Goal: Task Accomplishment & Management: Complete application form

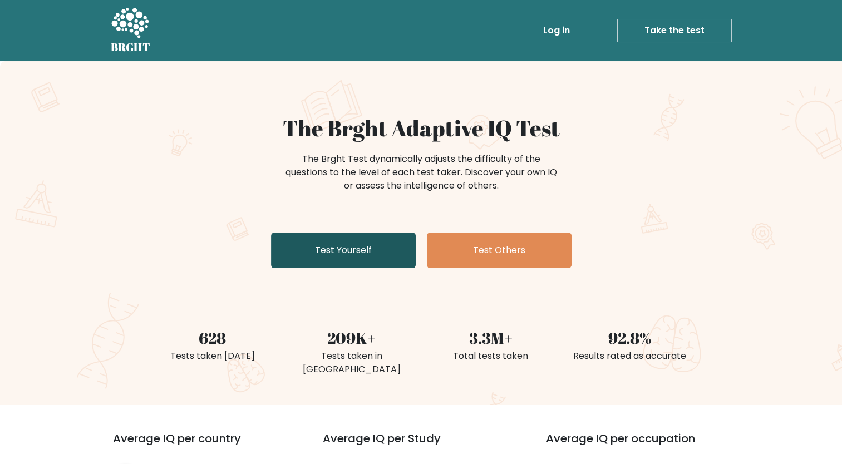
click at [316, 247] on link "Test Yourself" at bounding box center [343, 251] width 145 height 36
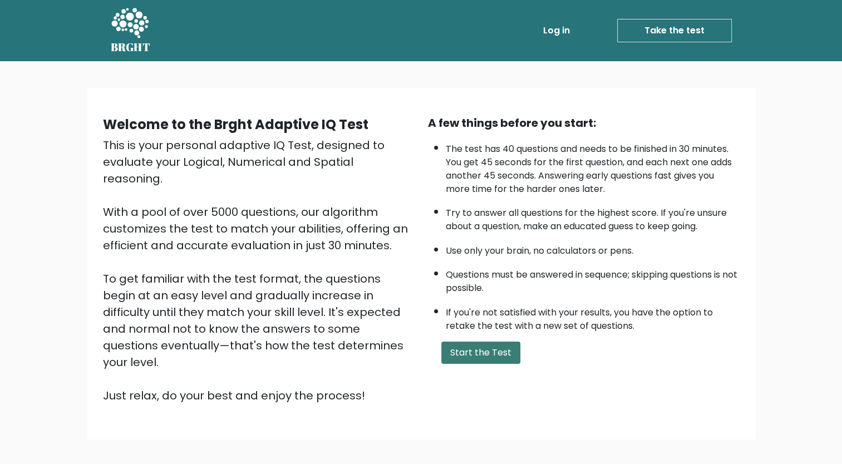
click at [464, 349] on button "Start the Test" at bounding box center [480, 353] width 79 height 22
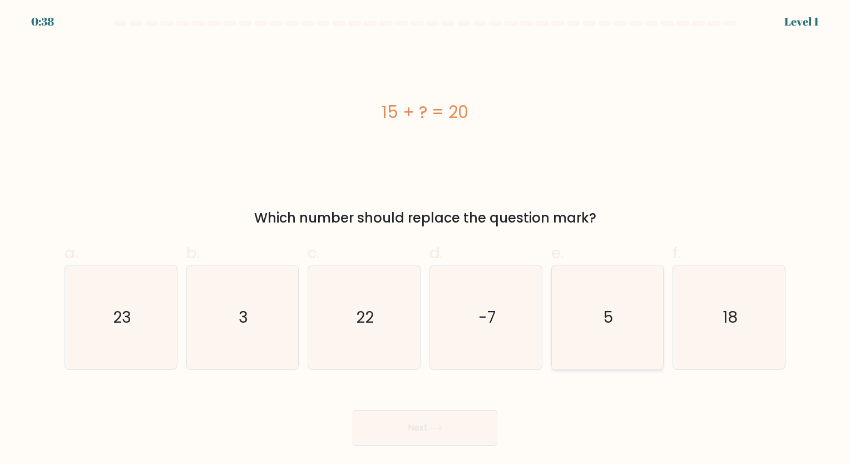
click at [623, 302] on icon "5" at bounding box center [607, 317] width 104 height 104
click at [426, 239] on input "e. 5" at bounding box center [425, 235] width 1 height 7
radio input "true"
click at [434, 438] on button "Next" at bounding box center [425, 428] width 145 height 36
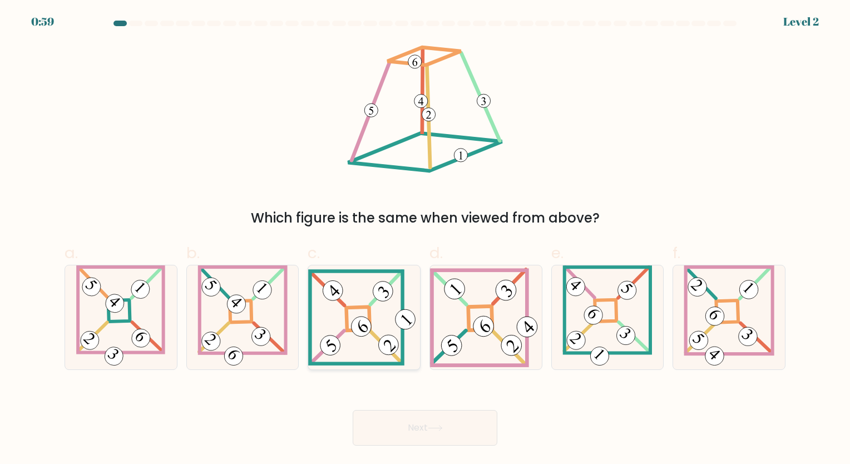
click at [355, 312] on icon at bounding box center [364, 317] width 112 height 96
click at [425, 239] on input "c." at bounding box center [425, 235] width 1 height 7
radio input "true"
click at [439, 441] on button "Next" at bounding box center [425, 428] width 145 height 36
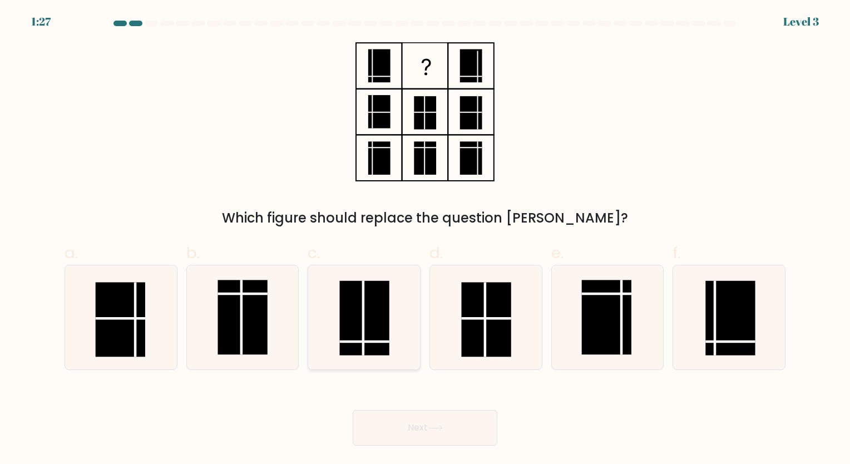
click at [387, 309] on rect at bounding box center [365, 317] width 50 height 75
click at [425, 239] on input "c." at bounding box center [425, 235] width 1 height 7
radio input "true"
click at [436, 429] on icon at bounding box center [435, 428] width 15 height 6
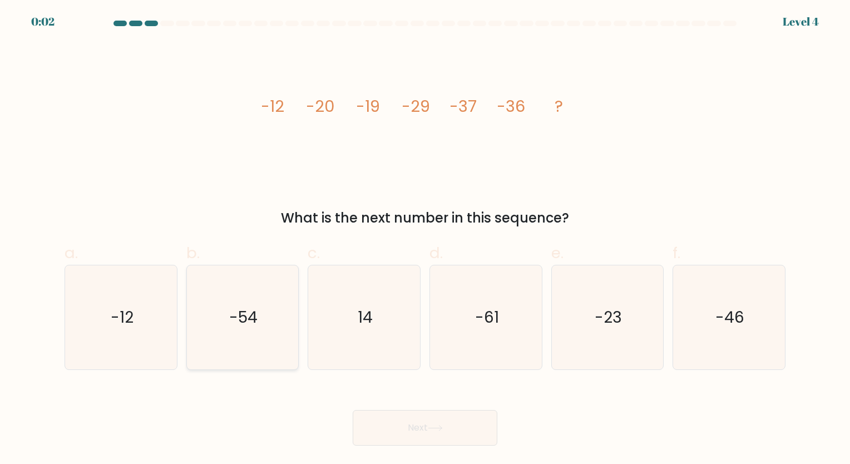
click at [232, 278] on icon "-54" at bounding box center [242, 317] width 104 height 104
click at [425, 239] on input "b. -54" at bounding box center [425, 235] width 1 height 7
radio input "true"
click at [423, 427] on button "Next" at bounding box center [425, 428] width 145 height 36
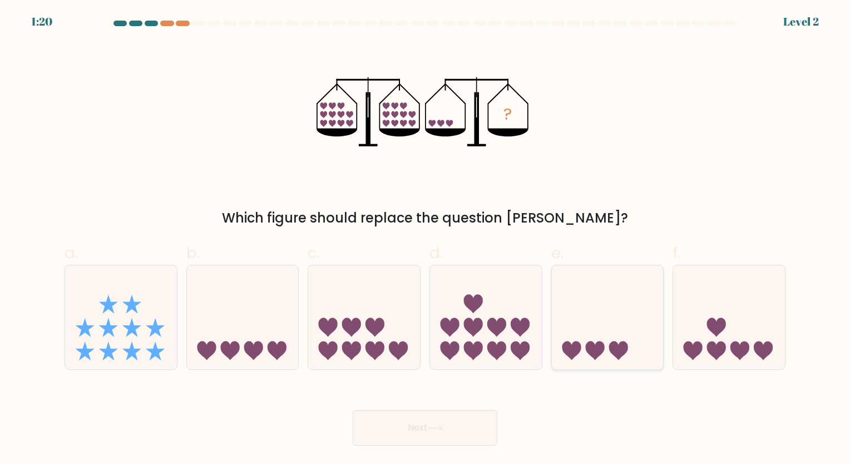
click at [625, 309] on icon at bounding box center [608, 317] width 112 height 92
click at [426, 239] on input "e." at bounding box center [425, 235] width 1 height 7
radio input "true"
click at [460, 428] on button "Next" at bounding box center [425, 428] width 145 height 36
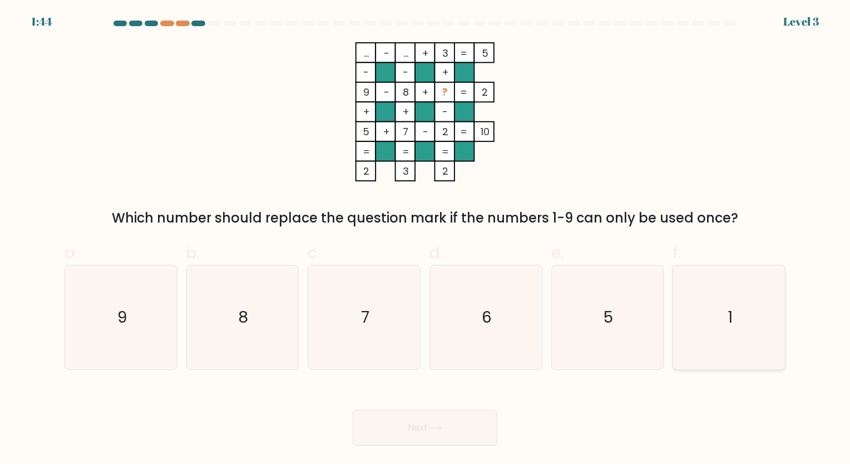
click at [697, 308] on icon "1" at bounding box center [729, 317] width 104 height 104
click at [426, 239] on input "f. 1" at bounding box center [425, 235] width 1 height 7
radio input "true"
click at [456, 420] on button "Next" at bounding box center [425, 428] width 145 height 36
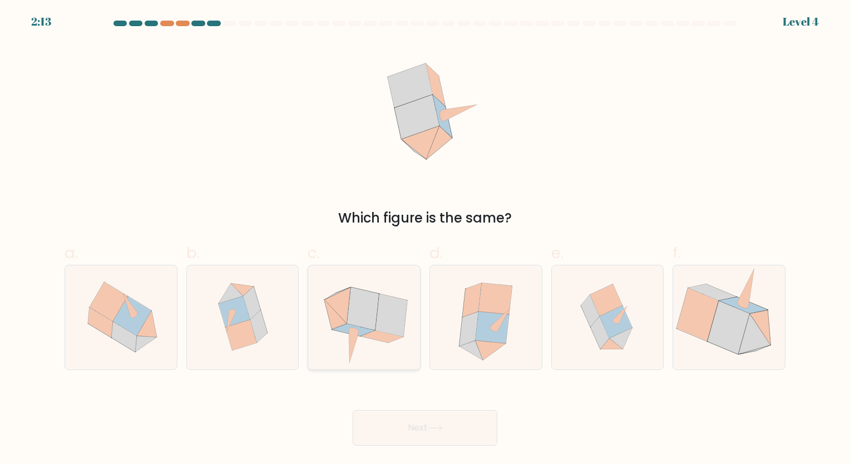
click at [375, 328] on icon at bounding box center [363, 308] width 32 height 43
click at [425, 239] on input "c." at bounding box center [425, 235] width 1 height 7
radio input "true"
click at [441, 436] on button "Next" at bounding box center [425, 428] width 145 height 36
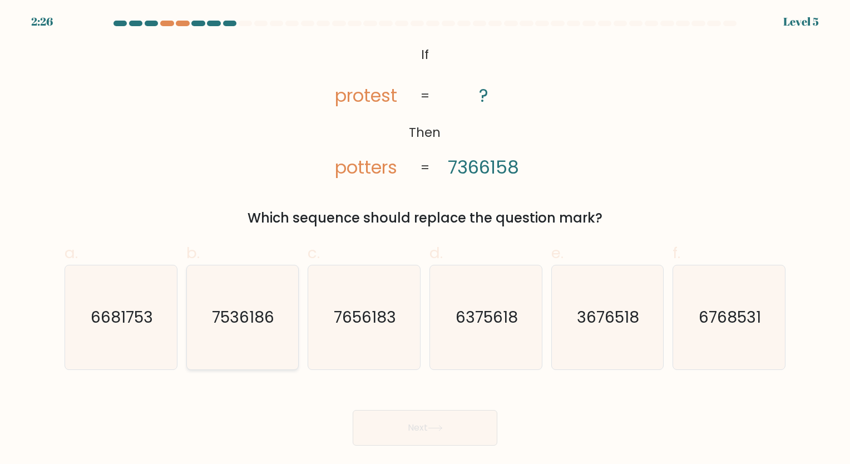
click at [236, 317] on text "7536186" at bounding box center [244, 318] width 62 height 22
click at [425, 239] on input "b. 7536186" at bounding box center [425, 235] width 1 height 7
radio input "true"
click at [415, 420] on button "Next" at bounding box center [425, 428] width 145 height 36
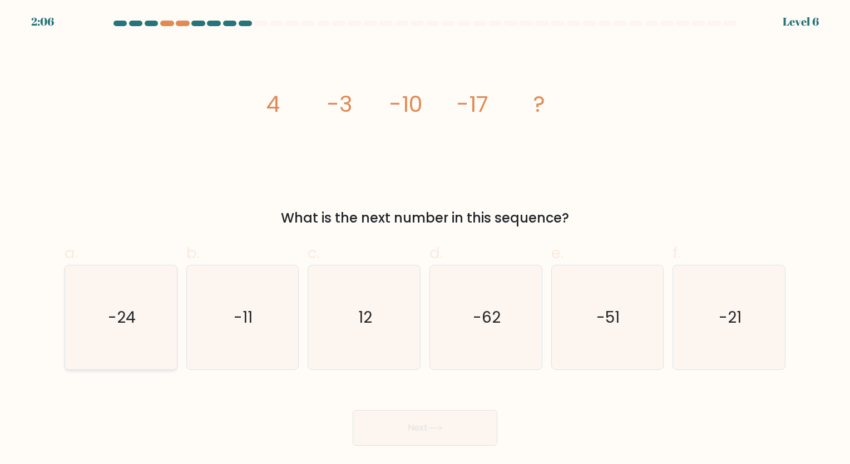
click at [107, 315] on icon "-24" at bounding box center [121, 317] width 104 height 104
click at [425, 239] on input "a. -24" at bounding box center [425, 235] width 1 height 7
radio input "true"
click at [458, 442] on button "Next" at bounding box center [425, 428] width 145 height 36
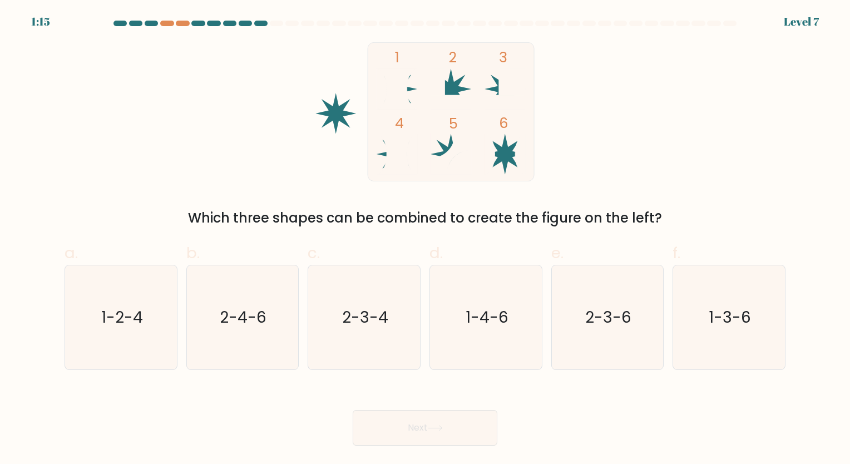
click at [451, 425] on button "Next" at bounding box center [425, 428] width 145 height 36
click at [500, 299] on icon "1-4-6" at bounding box center [486, 317] width 104 height 104
click at [426, 239] on input "d. 1-4-6" at bounding box center [425, 235] width 1 height 7
radio input "true"
click at [473, 412] on button "Next" at bounding box center [425, 428] width 145 height 36
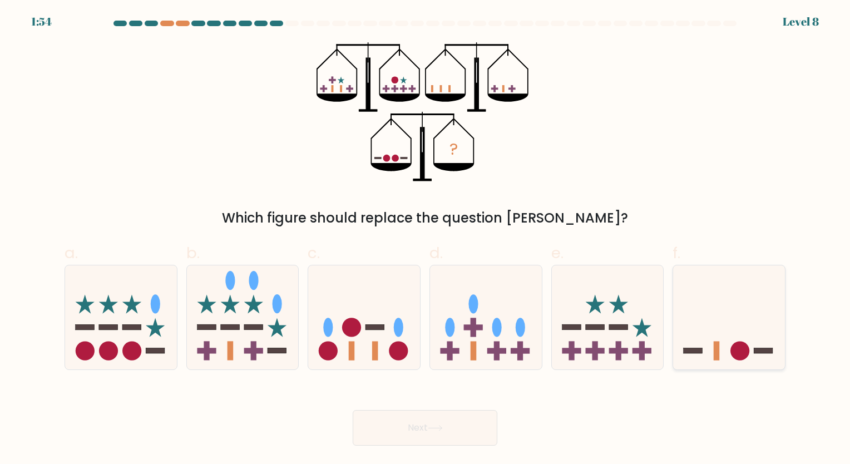
click at [769, 330] on icon at bounding box center [729, 317] width 112 height 92
click at [426, 239] on input "f." at bounding box center [425, 235] width 1 height 7
radio input "true"
click at [389, 428] on button "Next" at bounding box center [425, 428] width 145 height 36
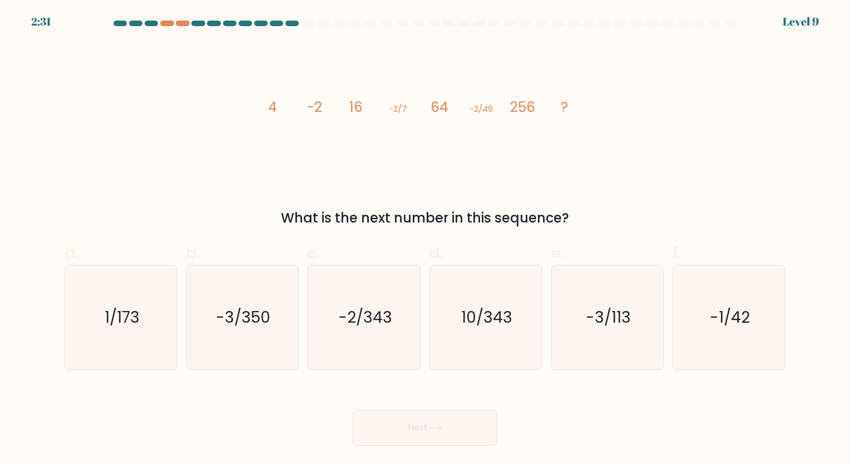
drag, startPoint x: 516, startPoint y: 233, endPoint x: 433, endPoint y: 240, distance: 82.6
click at [433, 240] on div "a. 1/173 b. -3/350" at bounding box center [425, 301] width 730 height 137
click at [382, 318] on text "-2/343" at bounding box center [365, 318] width 54 height 22
click at [425, 239] on input "c. -2/343" at bounding box center [425, 235] width 1 height 7
radio input "true"
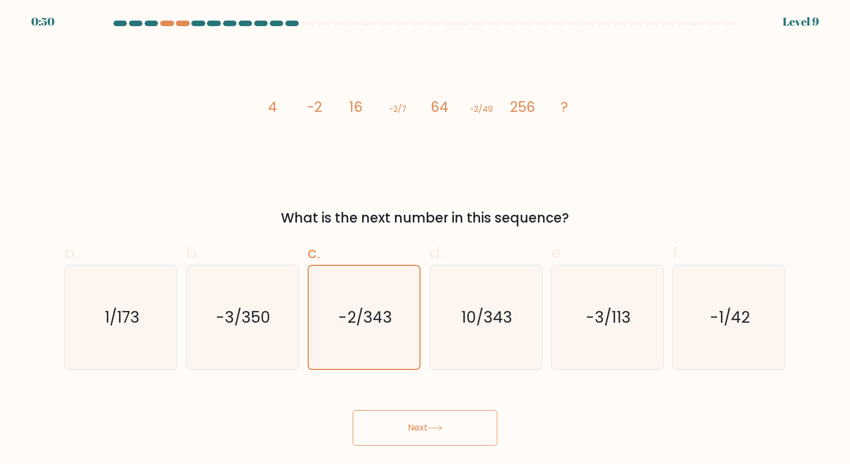
click at [461, 422] on button "Next" at bounding box center [425, 428] width 145 height 36
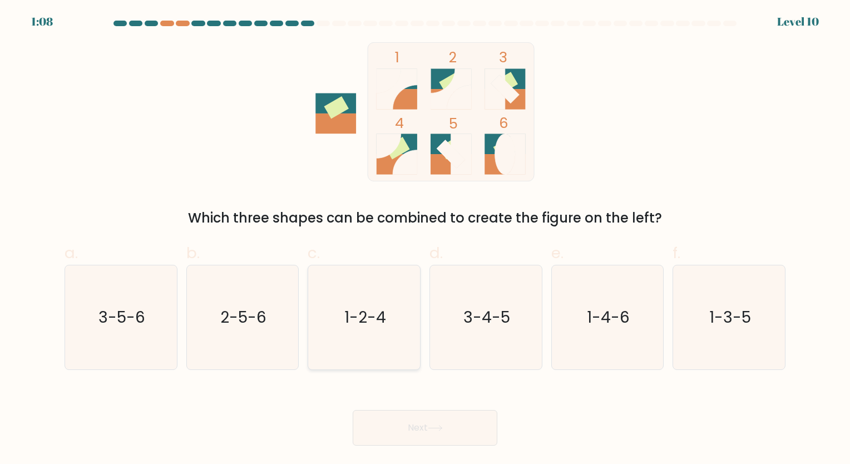
click at [372, 303] on icon "1-2-4" at bounding box center [364, 317] width 104 height 104
click at [425, 239] on input "c. 1-2-4" at bounding box center [425, 235] width 1 height 7
radio input "true"
click at [432, 426] on icon at bounding box center [435, 428] width 15 height 6
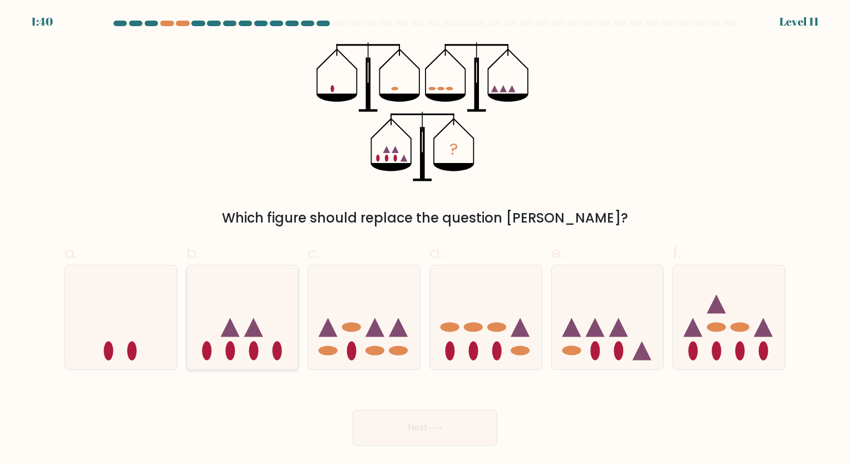
click at [226, 350] on ellipse at bounding box center [229, 351] width 9 height 19
click at [425, 239] on input "b." at bounding box center [425, 235] width 1 height 7
radio input "true"
click at [446, 424] on button "Next" at bounding box center [425, 428] width 145 height 36
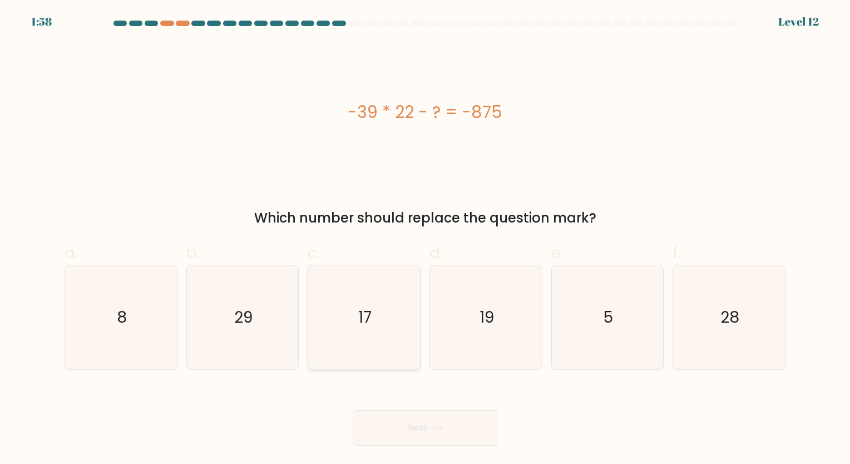
click at [387, 278] on icon "17" at bounding box center [364, 317] width 104 height 104
click at [425, 239] on input "c. 17" at bounding box center [425, 235] width 1 height 7
radio input "true"
click at [462, 415] on button "Next" at bounding box center [425, 428] width 145 height 36
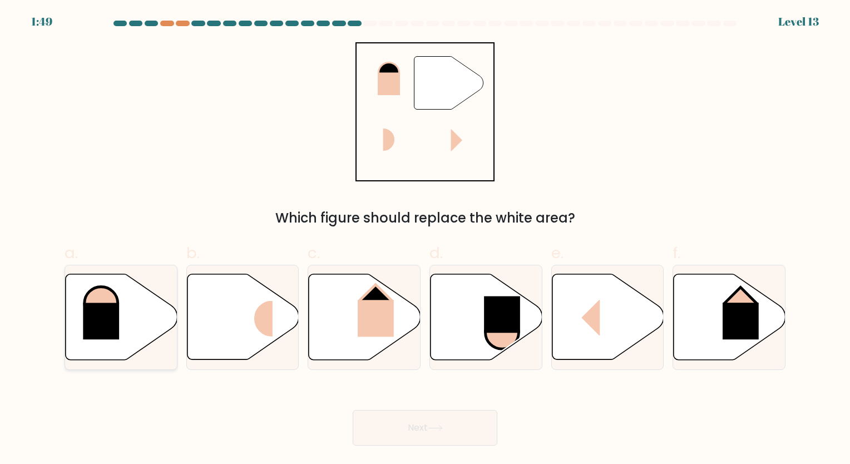
click at [145, 309] on icon at bounding box center [122, 317] width 112 height 86
click at [425, 239] on input "a." at bounding box center [425, 235] width 1 height 7
radio input "true"
drag, startPoint x: 387, startPoint y: 75, endPoint x: 373, endPoint y: 92, distance: 22.2
click at [373, 92] on icon """ at bounding box center [424, 111] width 139 height 139
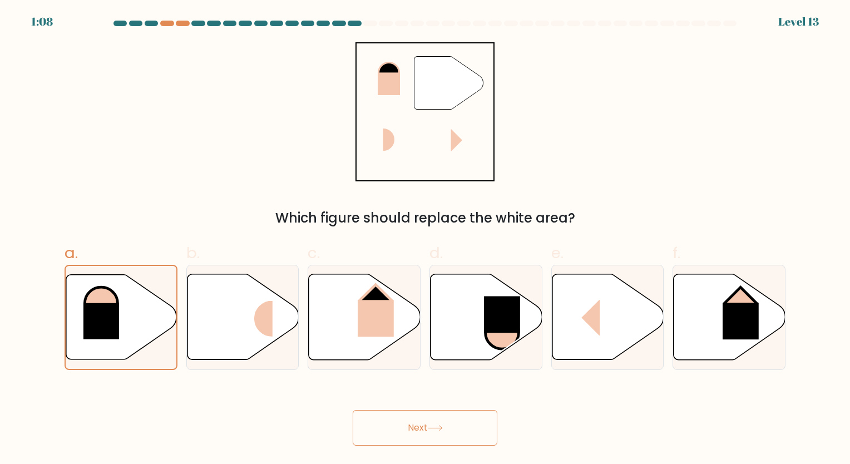
click at [420, 417] on button "Next" at bounding box center [425, 428] width 145 height 36
click at [441, 426] on icon at bounding box center [435, 428] width 15 height 6
click at [425, 428] on button "Next" at bounding box center [425, 428] width 145 height 36
click at [127, 284] on icon at bounding box center [121, 316] width 111 height 85
click at [425, 239] on input "a." at bounding box center [425, 235] width 1 height 7
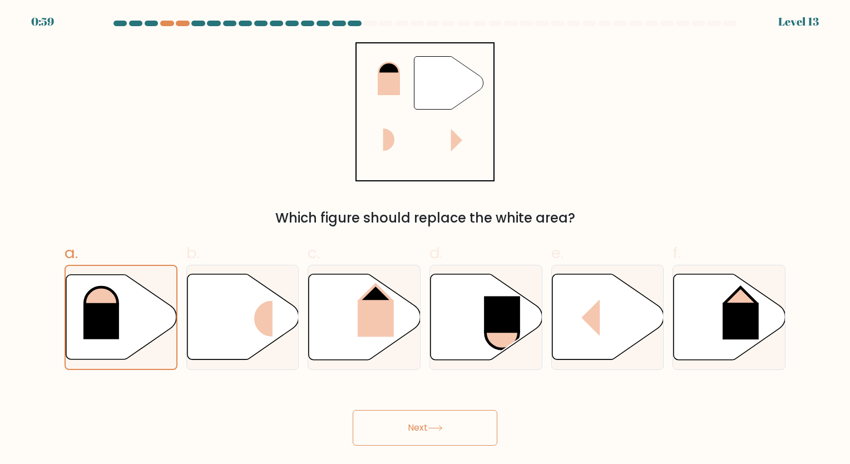
click at [443, 422] on button "Next" at bounding box center [425, 428] width 145 height 36
click at [337, 301] on icon at bounding box center [365, 317] width 112 height 86
click at [425, 239] on input "c." at bounding box center [425, 235] width 1 height 7
radio input "true"
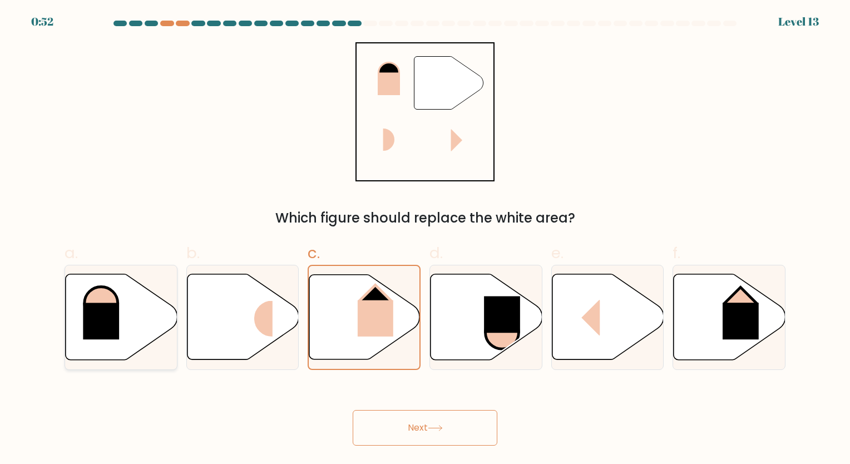
click at [118, 285] on icon at bounding box center [122, 317] width 112 height 86
click at [425, 239] on input "a." at bounding box center [425, 235] width 1 height 7
radio input "true"
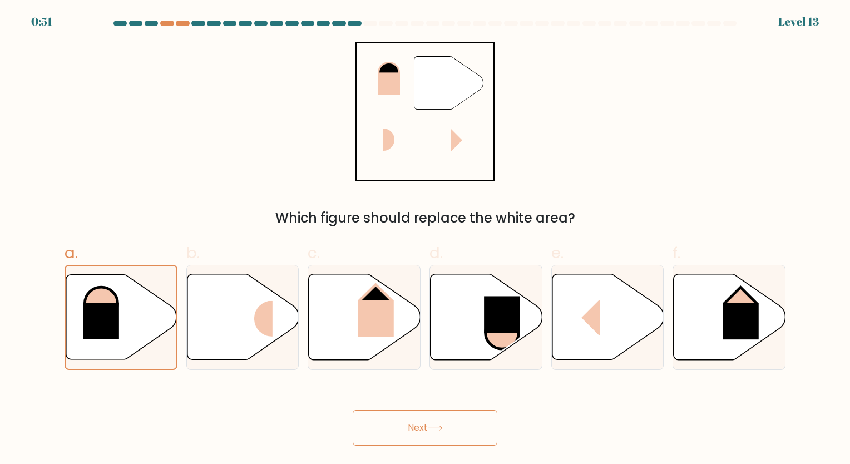
click at [396, 438] on button "Next" at bounding box center [425, 428] width 145 height 36
click at [361, 339] on icon at bounding box center [365, 317] width 112 height 86
click at [425, 239] on input "c." at bounding box center [425, 235] width 1 height 7
radio input "true"
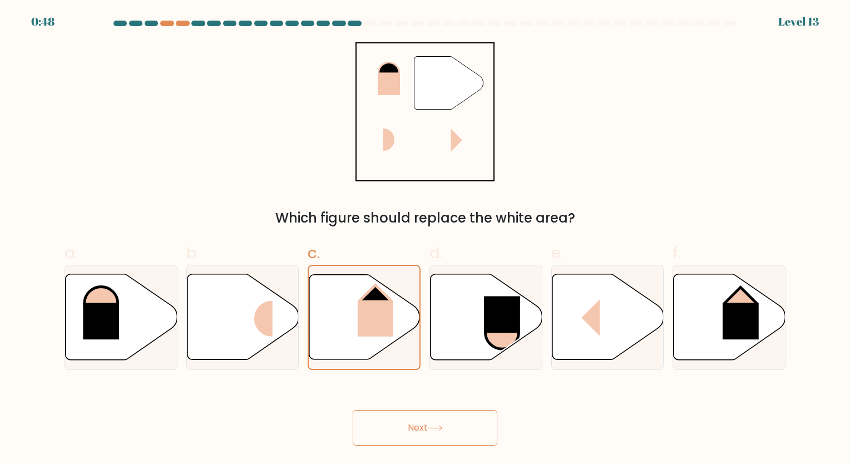
click at [449, 420] on button "Next" at bounding box center [425, 428] width 145 height 36
click at [438, 425] on icon at bounding box center [435, 428] width 15 height 6
click at [535, 312] on icon at bounding box center [487, 317] width 112 height 86
click at [426, 239] on input "d." at bounding box center [425, 235] width 1 height 7
radio input "true"
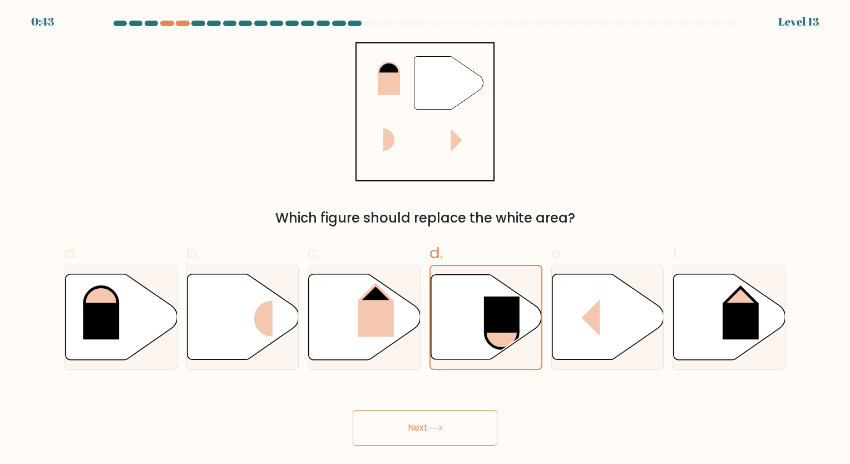
click at [447, 432] on button "Next" at bounding box center [425, 428] width 145 height 36
click at [683, 323] on icon at bounding box center [730, 317] width 112 height 86
click at [426, 239] on input "f." at bounding box center [425, 235] width 1 height 7
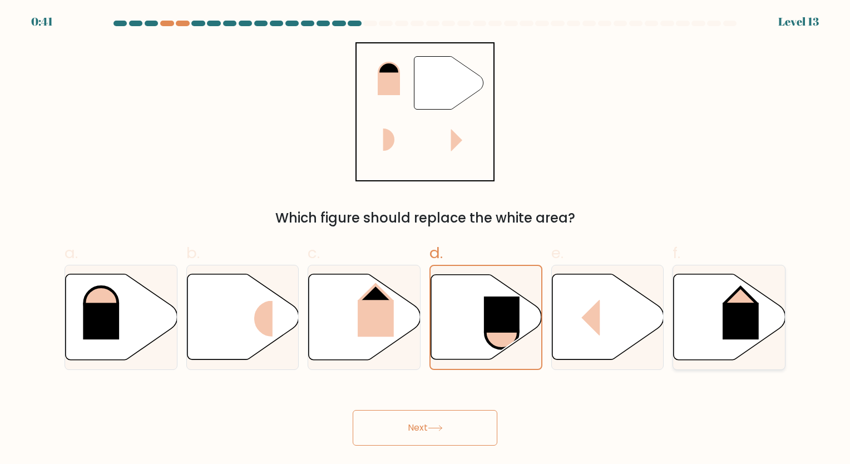
radio input "true"
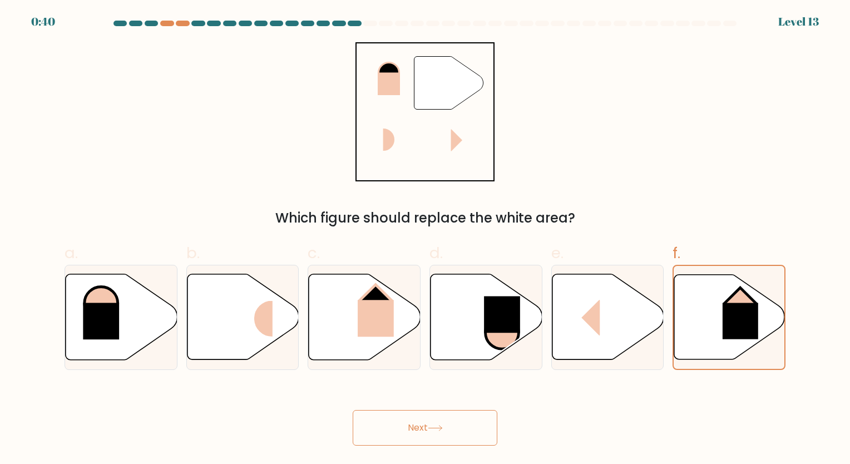
click at [456, 436] on button "Next" at bounding box center [425, 428] width 145 height 36
click at [422, 415] on button "Next" at bounding box center [425, 428] width 145 height 36
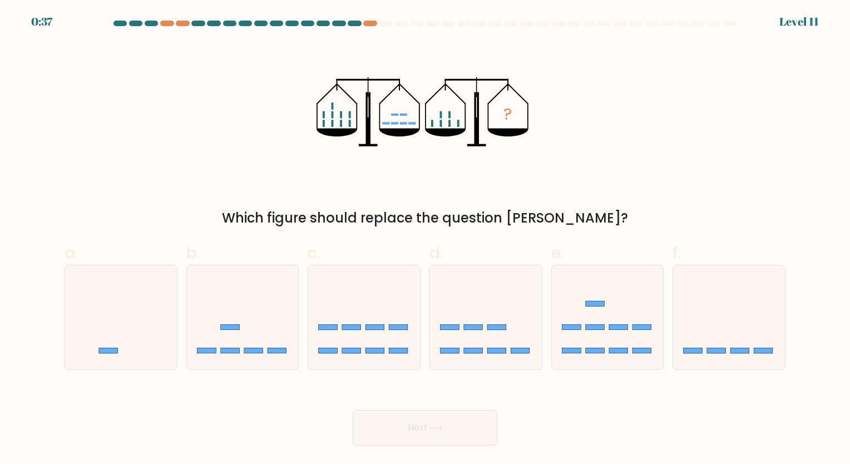
click at [388, 433] on button "Next" at bounding box center [425, 428] width 145 height 36
click at [368, 23] on div at bounding box center [369, 24] width 13 height 6
click at [176, 25] on div at bounding box center [182, 24] width 13 height 6
click at [520, 302] on icon at bounding box center [486, 317] width 112 height 92
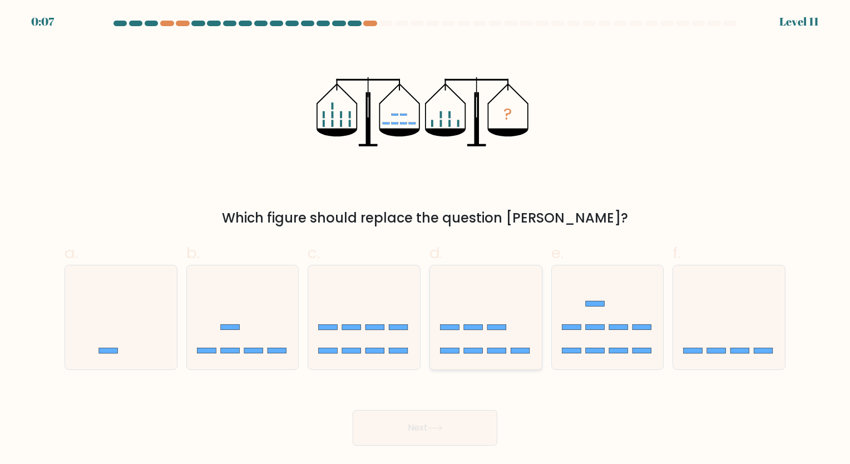
click at [426, 239] on input "d." at bounding box center [425, 235] width 1 height 7
radio input "true"
click at [465, 438] on button "Next" at bounding box center [425, 428] width 145 height 36
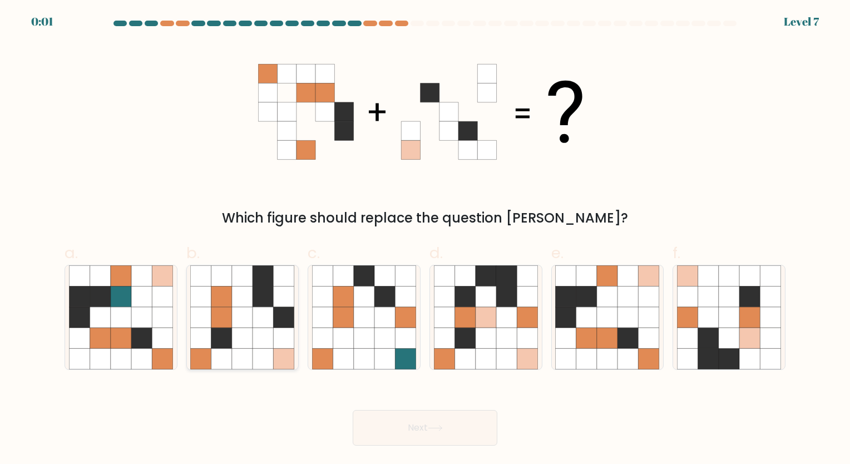
click at [269, 329] on icon at bounding box center [263, 338] width 21 height 21
click at [425, 239] on input "b." at bounding box center [425, 235] width 1 height 7
radio input "true"
click at [450, 417] on div "Next" at bounding box center [425, 414] width 734 height 62
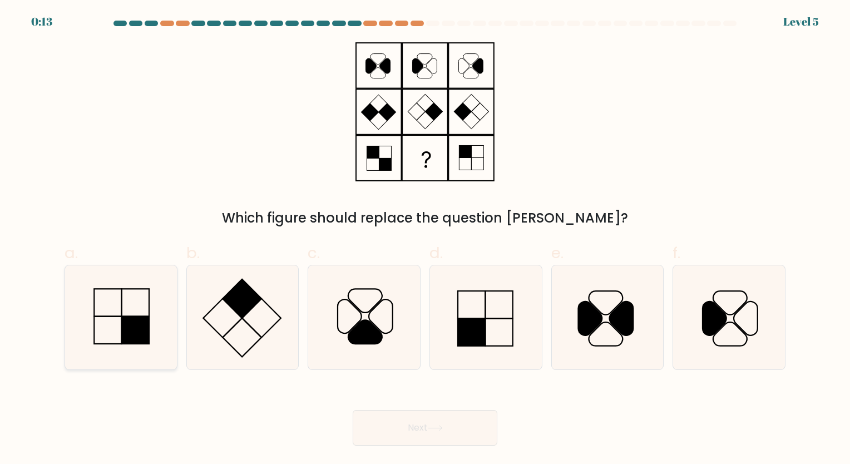
click at [79, 318] on icon at bounding box center [121, 317] width 104 height 104
click at [425, 239] on input "a." at bounding box center [425, 235] width 1 height 7
radio input "true"
click at [497, 440] on div "Next" at bounding box center [425, 414] width 734 height 62
click at [420, 421] on button "Next" at bounding box center [425, 428] width 145 height 36
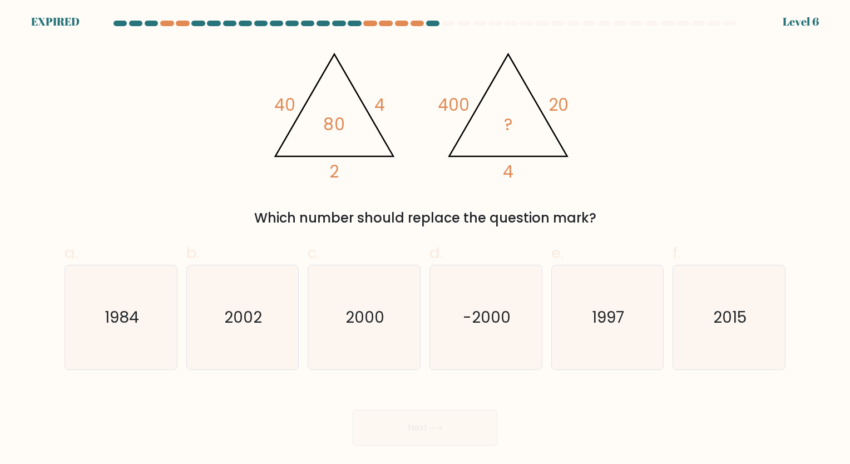
click at [329, 124] on tspan "80" at bounding box center [335, 125] width 22 height 24
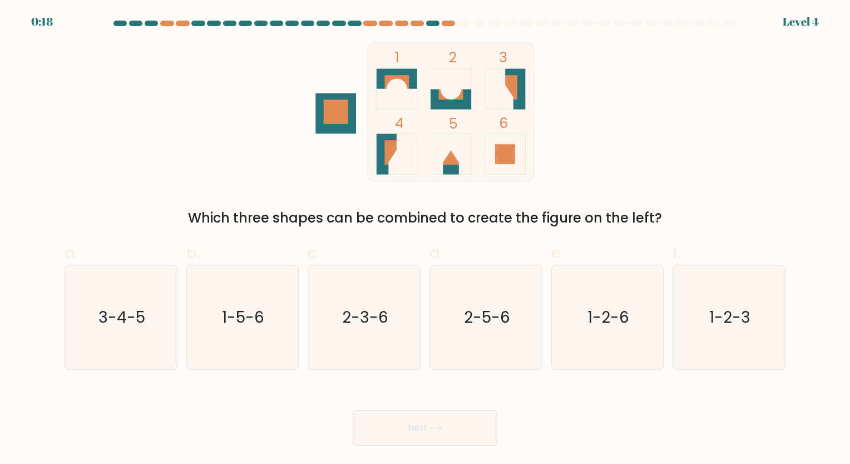
click at [394, 159] on icon at bounding box center [397, 162] width 16 height 24
click at [103, 313] on text "3-4-5" at bounding box center [121, 318] width 47 height 22
click at [425, 239] on input "a. 3-4-5" at bounding box center [425, 235] width 1 height 7
radio input "true"
click at [412, 422] on button "Next" at bounding box center [425, 428] width 145 height 36
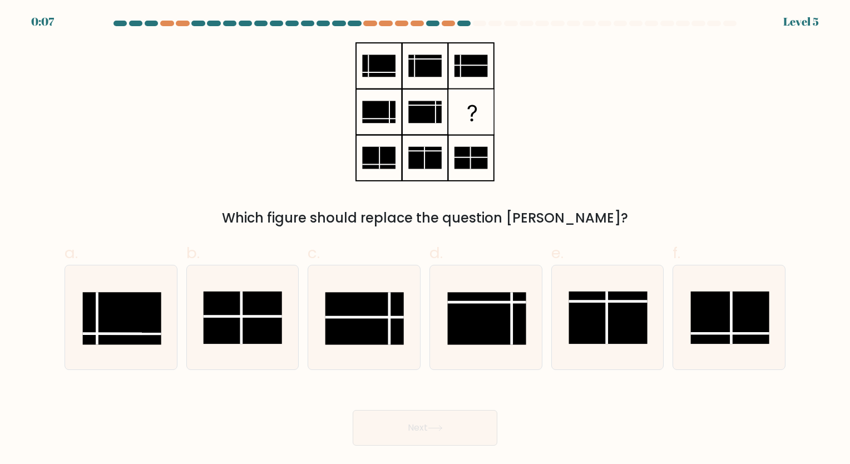
click at [443, 433] on button "Next" at bounding box center [425, 428] width 145 height 36
click at [375, 310] on rect at bounding box center [364, 318] width 78 height 52
click at [425, 239] on input "c." at bounding box center [425, 235] width 1 height 7
radio input "true"
click at [438, 428] on icon at bounding box center [435, 428] width 15 height 6
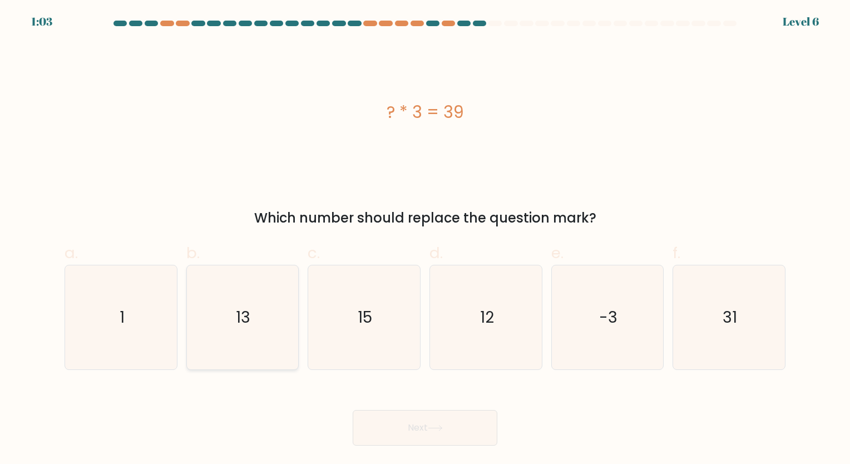
click at [279, 324] on icon "13" at bounding box center [242, 317] width 104 height 104
click at [425, 239] on input "b. 13" at bounding box center [425, 235] width 1 height 7
radio input "true"
click at [422, 424] on button "Next" at bounding box center [425, 428] width 145 height 36
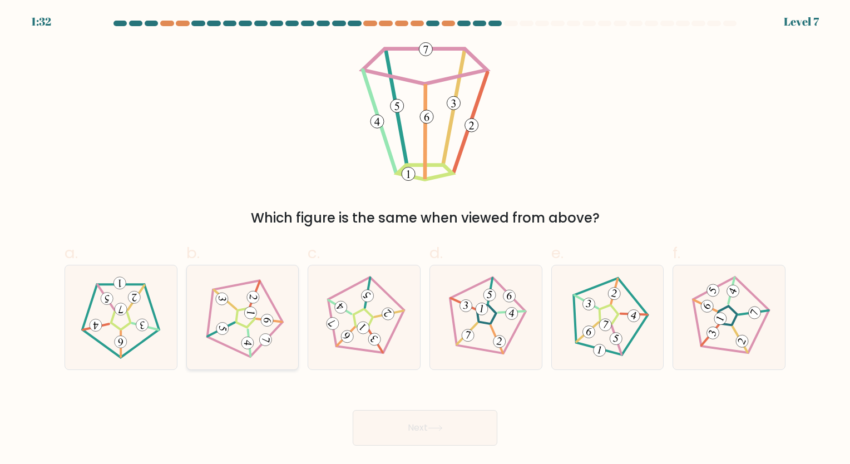
click at [256, 363] on div at bounding box center [242, 317] width 113 height 105
click at [425, 239] on input "b." at bounding box center [425, 235] width 1 height 7
radio input "true"
click at [438, 424] on button "Next" at bounding box center [425, 428] width 145 height 36
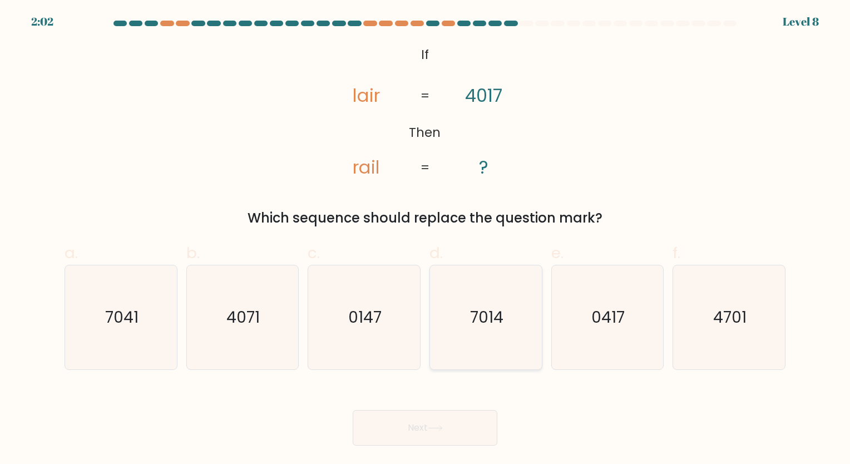
click at [507, 293] on icon "7014" at bounding box center [486, 317] width 104 height 104
click at [426, 239] on input "d. 7014" at bounding box center [425, 235] width 1 height 7
radio input "true"
click at [438, 427] on icon at bounding box center [435, 428] width 15 height 6
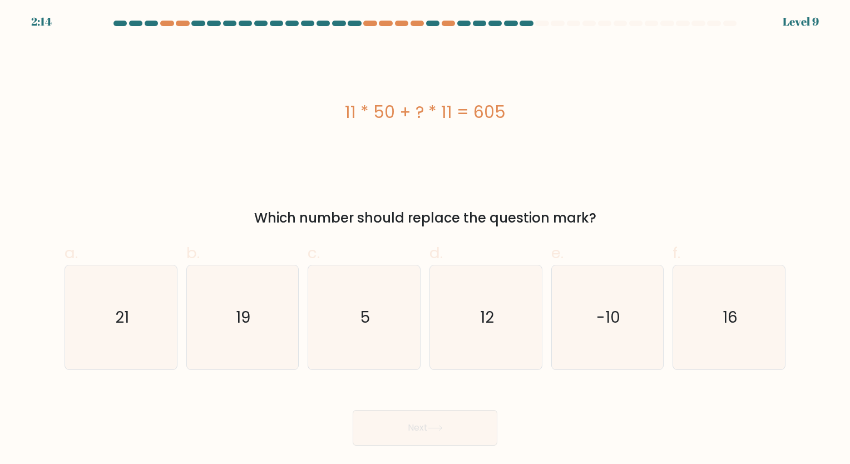
click at [344, 263] on label "c. 5" at bounding box center [364, 305] width 113 height 129
click at [425, 239] on input "c. 5" at bounding box center [425, 235] width 1 height 7
radio input "true"
click at [413, 411] on button "Next" at bounding box center [425, 428] width 145 height 36
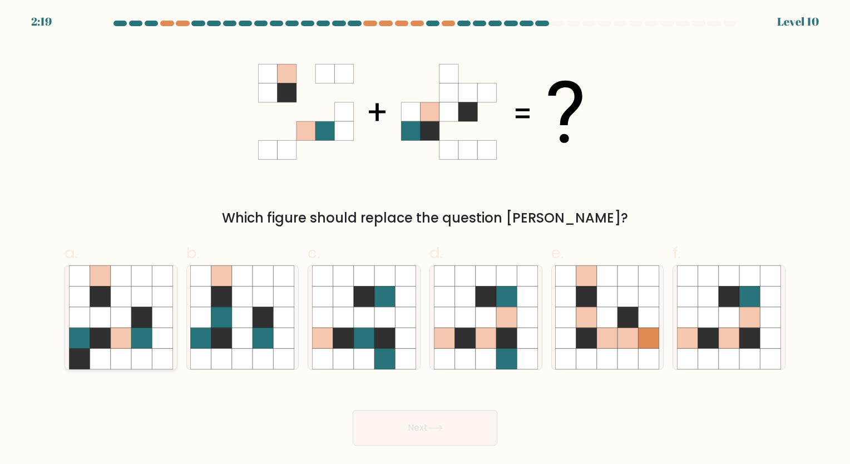
click at [130, 342] on icon at bounding box center [121, 338] width 21 height 21
click at [425, 239] on input "a." at bounding box center [425, 235] width 1 height 7
radio input "true"
click at [460, 433] on button "Next" at bounding box center [425, 428] width 145 height 36
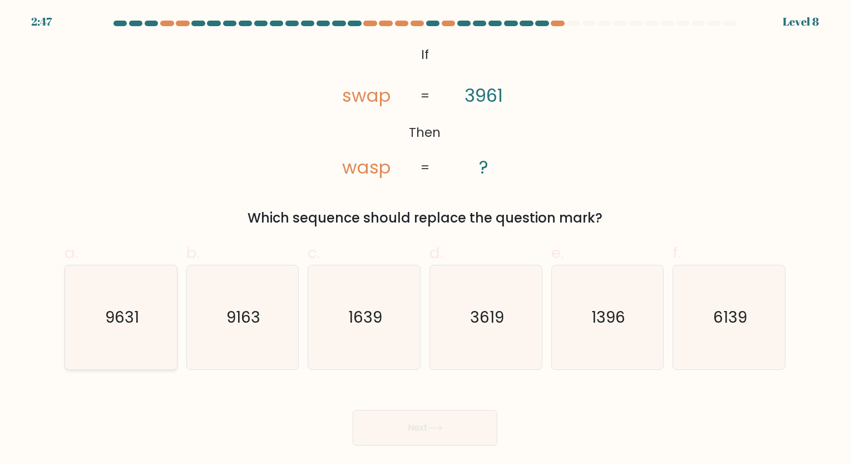
click at [127, 304] on icon "9631" at bounding box center [121, 317] width 104 height 104
click at [425, 239] on input "a. 9631" at bounding box center [425, 235] width 1 height 7
radio input "true"
click at [416, 423] on button "Next" at bounding box center [425, 428] width 145 height 36
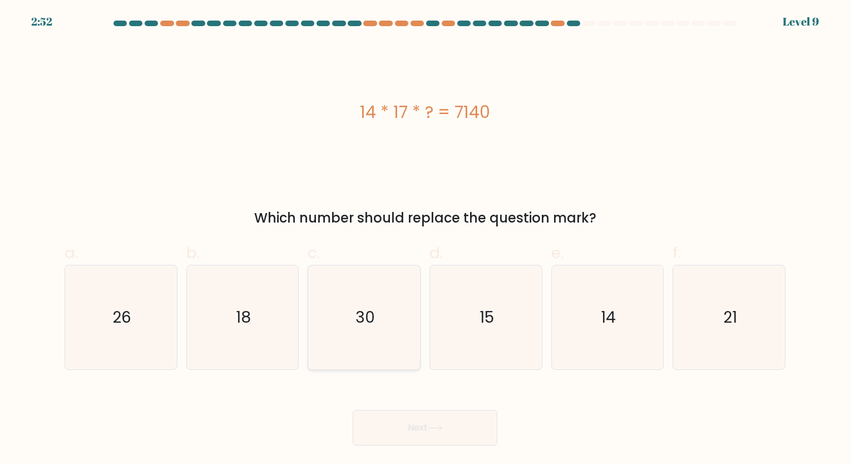
click at [368, 299] on icon "30" at bounding box center [364, 317] width 104 height 104
click at [425, 239] on input "c. 30" at bounding box center [425, 235] width 1 height 7
radio input "true"
click at [438, 419] on button "Next" at bounding box center [425, 428] width 145 height 36
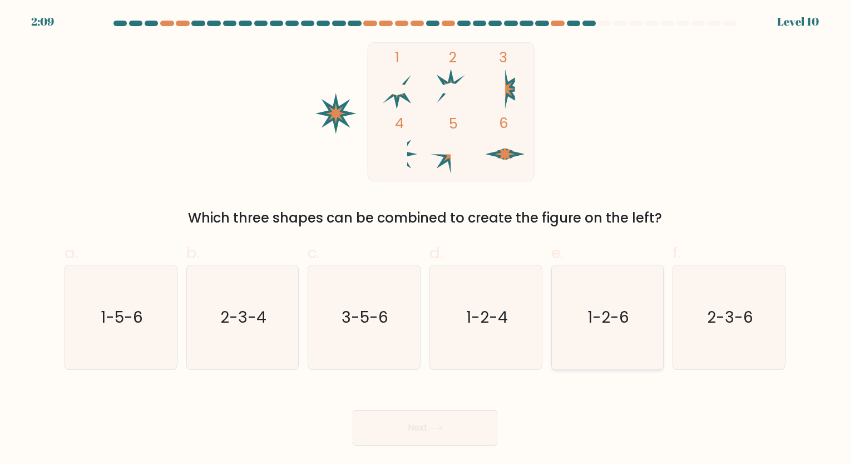
click at [592, 292] on icon "1-2-6" at bounding box center [607, 317] width 104 height 104
click at [426, 239] on input "e. 1-2-6" at bounding box center [425, 235] width 1 height 7
radio input "true"
click at [458, 436] on button "Next" at bounding box center [425, 428] width 145 height 36
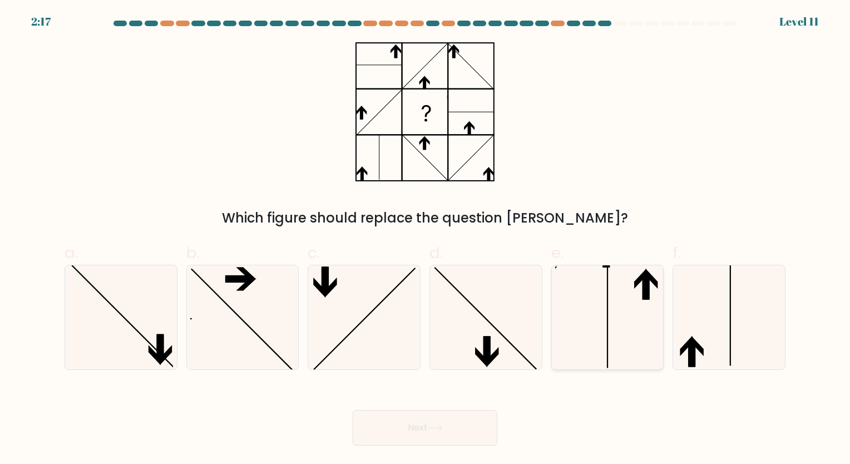
click at [618, 309] on icon at bounding box center [607, 317] width 104 height 104
click at [426, 239] on input "e." at bounding box center [425, 235] width 1 height 7
radio input "true"
click at [460, 427] on button "Next" at bounding box center [425, 428] width 145 height 36
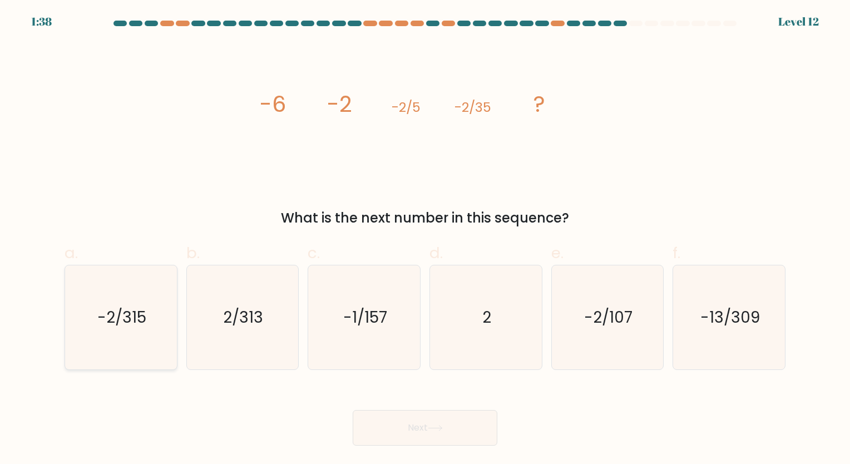
click at [160, 295] on icon "-2/315" at bounding box center [121, 317] width 104 height 104
click at [425, 239] on input "a. -2/315" at bounding box center [425, 235] width 1 height 7
radio input "true"
click at [405, 413] on button "Next" at bounding box center [425, 428] width 145 height 36
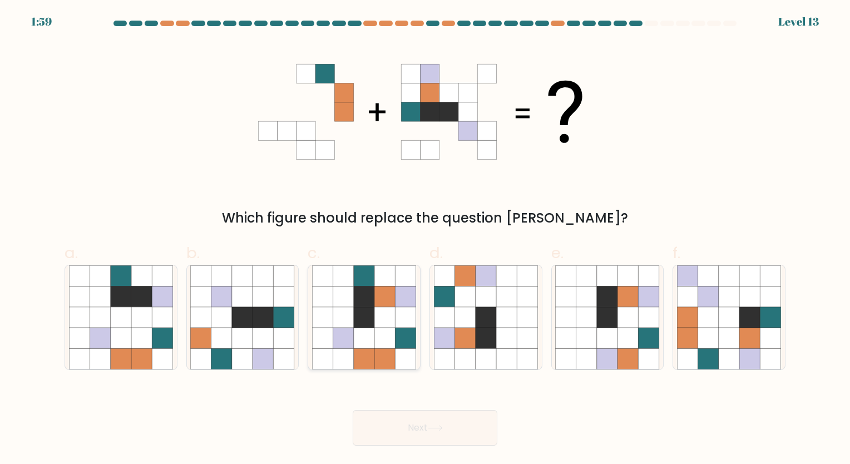
click at [396, 290] on icon at bounding box center [406, 296] width 21 height 21
click at [425, 239] on input "c." at bounding box center [425, 235] width 1 height 7
radio input "true"
click at [450, 426] on button "Next" at bounding box center [425, 428] width 145 height 36
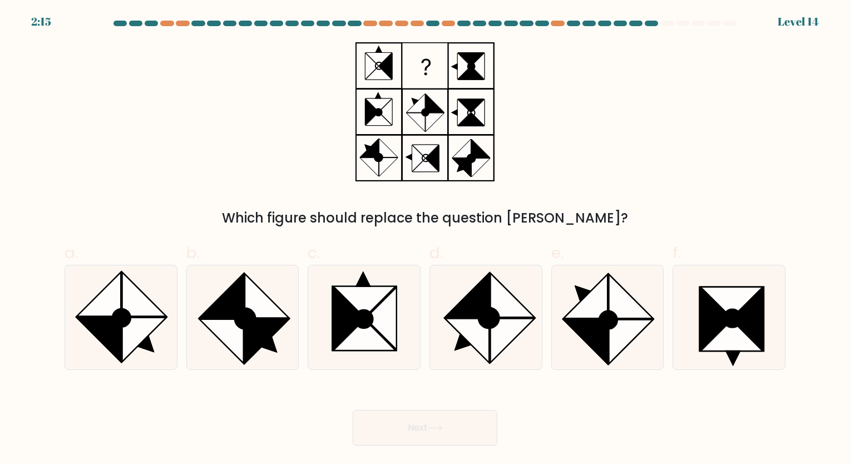
click at [299, 335] on div "b." at bounding box center [243, 305] width 122 height 129
click at [249, 322] on ellipse at bounding box center [245, 318] width 28 height 28
click at [425, 239] on input "b." at bounding box center [425, 235] width 1 height 7
radio input "true"
click at [438, 432] on button "Next" at bounding box center [425, 428] width 145 height 36
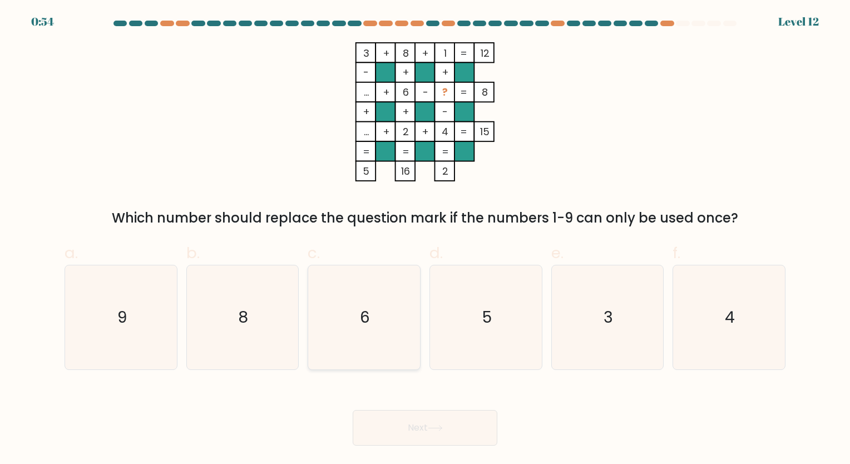
click at [354, 282] on icon "6" at bounding box center [364, 317] width 104 height 104
click at [425, 239] on input "c. 6" at bounding box center [425, 235] width 1 height 7
radio input "true"
click at [432, 421] on button "Next" at bounding box center [425, 428] width 145 height 36
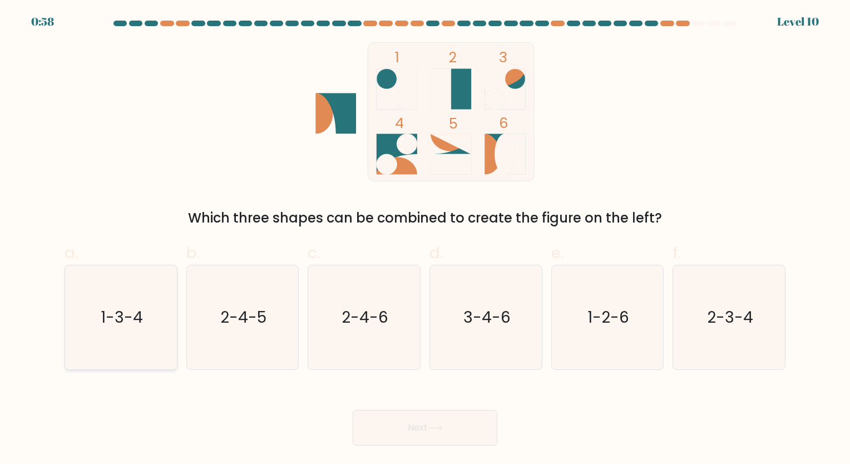
click at [160, 320] on icon "1-3-4" at bounding box center [121, 317] width 104 height 104
click at [425, 239] on input "a. 1-3-4" at bounding box center [425, 235] width 1 height 7
radio input "true"
click at [409, 424] on button "Next" at bounding box center [425, 428] width 145 height 36
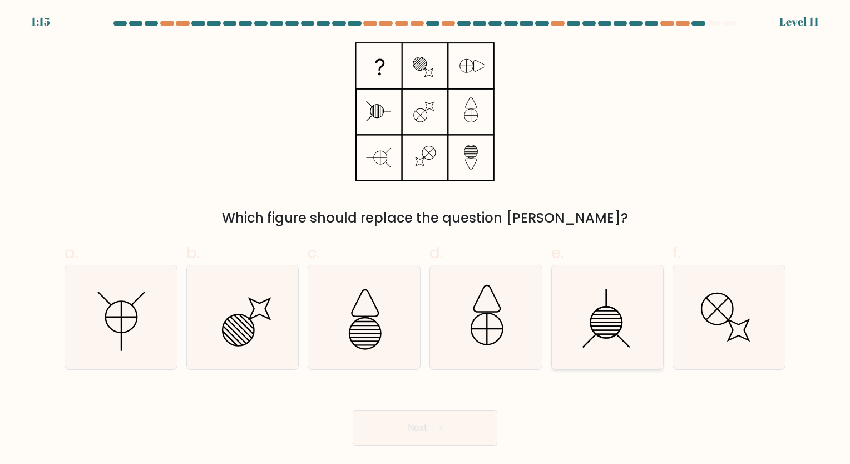
click at [628, 304] on icon at bounding box center [607, 317] width 104 height 104
click at [426, 239] on input "e." at bounding box center [425, 235] width 1 height 7
radio input "true"
click at [429, 424] on button "Next" at bounding box center [425, 428] width 145 height 36
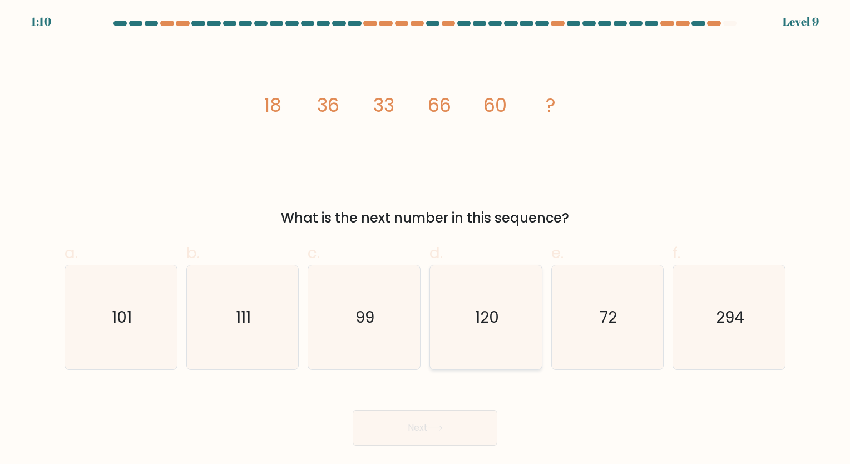
click at [492, 294] on icon "120" at bounding box center [486, 317] width 104 height 104
click at [426, 239] on input "d. 120" at bounding box center [425, 235] width 1 height 7
radio input "true"
click at [449, 429] on button "Next" at bounding box center [425, 428] width 145 height 36
click at [426, 418] on button "Next" at bounding box center [425, 428] width 145 height 36
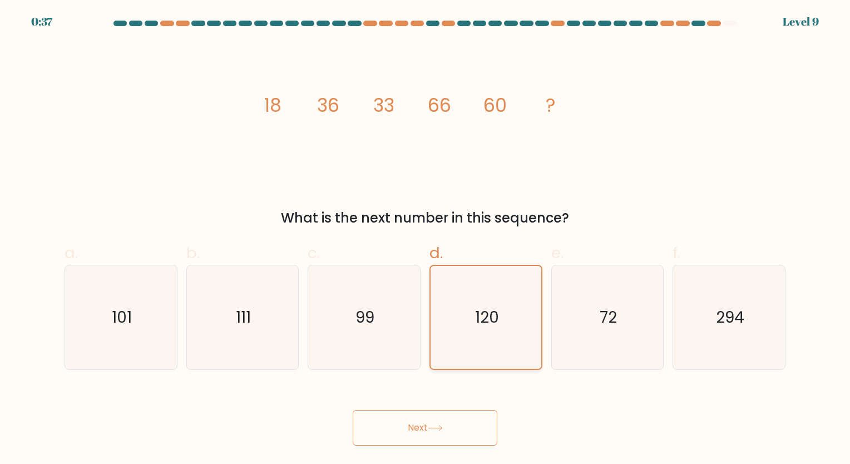
click at [471, 295] on icon "120" at bounding box center [485, 317] width 103 height 103
click at [426, 239] on input "d. 120" at bounding box center [425, 235] width 1 height 7
click at [441, 423] on button "Next" at bounding box center [425, 428] width 145 height 36
click at [407, 421] on button "Next" at bounding box center [425, 428] width 145 height 36
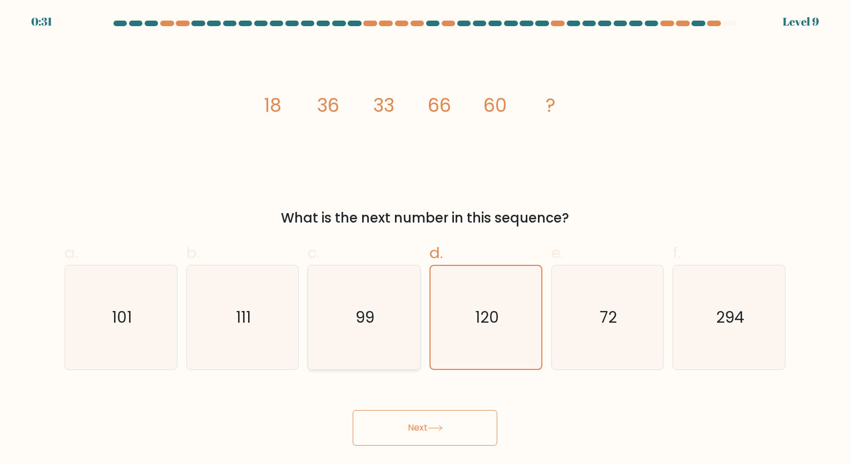
click at [401, 310] on icon "99" at bounding box center [364, 317] width 104 height 104
click at [425, 239] on input "c. 99" at bounding box center [425, 235] width 1 height 7
radio input "true"
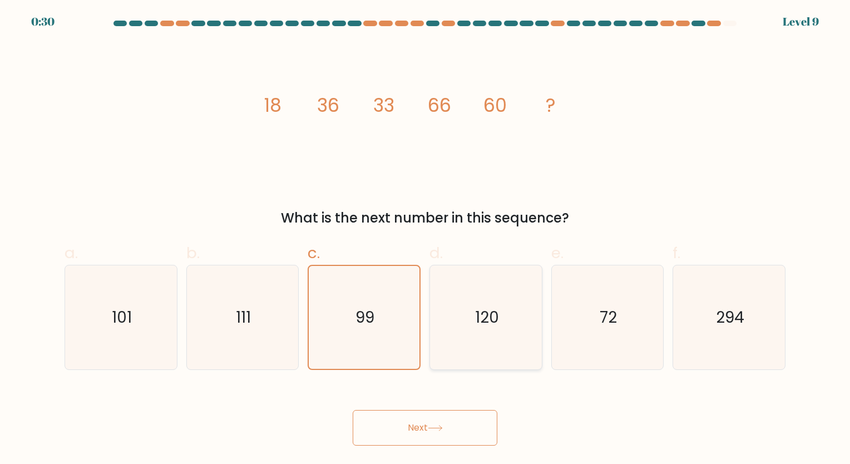
click at [498, 307] on text "120" at bounding box center [487, 318] width 24 height 22
click at [426, 239] on input "d. 120" at bounding box center [425, 235] width 1 height 7
radio input "true"
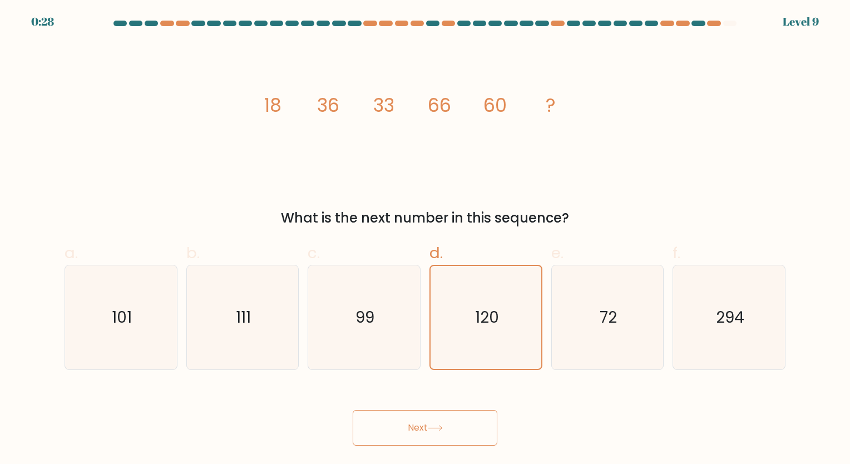
click at [442, 426] on icon at bounding box center [434, 428] width 13 height 5
click at [414, 421] on button "Next" at bounding box center [425, 428] width 145 height 36
click at [472, 435] on button "Next" at bounding box center [425, 428] width 145 height 36
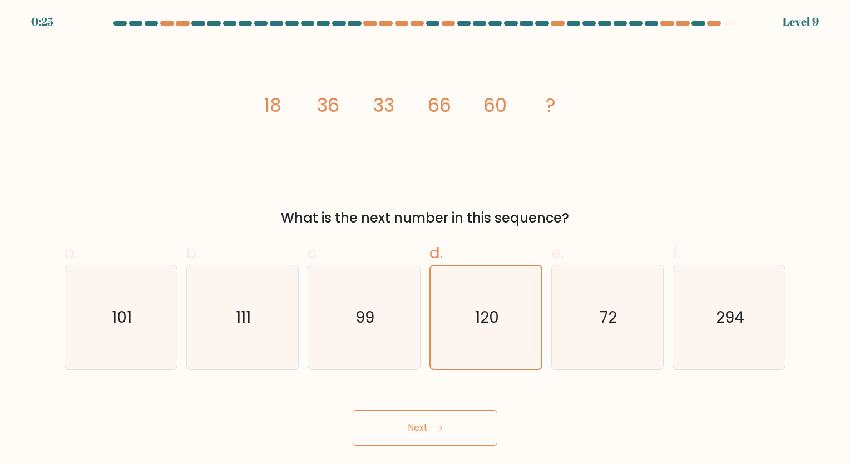
click at [472, 435] on button "Next" at bounding box center [425, 428] width 145 height 36
drag, startPoint x: 472, startPoint y: 435, endPoint x: 396, endPoint y: 422, distance: 77.3
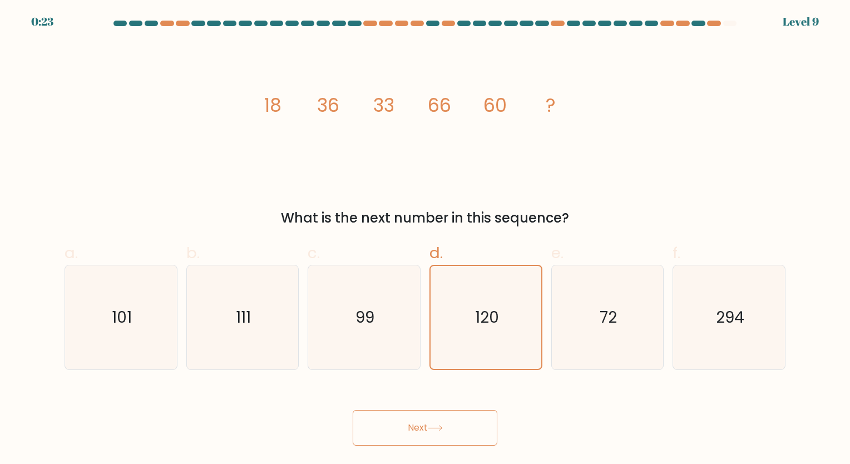
click at [396, 422] on button "Next" at bounding box center [425, 428] width 145 height 36
click at [433, 422] on button "Next" at bounding box center [425, 428] width 145 height 36
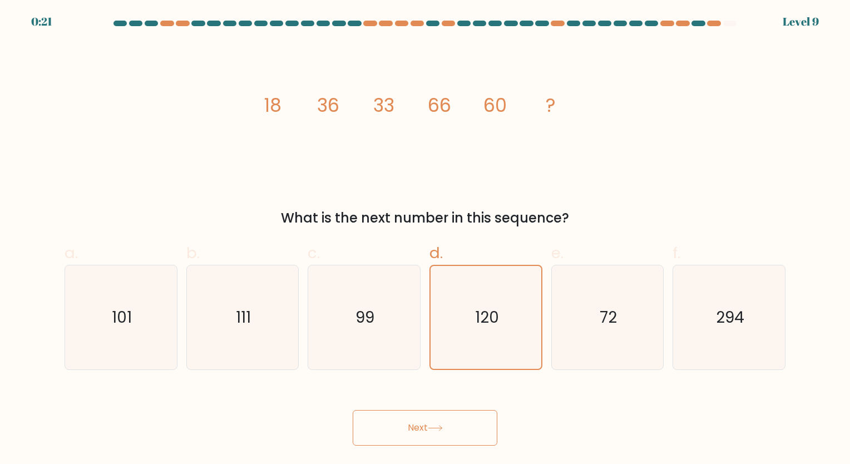
click at [433, 422] on button "Next" at bounding box center [425, 428] width 145 height 36
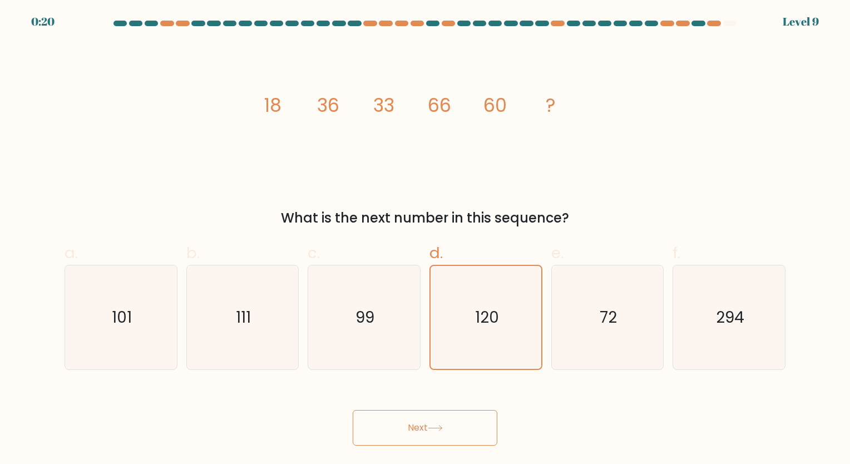
click at [433, 422] on button "Next" at bounding box center [425, 428] width 145 height 36
click at [353, 410] on button "Next" at bounding box center [425, 428] width 145 height 36
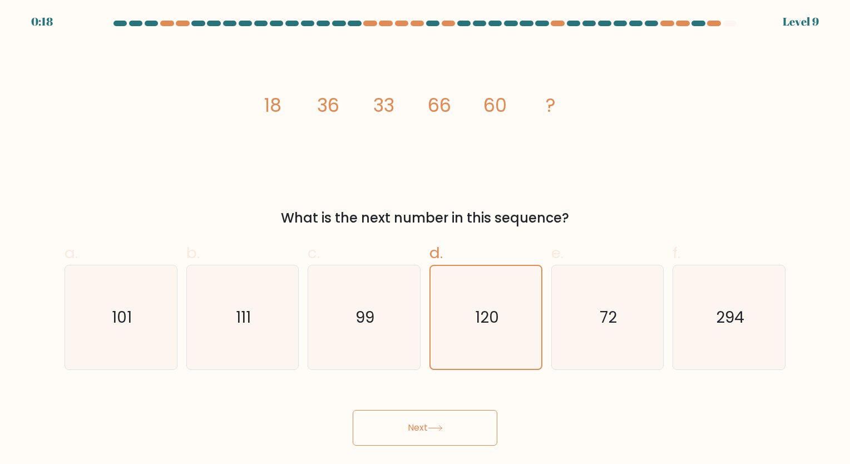
click at [353, 410] on button "Next" at bounding box center [425, 428] width 145 height 36
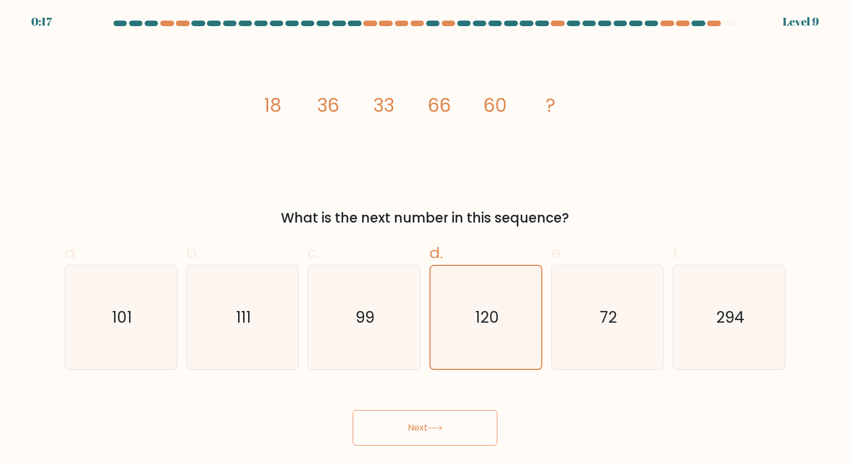
click at [353, 410] on button "Next" at bounding box center [425, 428] width 145 height 36
click at [338, 333] on icon "99" at bounding box center [364, 317] width 104 height 104
click at [425, 239] on input "c. 99" at bounding box center [425, 235] width 1 height 7
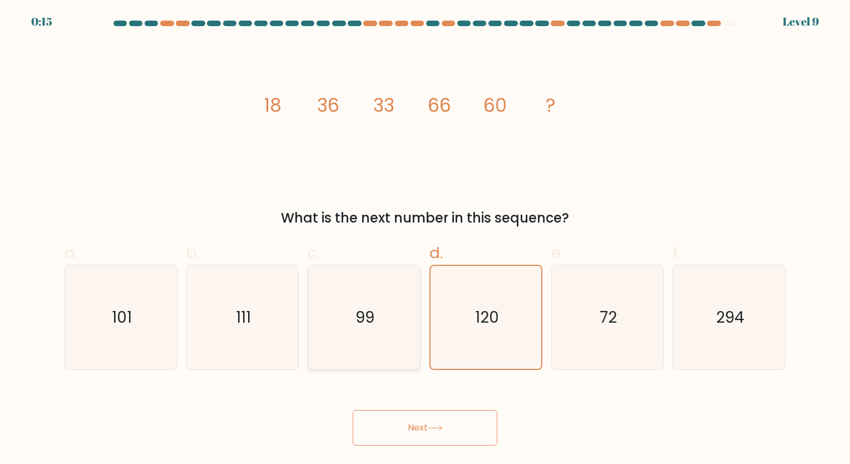
radio input "true"
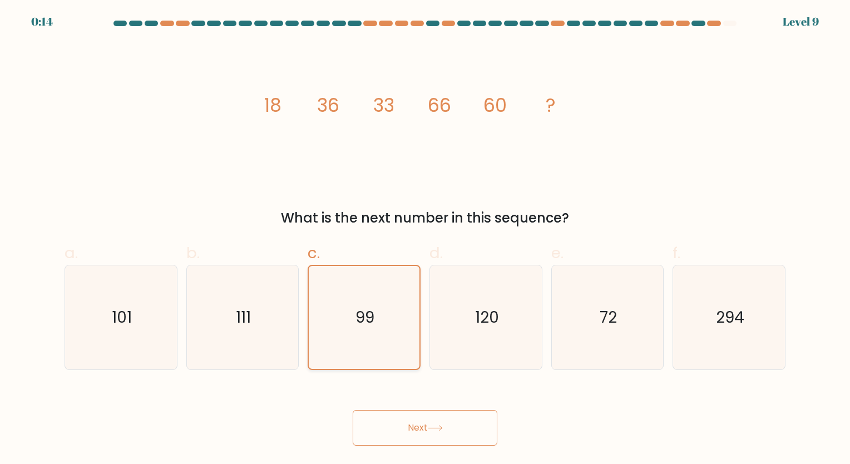
click at [338, 333] on icon "99" at bounding box center [364, 317] width 103 height 103
click at [425, 239] on input "c. 99" at bounding box center [425, 235] width 1 height 7
click at [465, 339] on icon "120" at bounding box center [486, 317] width 104 height 104
click at [426, 239] on input "d. 120" at bounding box center [425, 235] width 1 height 7
radio input "true"
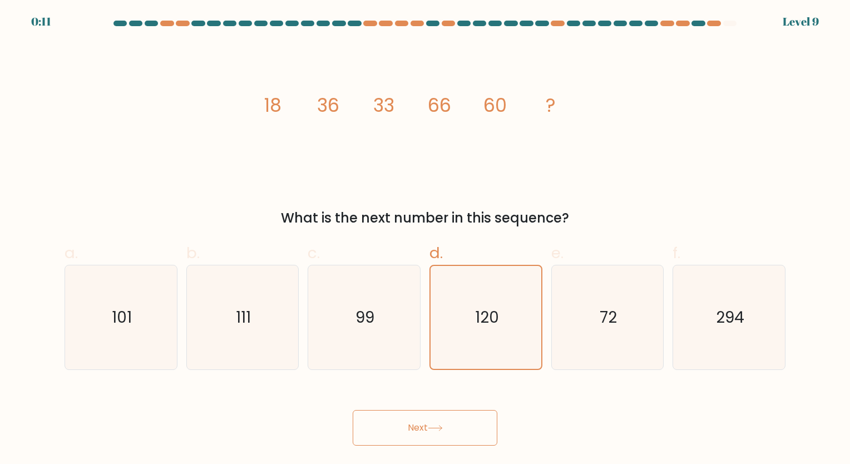
click at [417, 428] on button "Next" at bounding box center [425, 428] width 145 height 36
click at [407, 419] on button "Next" at bounding box center [425, 428] width 145 height 36
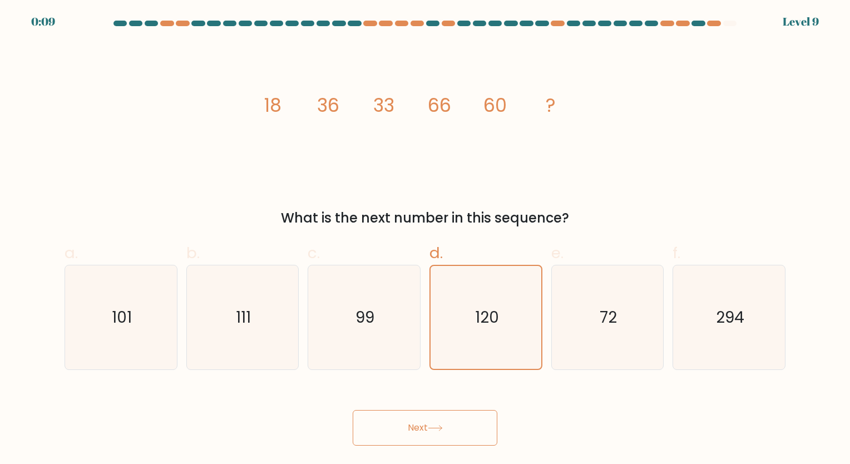
click at [407, 419] on button "Next" at bounding box center [425, 428] width 145 height 36
click at [408, 418] on button "Next" at bounding box center [425, 428] width 145 height 36
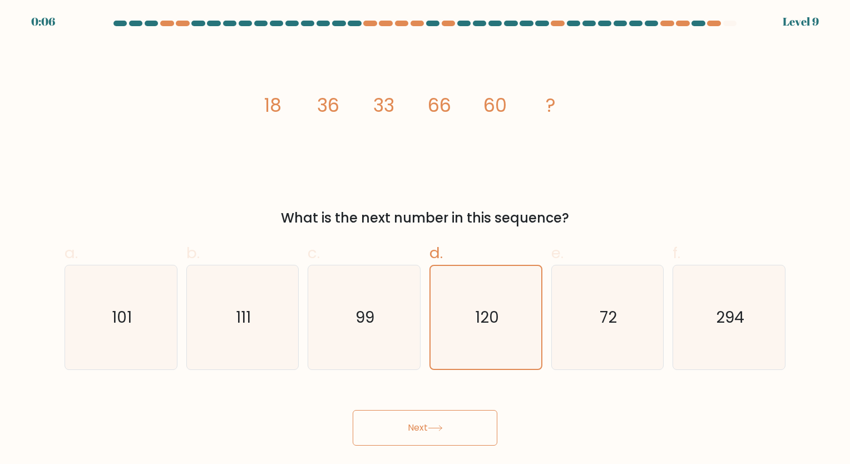
click at [409, 417] on button "Next" at bounding box center [425, 428] width 145 height 36
click at [414, 425] on button "Next" at bounding box center [425, 428] width 145 height 36
click at [418, 431] on button "Next" at bounding box center [425, 428] width 145 height 36
click at [404, 409] on div "Next" at bounding box center [425, 414] width 734 height 62
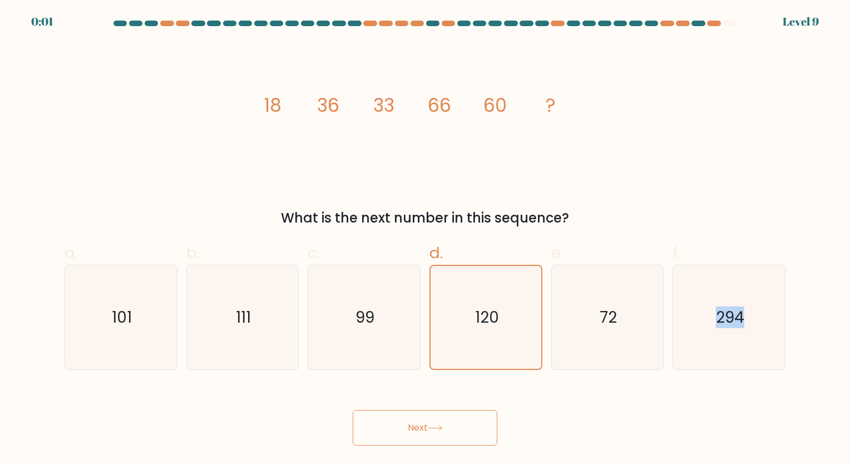
click at [404, 409] on div "Next" at bounding box center [425, 414] width 734 height 62
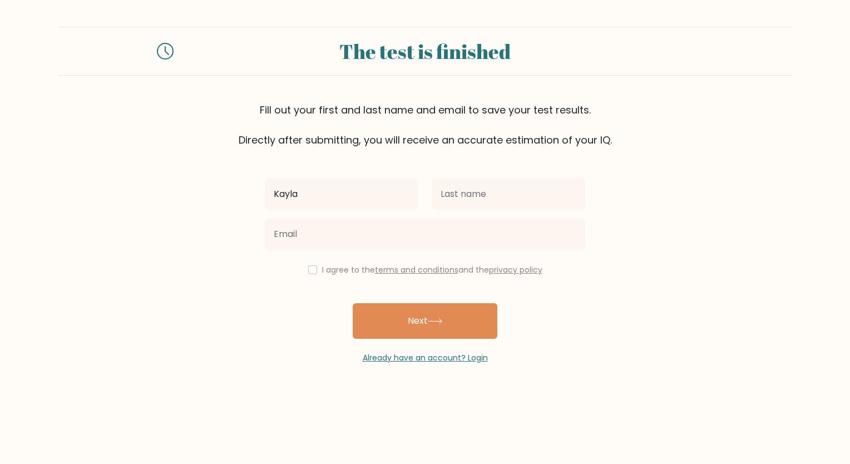
type input "Kayla"
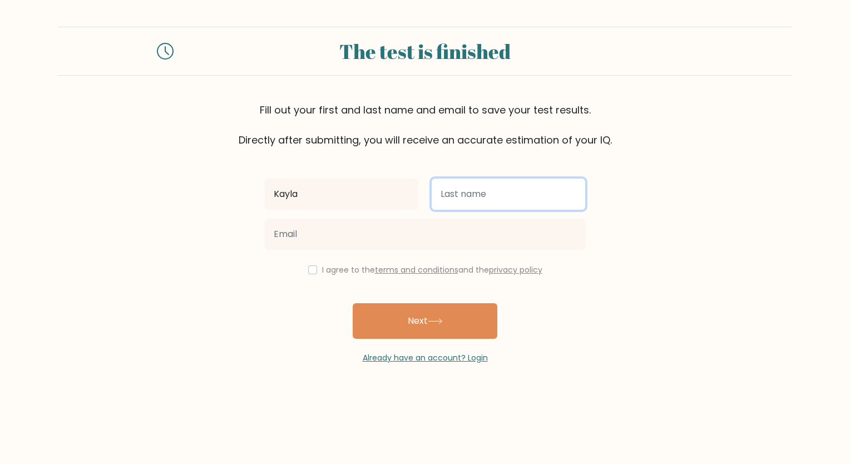
type input "l"
type input "[PERSON_NAME]"
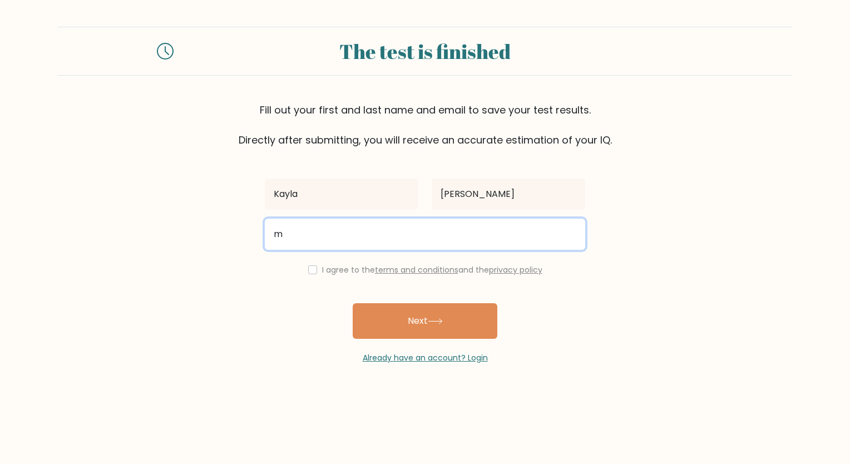
type input "[EMAIL_ADDRESS][DOMAIN_NAME]"
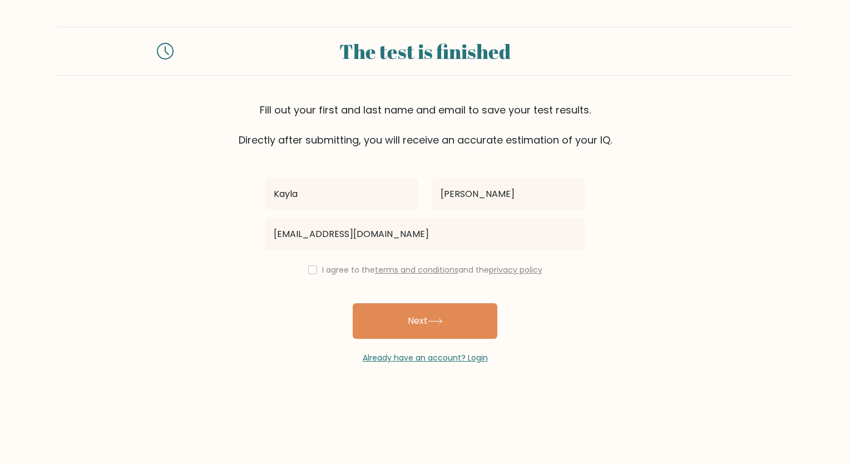
click at [318, 273] on div "I agree to the terms and conditions and the privacy policy" at bounding box center [425, 269] width 334 height 13
click at [309, 270] on input "checkbox" at bounding box center [312, 269] width 9 height 9
checkbox input "true"
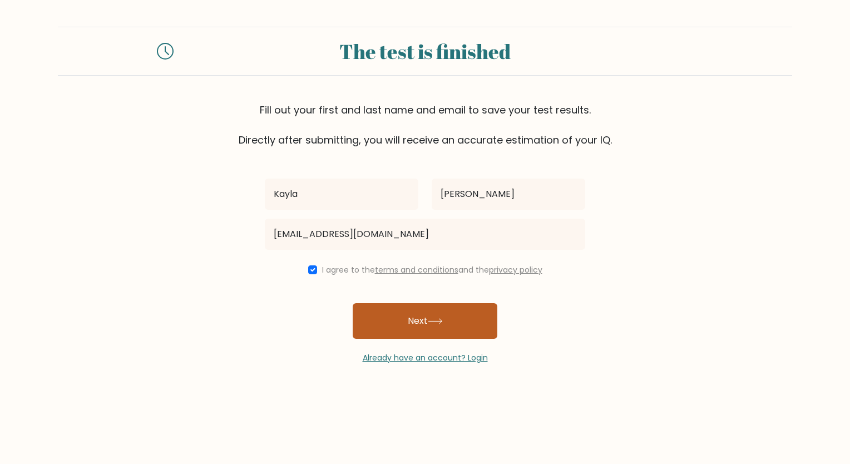
click at [394, 328] on button "Next" at bounding box center [425, 321] width 145 height 36
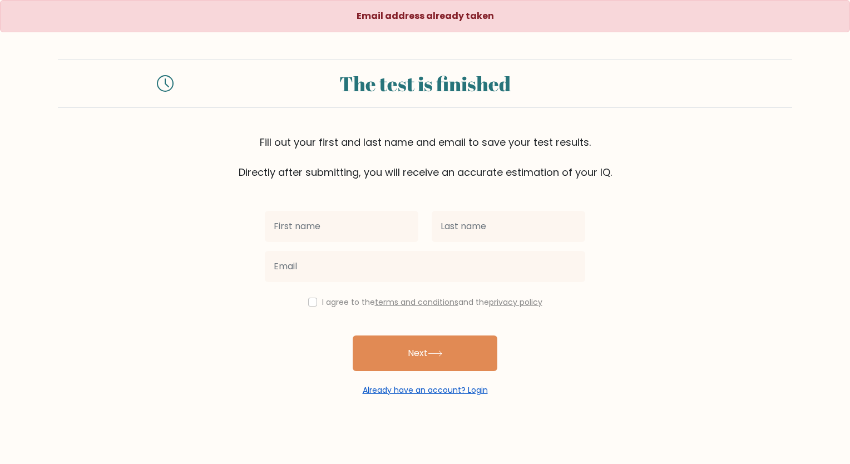
click at [416, 387] on link "Already have an account? Login" at bounding box center [425, 389] width 125 height 11
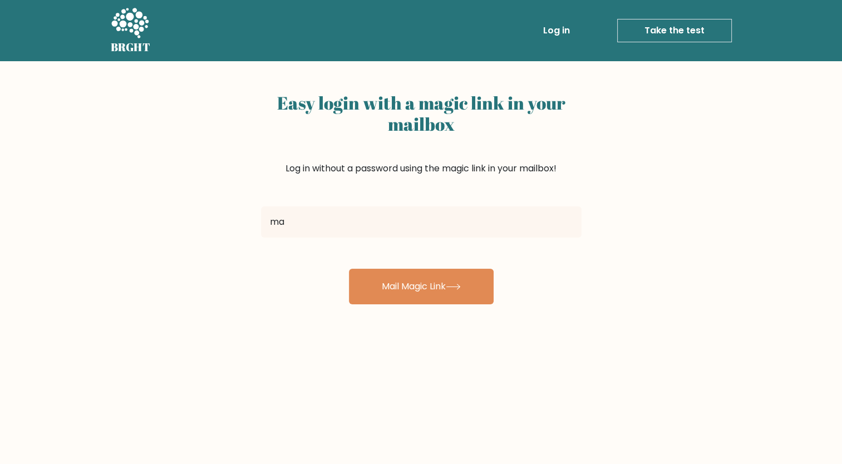
type input "maykaylalayos05@gmail.com"
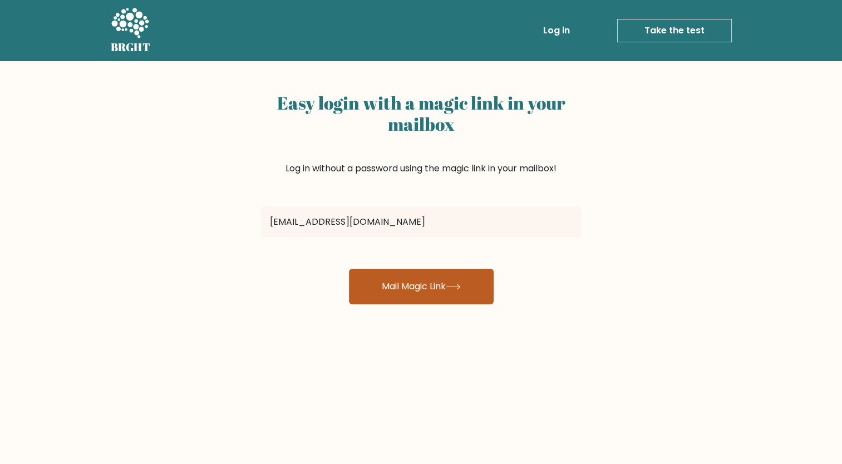
click at [392, 294] on button "Mail Magic Link" at bounding box center [421, 287] width 145 height 36
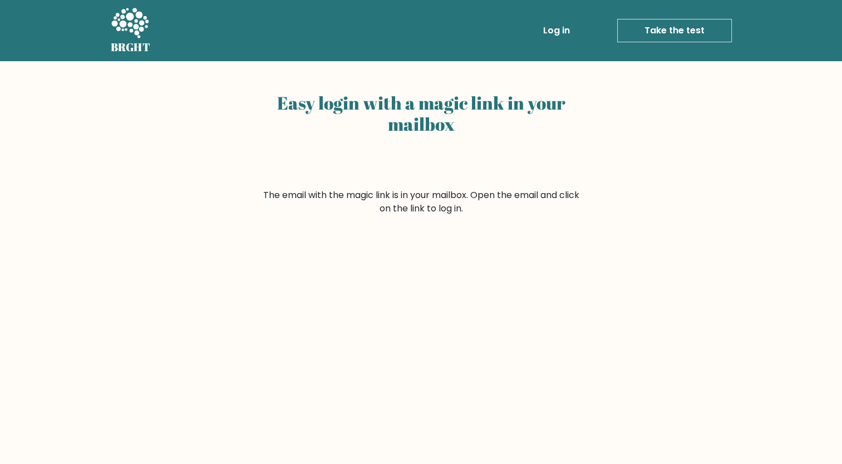
click at [562, 33] on link "Log in" at bounding box center [557, 30] width 36 height 22
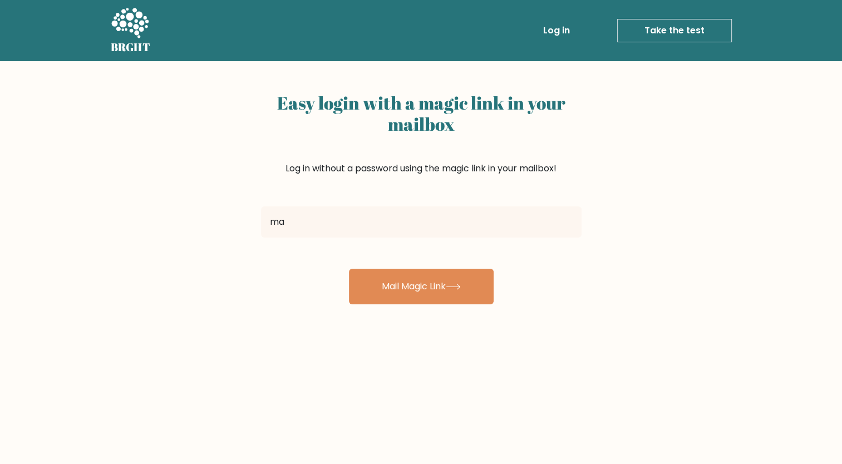
type input "maykaylalayos05@gmail.com"
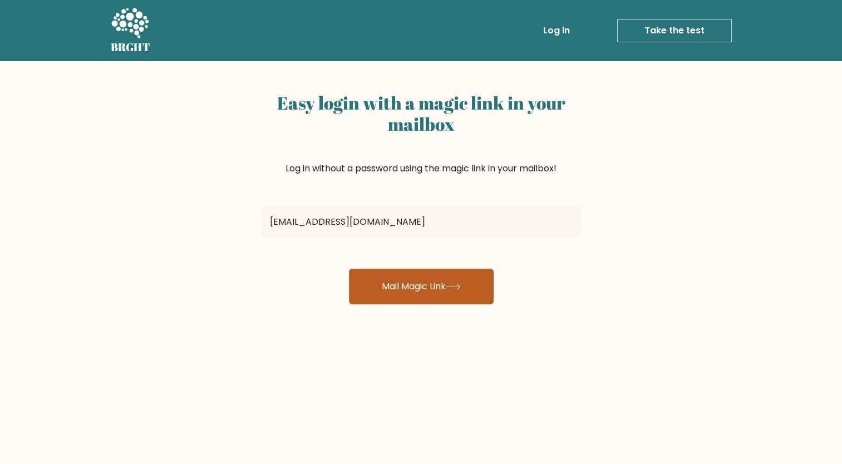
click at [397, 288] on button "Mail Magic Link" at bounding box center [421, 287] width 145 height 36
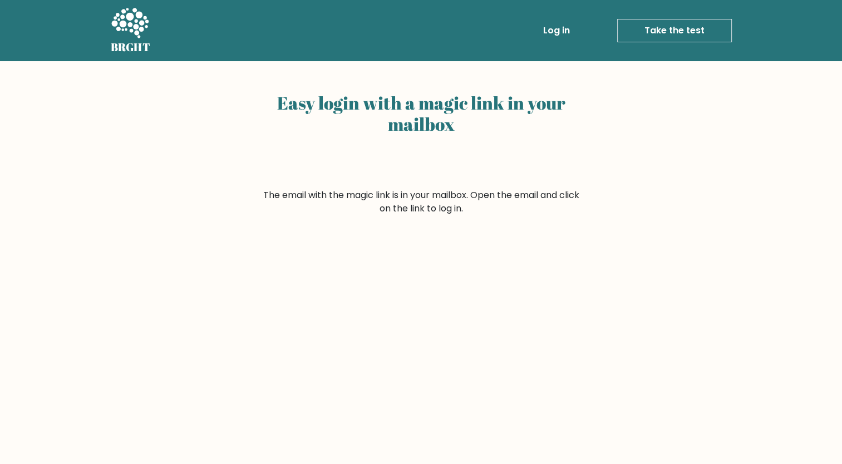
click at [641, 36] on link "Take the test" at bounding box center [674, 30] width 115 height 23
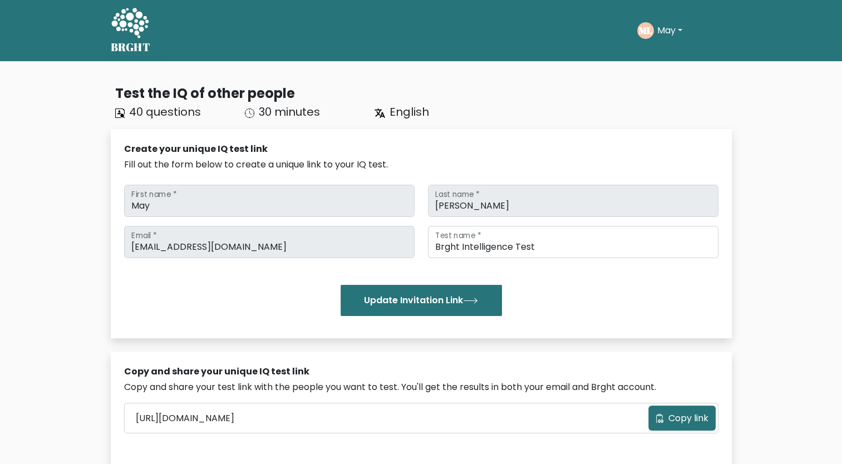
click at [168, 118] on span "40 questions" at bounding box center [165, 112] width 72 height 16
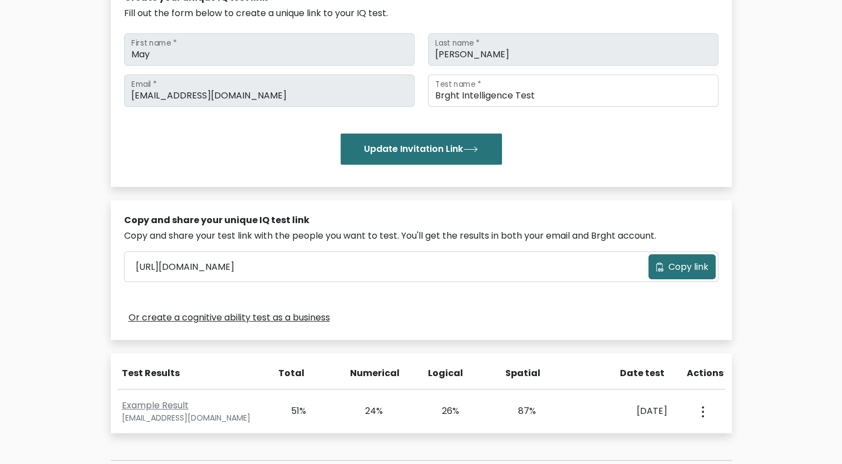
scroll to position [180, 0]
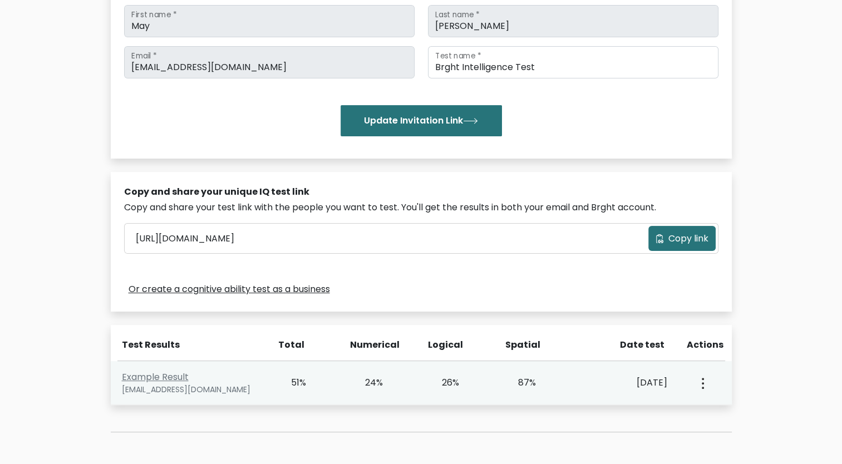
click at [694, 389] on div "View Profile" at bounding box center [702, 383] width 38 height 34
click at [704, 386] on button "button" at bounding box center [701, 383] width 9 height 34
click at [728, 413] on link "View Profile" at bounding box center [741, 415] width 88 height 18
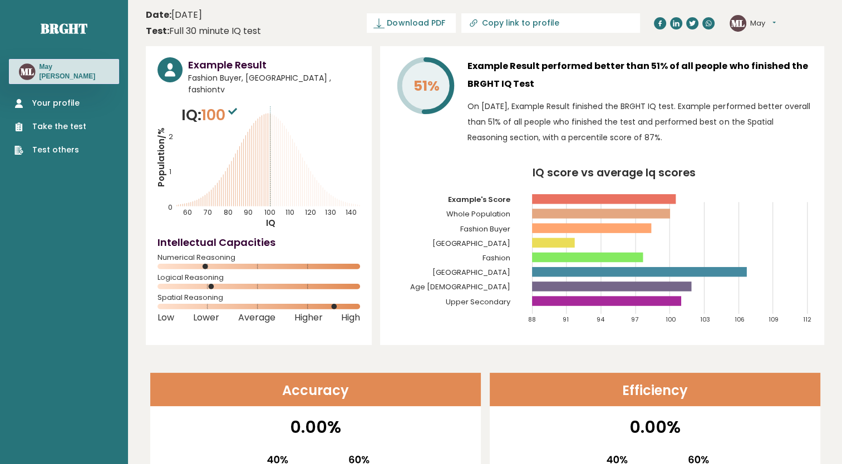
click at [77, 99] on link "Your profile" at bounding box center [50, 103] width 72 height 12
click at [556, 21] on input "Copy link to profile" at bounding box center [556, 22] width 151 height 9
type input "https://brght.org/profile/example-result/?utm_source=share&utm_medium=copy&utm_…"
drag, startPoint x: 556, startPoint y: 21, endPoint x: 516, endPoint y: 123, distance: 109.2
click at [516, 123] on p "On September 07, 2022, Example Result finished the BRGHT IQ test. Example perfo…" at bounding box center [639, 121] width 345 height 47
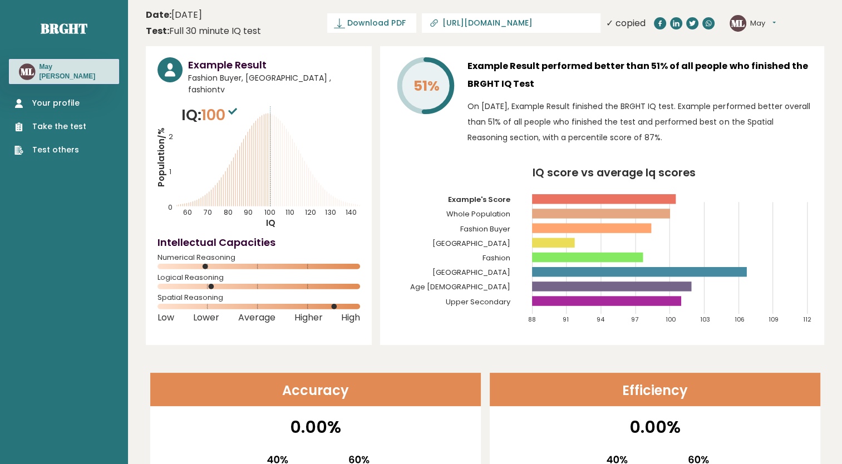
drag, startPoint x: 516, startPoint y: 123, endPoint x: 483, endPoint y: 87, distance: 49.2
click at [483, 87] on h3 "Example Result performed better than 51% of all people who finished the BRGHT I…" at bounding box center [639, 75] width 345 height 36
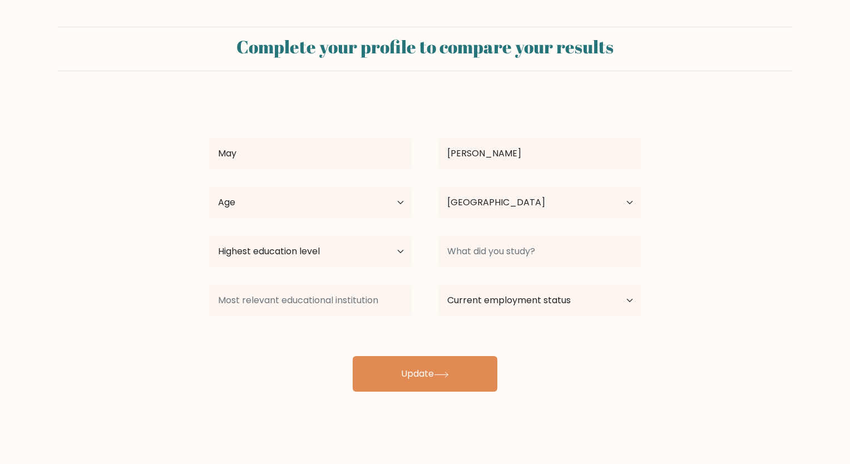
select select "PH"
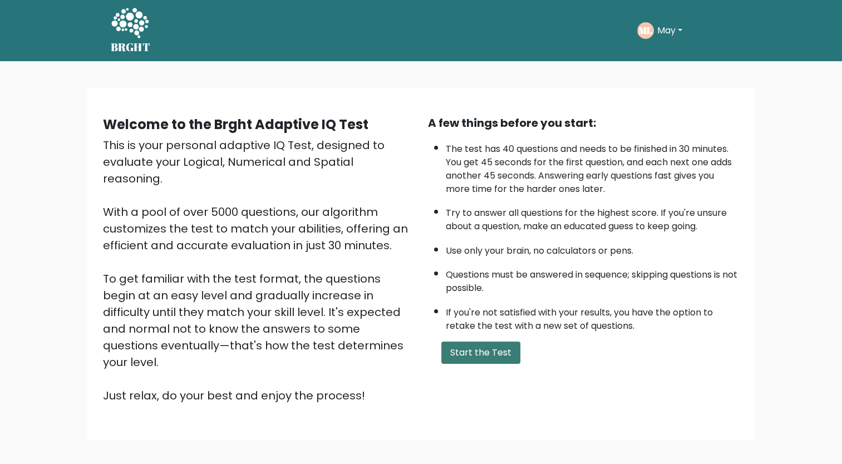
click at [461, 352] on button "Start the Test" at bounding box center [480, 353] width 79 height 22
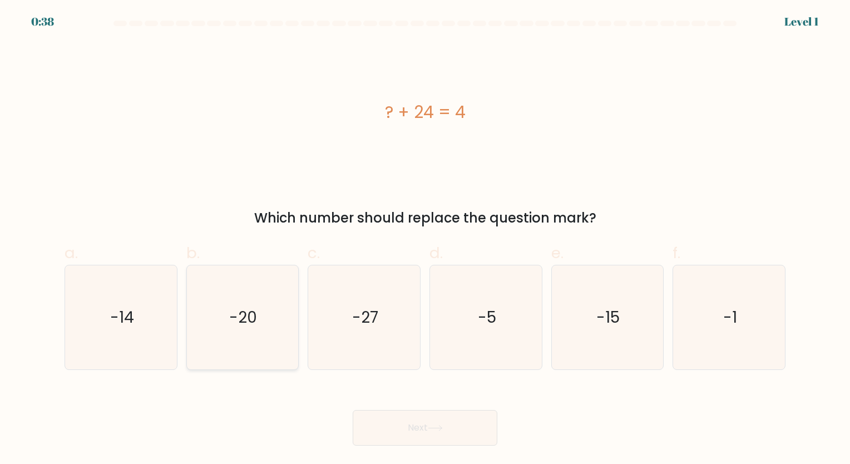
click at [255, 314] on text "-20" at bounding box center [244, 318] width 28 height 22
click at [425, 239] on input "b. -20" at bounding box center [425, 235] width 1 height 7
radio input "true"
click at [406, 429] on button "Next" at bounding box center [425, 428] width 145 height 36
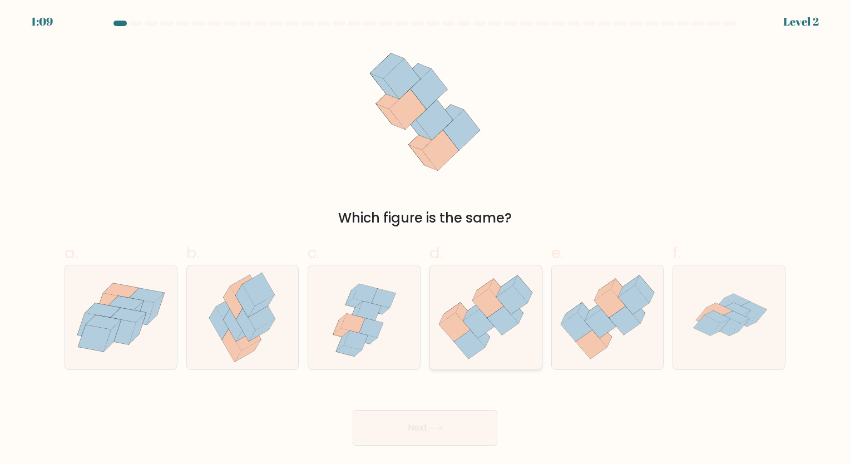
click at [507, 332] on icon at bounding box center [486, 317] width 112 height 96
click at [426, 239] on input "d." at bounding box center [425, 235] width 1 height 7
radio input "true"
click at [487, 436] on button "Next" at bounding box center [425, 428] width 145 height 36
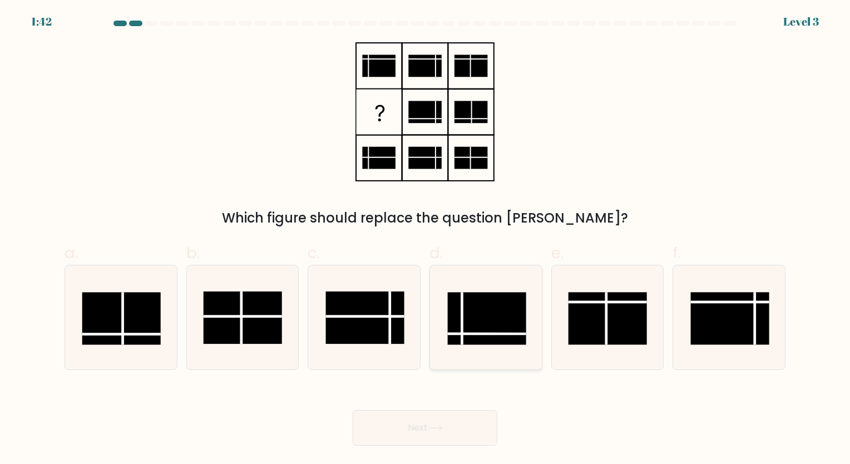
click at [446, 317] on icon at bounding box center [486, 317] width 104 height 104
click at [426, 239] on input "d." at bounding box center [425, 235] width 1 height 7
radio input "true"
click at [440, 414] on button "Next" at bounding box center [425, 428] width 145 height 36
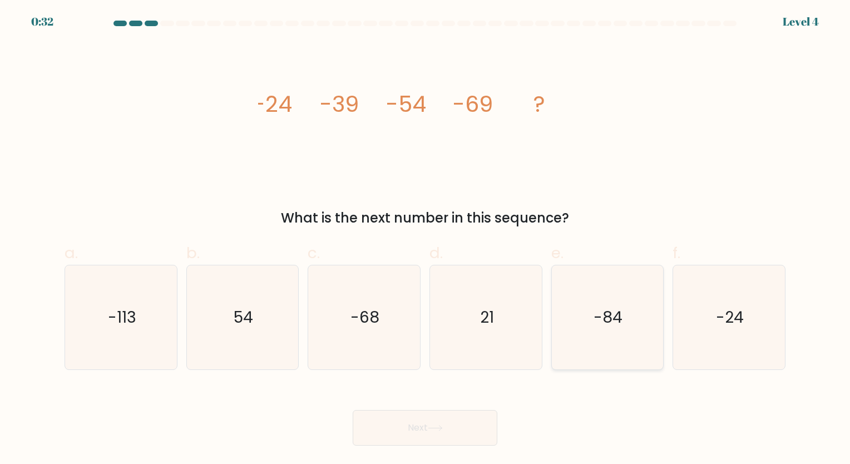
click at [626, 304] on icon "-84" at bounding box center [607, 317] width 104 height 104
click at [426, 239] on input "e. -84" at bounding box center [425, 235] width 1 height 7
radio input "true"
click at [427, 435] on button "Next" at bounding box center [425, 428] width 145 height 36
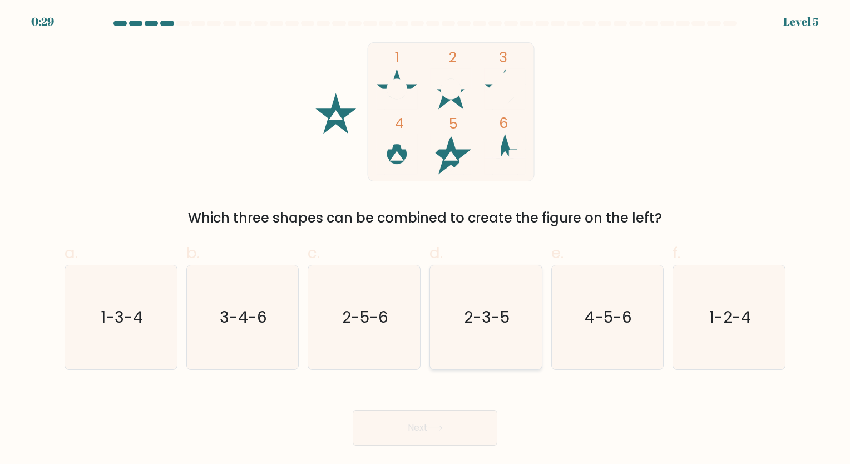
click at [483, 290] on icon "2-3-5" at bounding box center [486, 317] width 104 height 104
click at [426, 239] on input "d. 2-3-5" at bounding box center [425, 235] width 1 height 7
radio input "true"
click at [449, 428] on button "Next" at bounding box center [425, 428] width 145 height 36
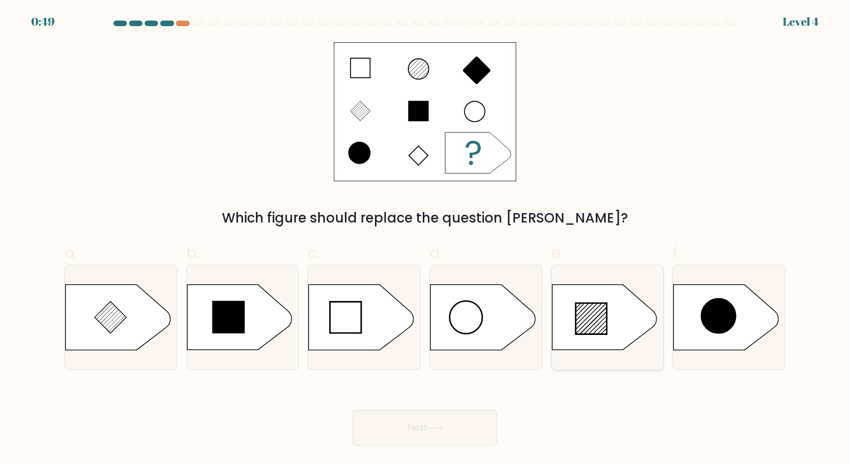
click at [610, 279] on div at bounding box center [607, 317] width 113 height 105
click at [426, 239] on input "e." at bounding box center [425, 235] width 1 height 7
radio input "true"
click at [458, 428] on button "Next" at bounding box center [425, 428] width 145 height 36
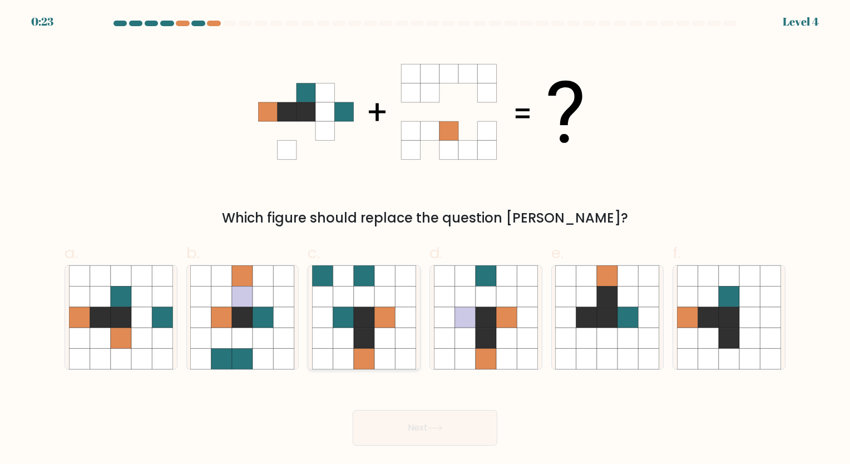
click at [358, 295] on icon at bounding box center [364, 296] width 21 height 21
click at [425, 239] on input "c." at bounding box center [425, 235] width 1 height 7
radio input "true"
click at [441, 428] on icon at bounding box center [435, 428] width 15 height 6
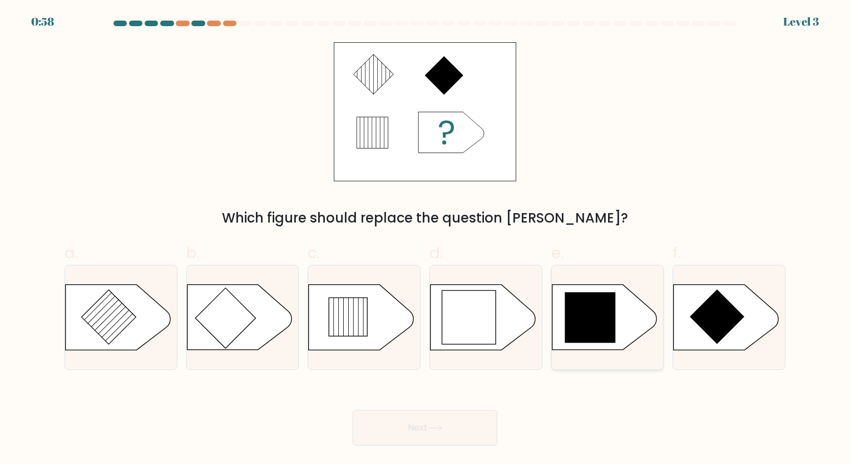
click at [578, 339] on icon at bounding box center [590, 317] width 51 height 51
click at [426, 239] on input "e." at bounding box center [425, 235] width 1 height 7
radio input "true"
click at [421, 426] on button "Next" at bounding box center [425, 428] width 145 height 36
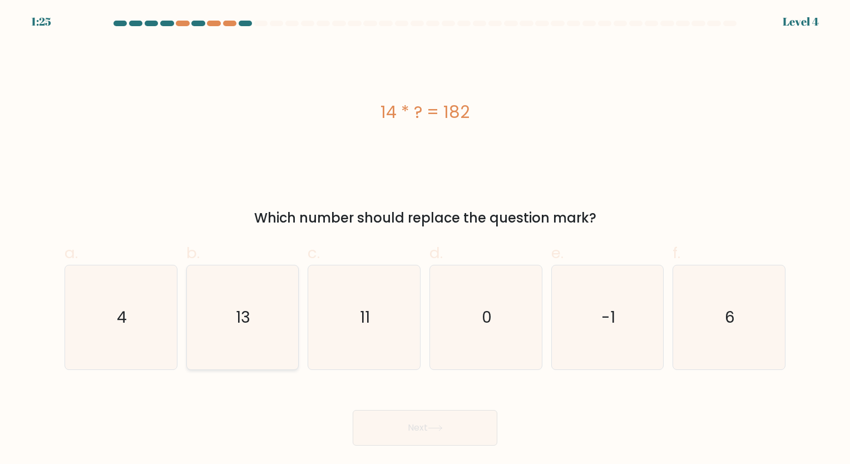
click at [260, 295] on icon "13" at bounding box center [242, 317] width 104 height 104
click at [425, 239] on input "b. 13" at bounding box center [425, 235] width 1 height 7
radio input "true"
click at [424, 431] on button "Next" at bounding box center [425, 428] width 145 height 36
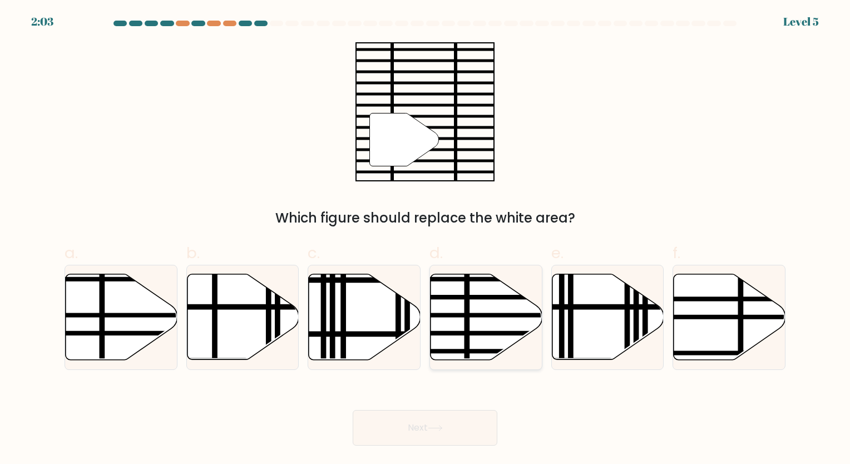
click at [467, 291] on line at bounding box center [467, 271] width 0 height 225
click at [426, 239] on input "d." at bounding box center [425, 235] width 1 height 7
radio input "true"
click at [439, 420] on button "Next" at bounding box center [425, 428] width 145 height 36
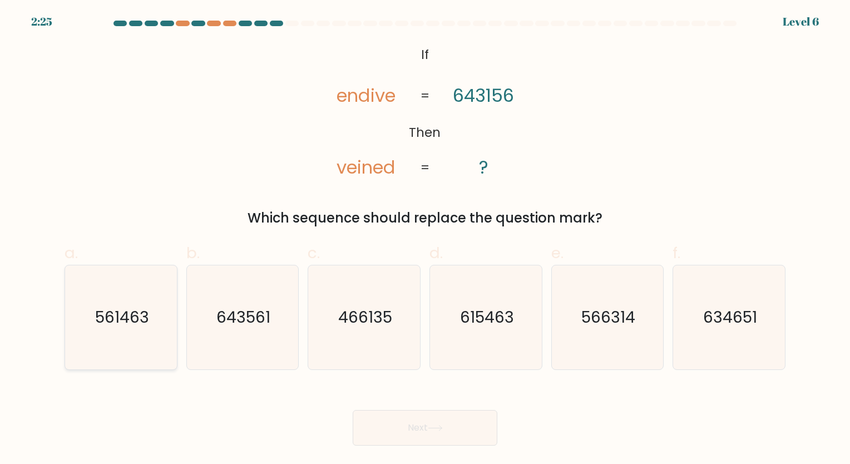
click at [126, 301] on icon "561463" at bounding box center [121, 317] width 104 height 104
click at [425, 239] on input "a. 561463" at bounding box center [425, 235] width 1 height 7
radio input "true"
click at [420, 419] on button "Next" at bounding box center [425, 428] width 145 height 36
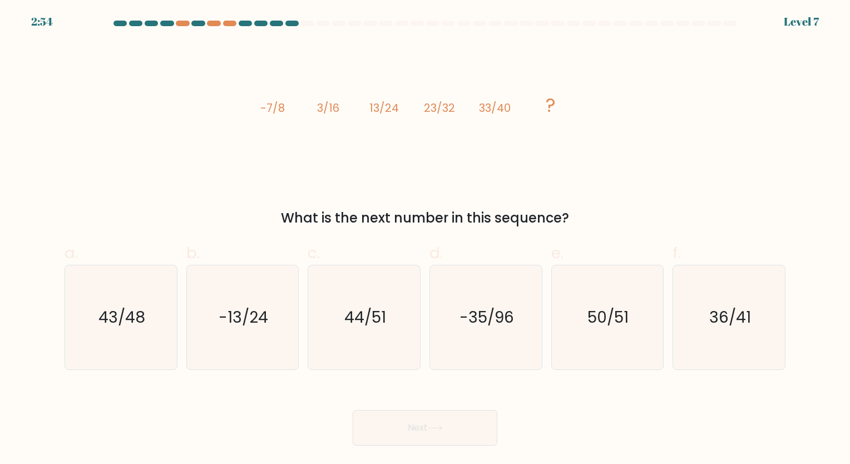
click at [387, 111] on tspan "13/24" at bounding box center [383, 108] width 29 height 16
click at [122, 339] on icon "43/48" at bounding box center [121, 317] width 104 height 104
click at [425, 239] on input "a. 43/48" at bounding box center [425, 235] width 1 height 7
radio input "true"
click at [402, 422] on button "Next" at bounding box center [425, 428] width 145 height 36
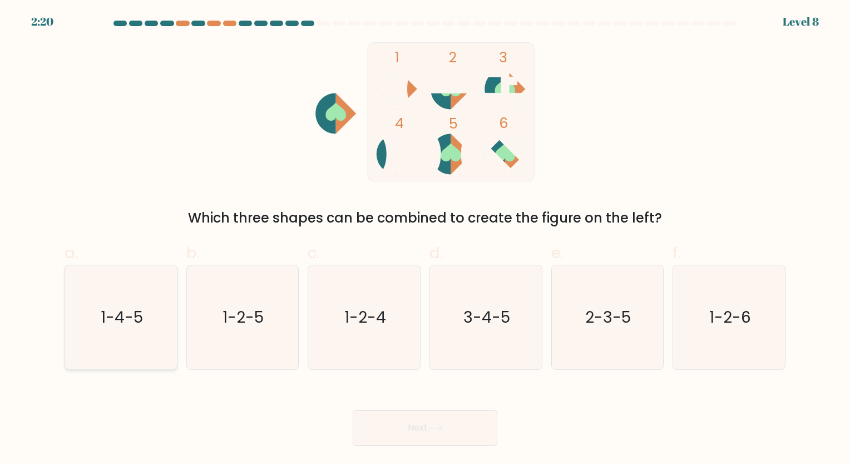
click at [93, 324] on icon "1-4-5" at bounding box center [121, 317] width 104 height 104
click at [425, 239] on input "a. 1-4-5" at bounding box center [425, 235] width 1 height 7
radio input "true"
click at [414, 433] on button "Next" at bounding box center [425, 428] width 145 height 36
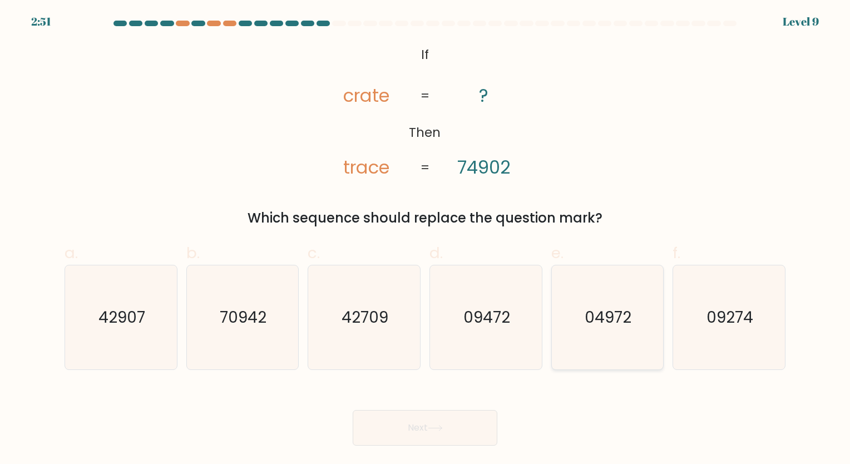
click at [590, 328] on icon "04972" at bounding box center [607, 317] width 104 height 104
click at [426, 239] on input "e. 04972" at bounding box center [425, 235] width 1 height 7
radio input "true"
click at [457, 418] on button "Next" at bounding box center [425, 428] width 145 height 36
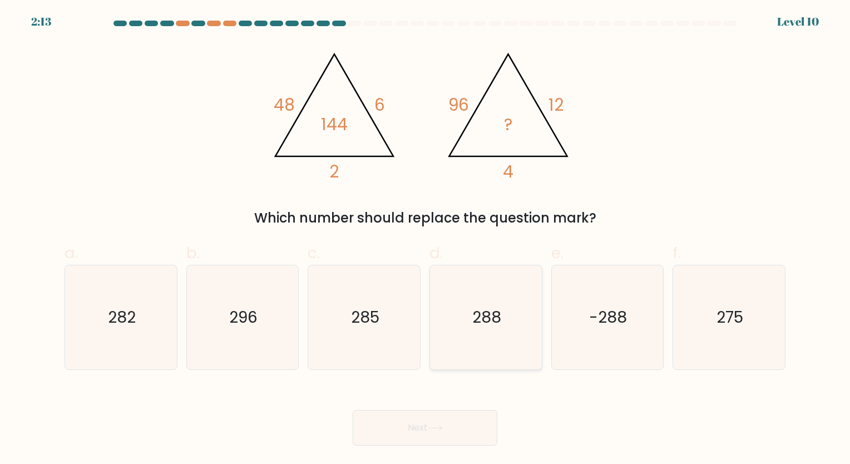
click at [478, 309] on text "288" at bounding box center [486, 318] width 29 height 22
click at [426, 239] on input "d. 288" at bounding box center [425, 235] width 1 height 7
radio input "true"
click at [454, 431] on button "Next" at bounding box center [425, 428] width 145 height 36
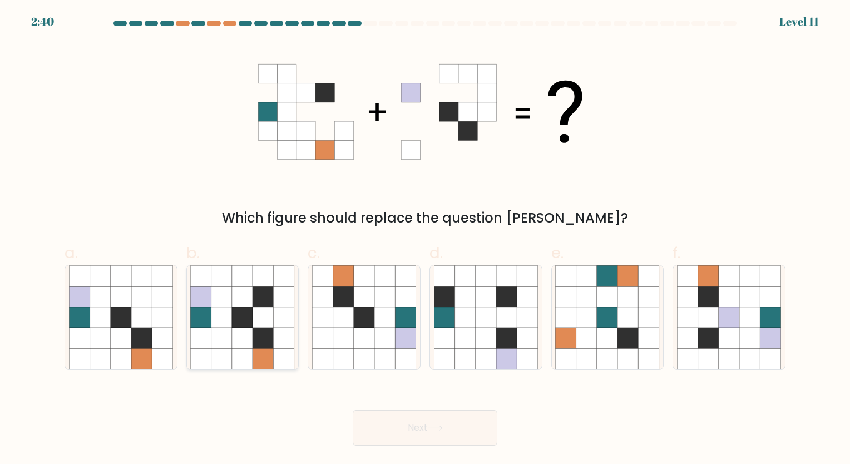
click at [220, 312] on icon at bounding box center [221, 317] width 21 height 21
click at [425, 239] on input "b." at bounding box center [425, 235] width 1 height 7
radio input "true"
click at [443, 423] on button "Next" at bounding box center [425, 428] width 145 height 36
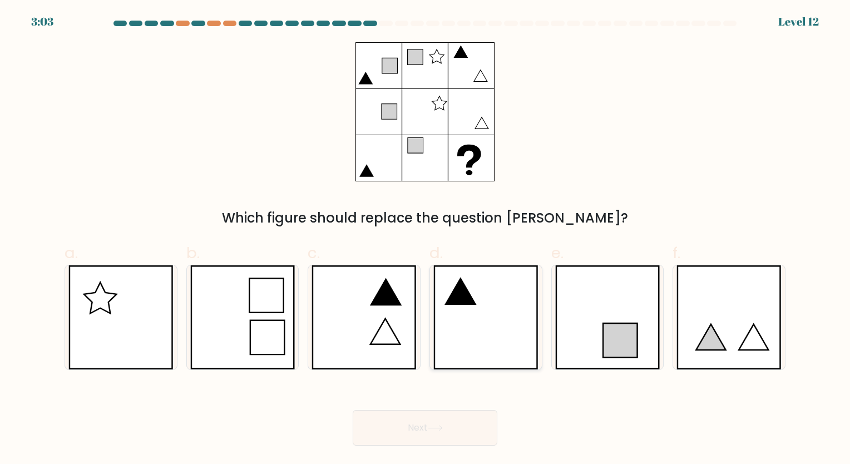
click at [458, 330] on icon at bounding box center [485, 317] width 105 height 104
click at [426, 239] on input "d." at bounding box center [425, 235] width 1 height 7
radio input "true"
click at [433, 433] on button "Next" at bounding box center [425, 428] width 145 height 36
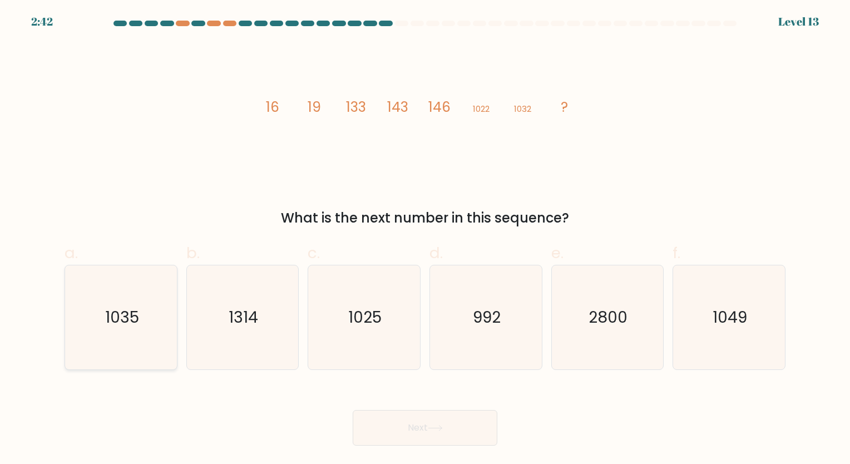
click at [154, 323] on icon "1035" at bounding box center [121, 317] width 104 height 104
click at [425, 239] on input "a. 1035" at bounding box center [425, 235] width 1 height 7
radio input "true"
click at [440, 426] on icon at bounding box center [435, 428] width 15 height 6
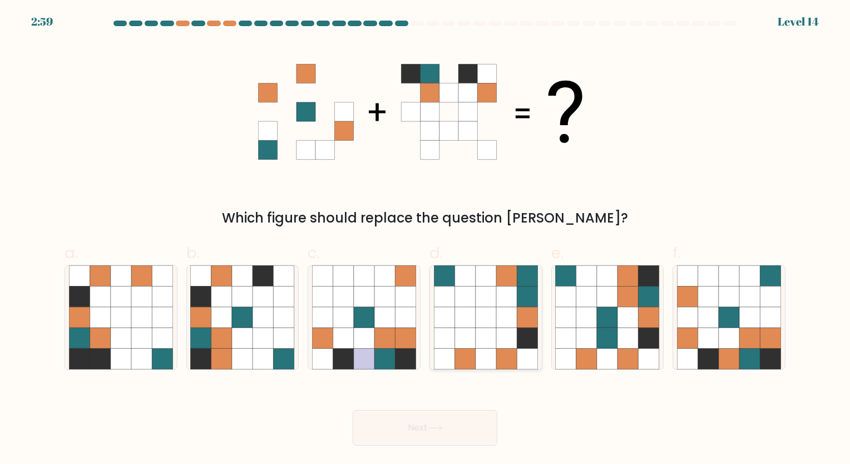
click at [471, 313] on icon at bounding box center [465, 317] width 21 height 21
click at [426, 239] on input "d." at bounding box center [425, 235] width 1 height 7
radio input "true"
click at [629, 304] on icon at bounding box center [628, 296] width 21 height 21
click at [426, 239] on input "e." at bounding box center [425, 235] width 1 height 7
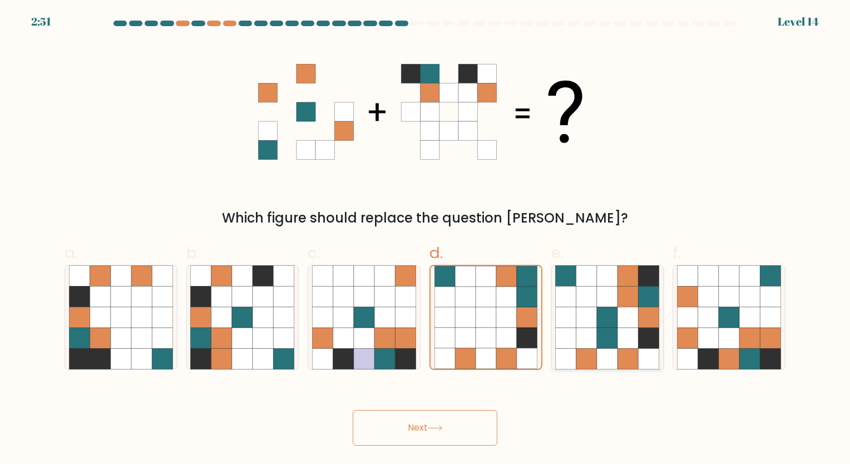
radio input "true"
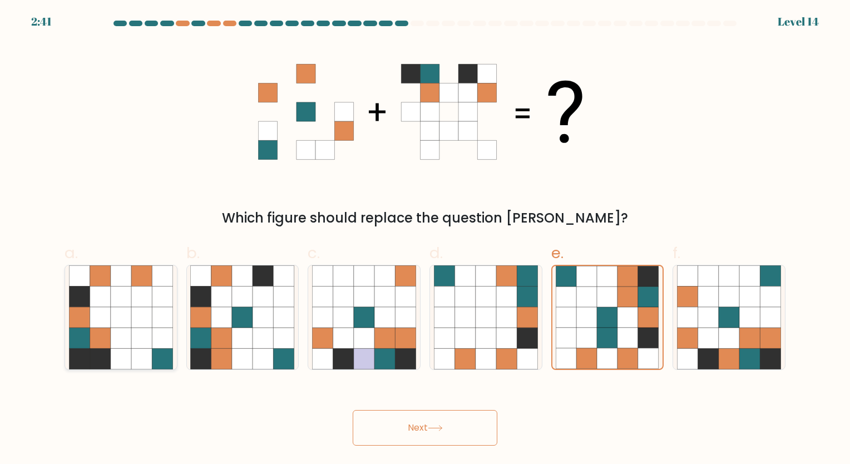
click at [149, 322] on icon at bounding box center [141, 317] width 21 height 21
click at [425, 239] on input "a." at bounding box center [425, 235] width 1 height 7
radio input "true"
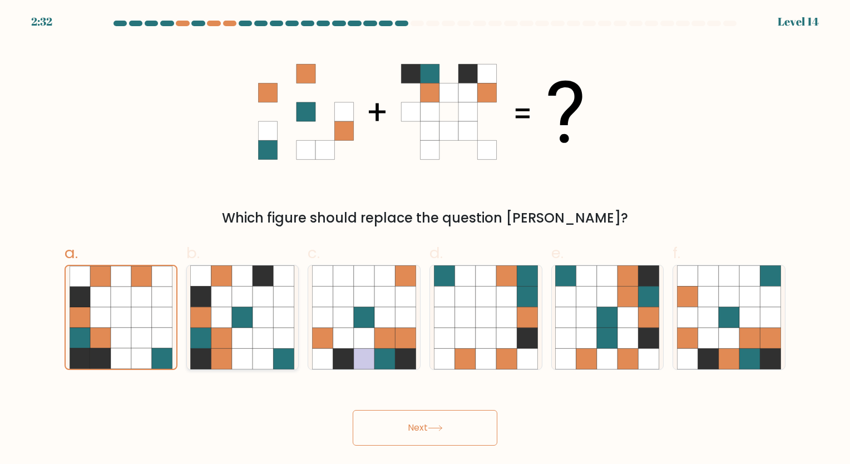
click at [238, 327] on icon at bounding box center [242, 317] width 21 height 21
click at [425, 239] on input "b." at bounding box center [425, 235] width 1 height 7
radio input "true"
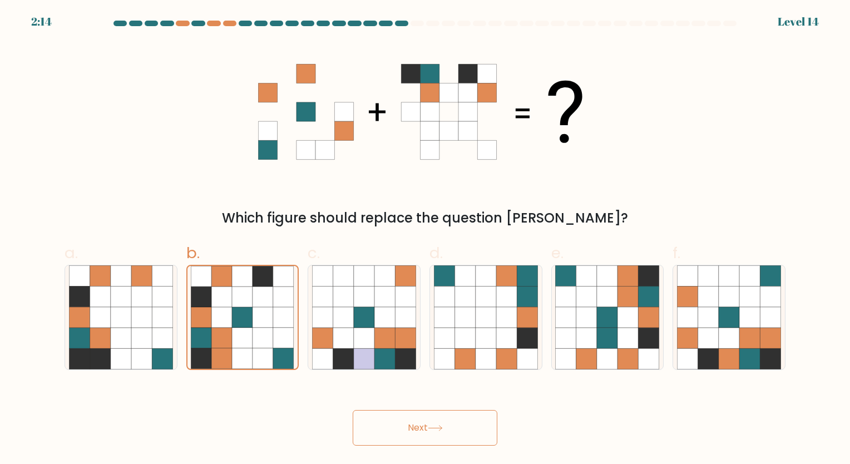
click at [446, 434] on button "Next" at bounding box center [425, 428] width 145 height 36
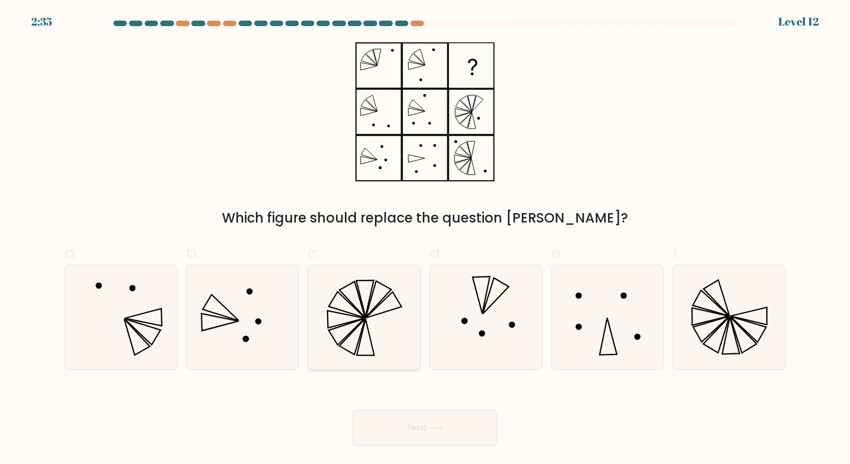
click at [378, 266] on icon at bounding box center [364, 317] width 104 height 104
click at [425, 239] on input "c." at bounding box center [425, 235] width 1 height 7
radio input "true"
click at [460, 433] on button "Next" at bounding box center [425, 428] width 145 height 36
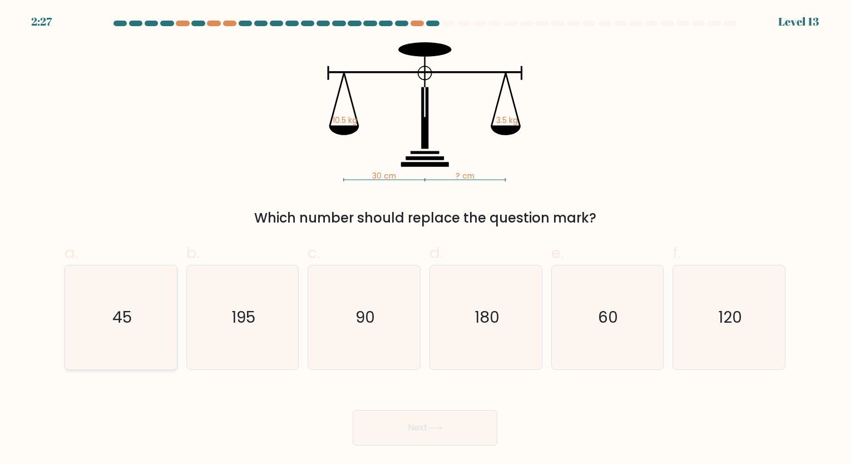
click at [137, 327] on icon "45" at bounding box center [121, 317] width 104 height 104
click at [425, 239] on input "a. 45" at bounding box center [425, 235] width 1 height 7
radio input "true"
click at [416, 422] on button "Next" at bounding box center [425, 428] width 145 height 36
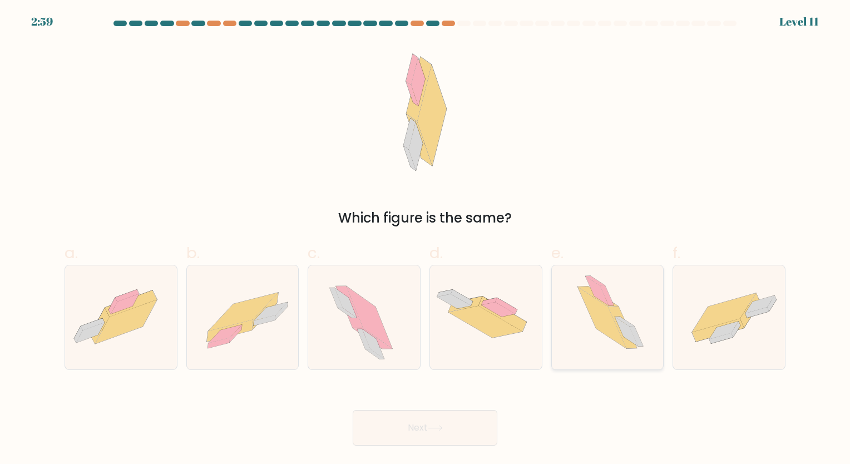
click at [589, 308] on icon at bounding box center [602, 317] width 48 height 61
click at [426, 239] on input "e." at bounding box center [425, 235] width 1 height 7
radio input "true"
click at [452, 411] on button "Next" at bounding box center [425, 428] width 145 height 36
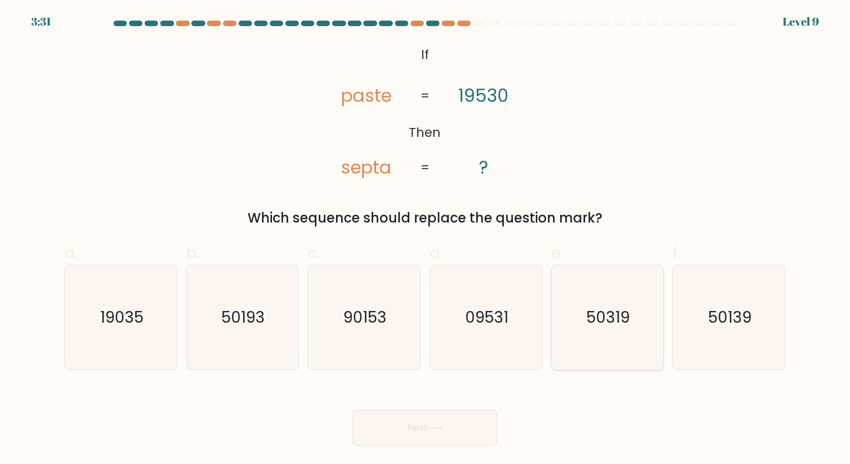
click at [590, 318] on text "50319" at bounding box center [608, 318] width 43 height 22
click at [426, 239] on input "e. 50319" at bounding box center [425, 235] width 1 height 7
radio input "true"
click at [708, 296] on icon "50139" at bounding box center [729, 317] width 104 height 104
click at [426, 239] on input "f. 50139" at bounding box center [425, 235] width 1 height 7
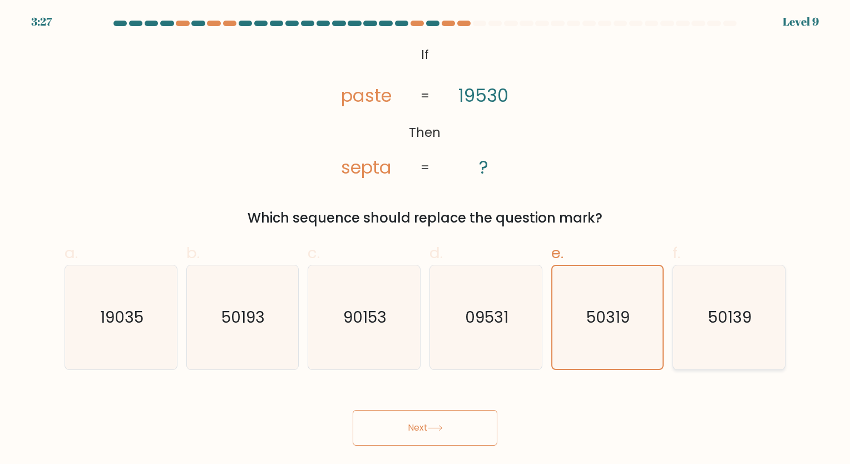
radio input "true"
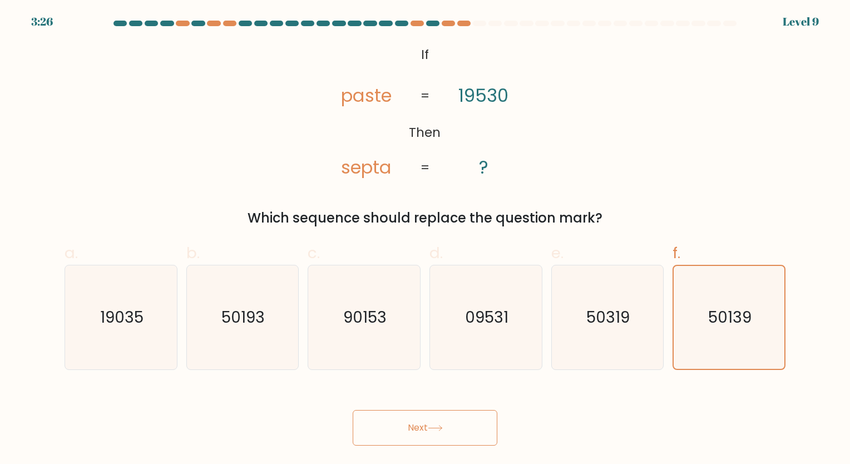
click at [454, 421] on button "Next" at bounding box center [425, 428] width 145 height 36
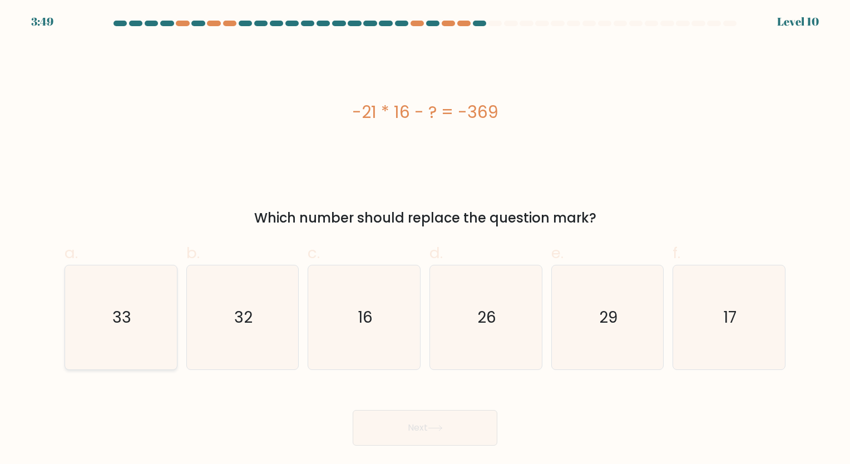
click at [93, 332] on icon "33" at bounding box center [121, 317] width 104 height 104
click at [425, 239] on input "a. 33" at bounding box center [425, 235] width 1 height 7
radio input "true"
click at [416, 434] on button "Next" at bounding box center [425, 428] width 145 height 36
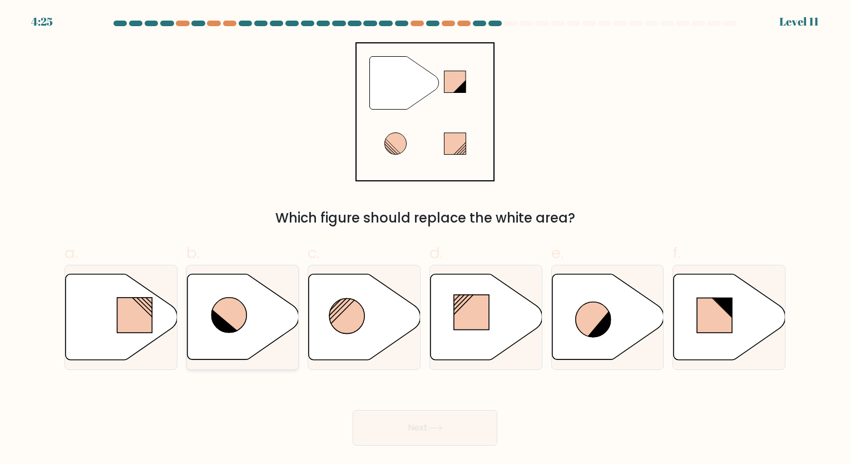
click at [249, 303] on icon at bounding box center [243, 317] width 112 height 86
click at [425, 239] on input "b." at bounding box center [425, 235] width 1 height 7
radio input "true"
click at [433, 434] on button "Next" at bounding box center [425, 428] width 145 height 36
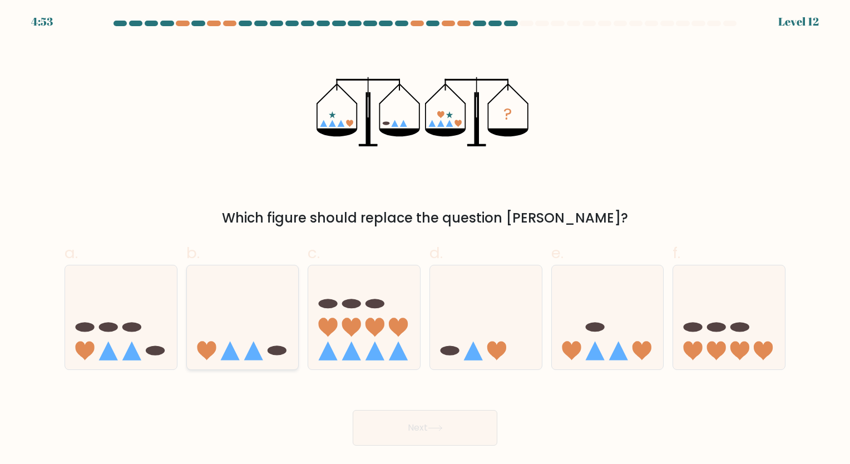
click at [284, 299] on icon at bounding box center [243, 317] width 112 height 92
click at [425, 239] on input "b." at bounding box center [425, 235] width 1 height 7
radio input "true"
click at [478, 419] on button "Next" at bounding box center [425, 428] width 145 height 36
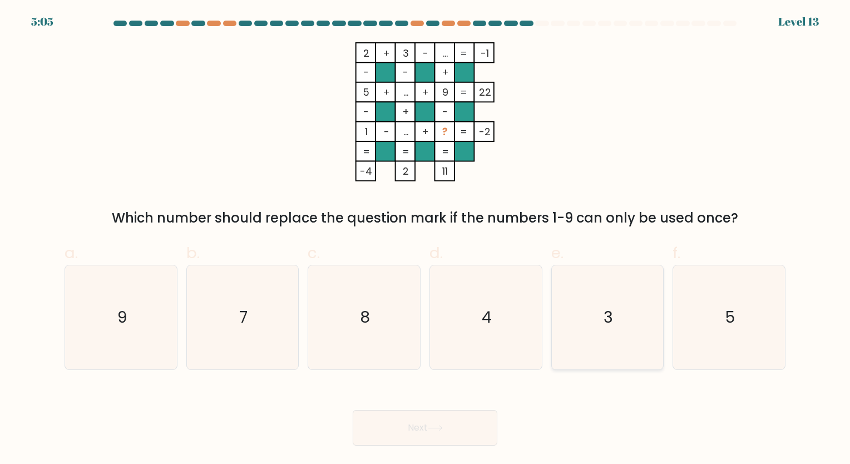
click at [592, 319] on icon "3" at bounding box center [607, 317] width 104 height 104
click at [426, 239] on input "e. 3" at bounding box center [425, 235] width 1 height 7
radio input "true"
click at [401, 431] on button "Next" at bounding box center [425, 428] width 145 height 36
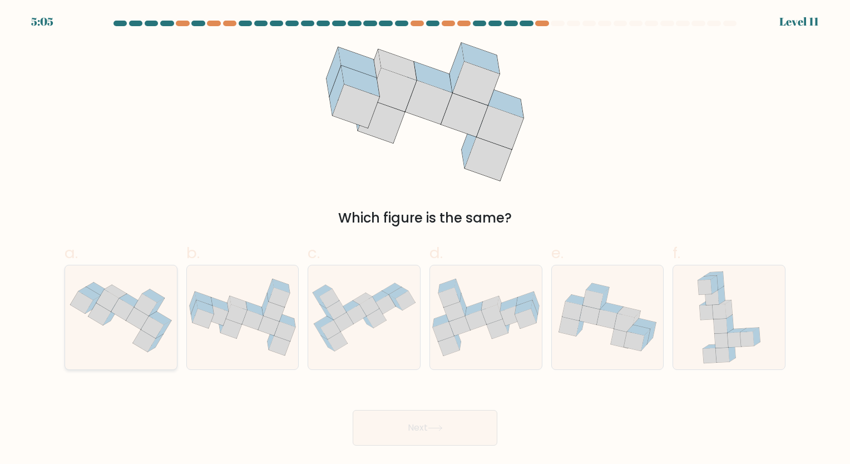
click at [124, 292] on icon at bounding box center [121, 316] width 112 height 83
click at [425, 239] on input "a." at bounding box center [425, 235] width 1 height 7
radio input "true"
click at [418, 422] on button "Next" at bounding box center [425, 428] width 145 height 36
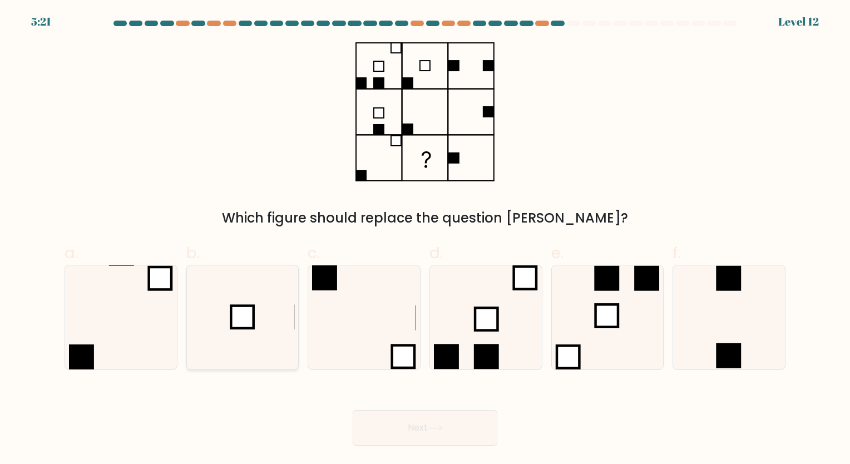
click at [249, 315] on rect at bounding box center [242, 316] width 22 height 22
click at [425, 239] on input "b." at bounding box center [425, 235] width 1 height 7
radio input "true"
click at [411, 434] on button "Next" at bounding box center [425, 428] width 145 height 36
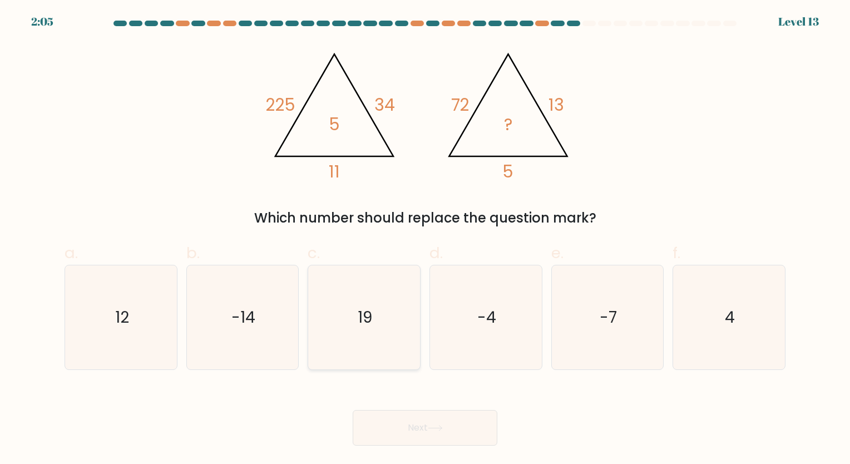
click at [364, 325] on text "19" at bounding box center [365, 318] width 14 height 22
click at [425, 239] on input "c. 19" at bounding box center [425, 235] width 1 height 7
radio input "true"
click at [453, 428] on button "Next" at bounding box center [425, 428] width 145 height 36
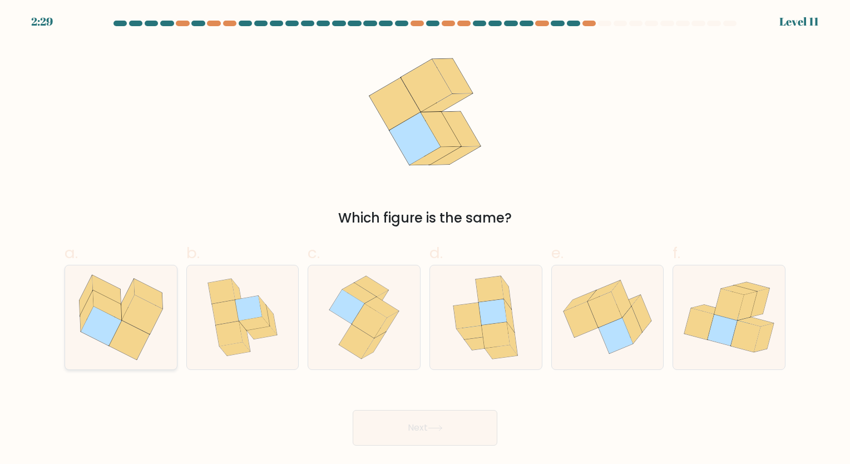
click at [103, 322] on icon at bounding box center [101, 326] width 41 height 39
click at [425, 239] on input "a." at bounding box center [425, 235] width 1 height 7
radio input "true"
click at [412, 427] on button "Next" at bounding box center [425, 428] width 145 height 36
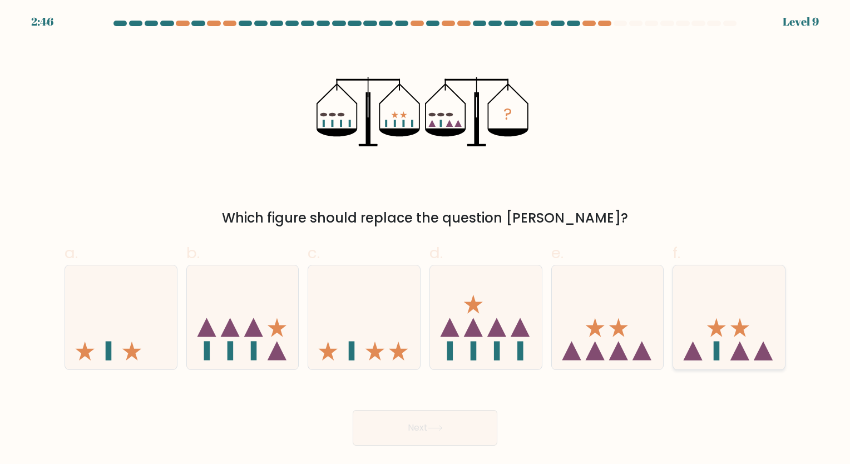
click at [714, 338] on icon at bounding box center [729, 317] width 112 height 92
click at [426, 239] on input "f." at bounding box center [425, 235] width 1 height 7
radio input "true"
click at [474, 421] on button "Next" at bounding box center [425, 428] width 145 height 36
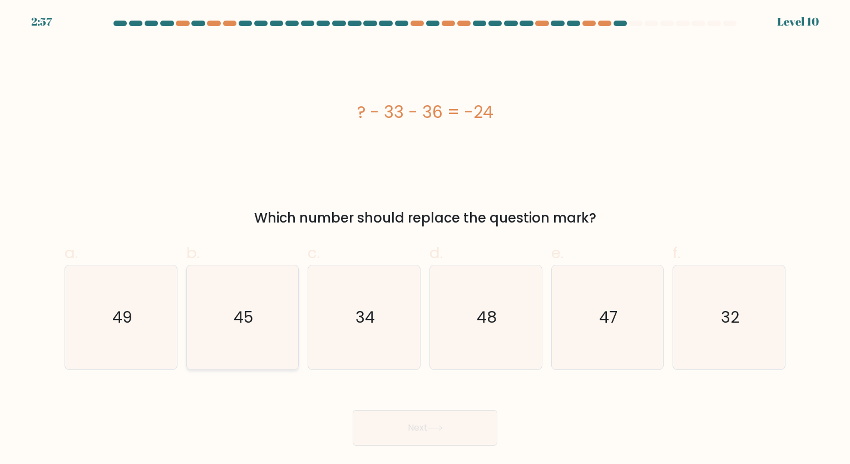
click at [227, 311] on icon "45" at bounding box center [242, 317] width 104 height 104
click at [425, 239] on input "b. 45" at bounding box center [425, 235] width 1 height 7
radio input "true"
click at [425, 421] on button "Next" at bounding box center [425, 428] width 145 height 36
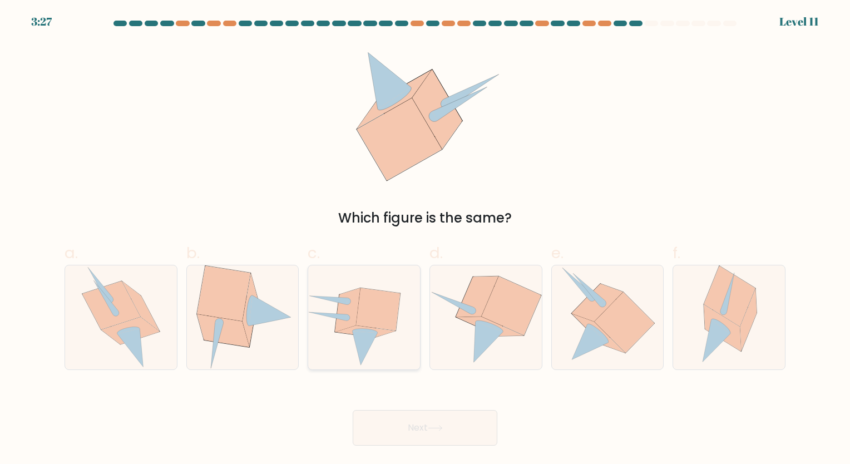
click at [343, 325] on icon at bounding box center [347, 310] width 25 height 44
click at [425, 239] on input "c." at bounding box center [425, 235] width 1 height 7
radio input "true"
click at [456, 417] on button "Next" at bounding box center [425, 428] width 145 height 36
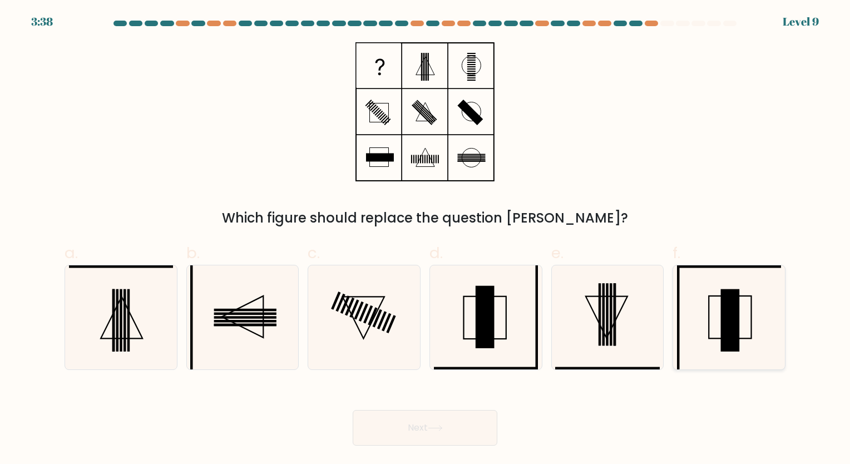
click at [717, 292] on icon at bounding box center [729, 317] width 104 height 104
click at [426, 239] on input "f." at bounding box center [425, 235] width 1 height 7
radio input "true"
click at [484, 429] on button "Next" at bounding box center [425, 428] width 145 height 36
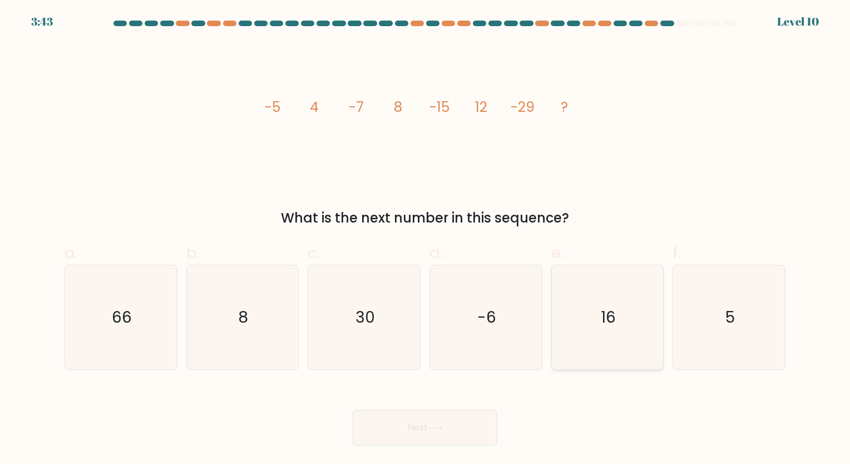
click at [633, 303] on icon "16" at bounding box center [607, 317] width 104 height 104
click at [426, 239] on input "e. 16" at bounding box center [425, 235] width 1 height 7
radio input "true"
click at [443, 431] on icon at bounding box center [435, 428] width 15 height 6
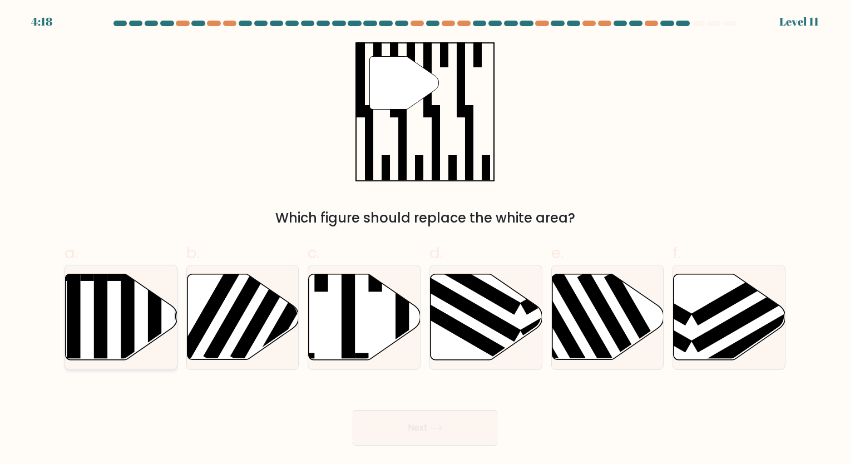
click at [120, 313] on icon at bounding box center [122, 317] width 112 height 86
click at [425, 239] on input "a." at bounding box center [425, 235] width 1 height 7
radio input "true"
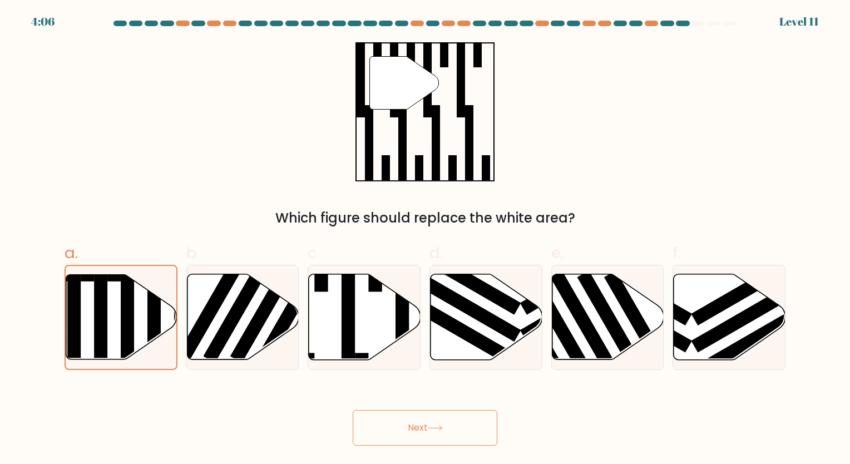
click at [429, 421] on button "Next" at bounding box center [425, 428] width 145 height 36
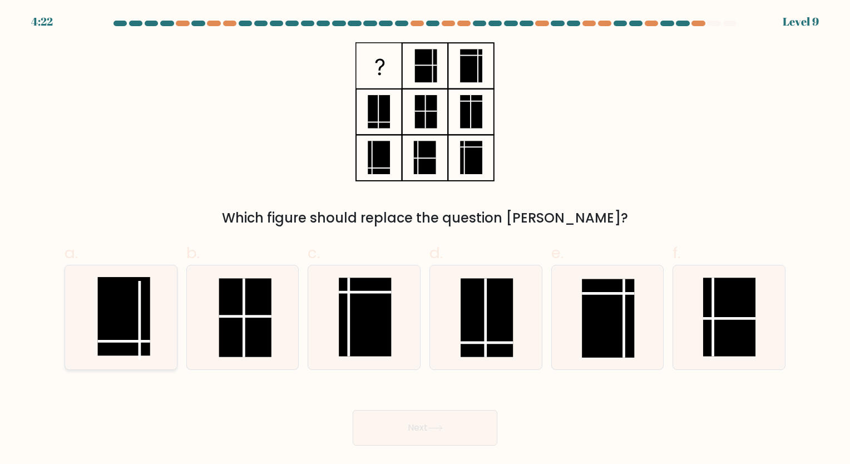
click at [120, 313] on rect at bounding box center [123, 316] width 52 height 79
click at [425, 239] on input "a." at bounding box center [425, 235] width 1 height 7
radio input "true"
click at [396, 440] on button "Next" at bounding box center [425, 428] width 145 height 36
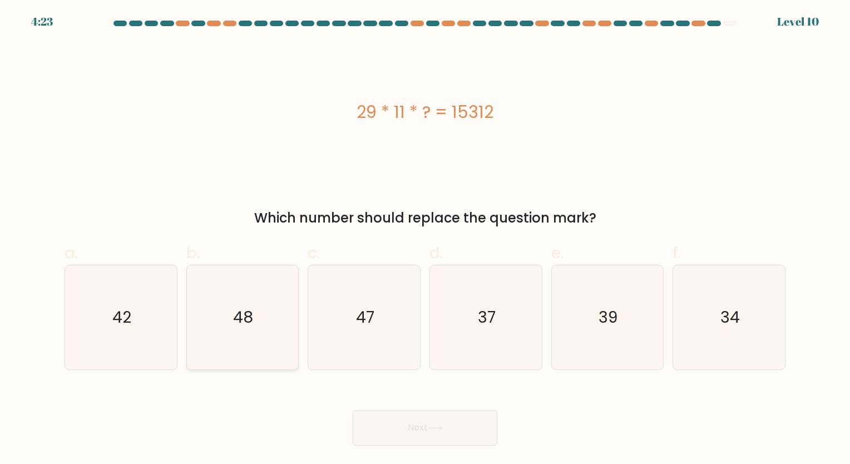
click at [256, 298] on icon "48" at bounding box center [242, 317] width 104 height 104
click at [425, 239] on input "b. 48" at bounding box center [425, 235] width 1 height 7
radio input "true"
click at [416, 418] on button "Next" at bounding box center [425, 428] width 145 height 36
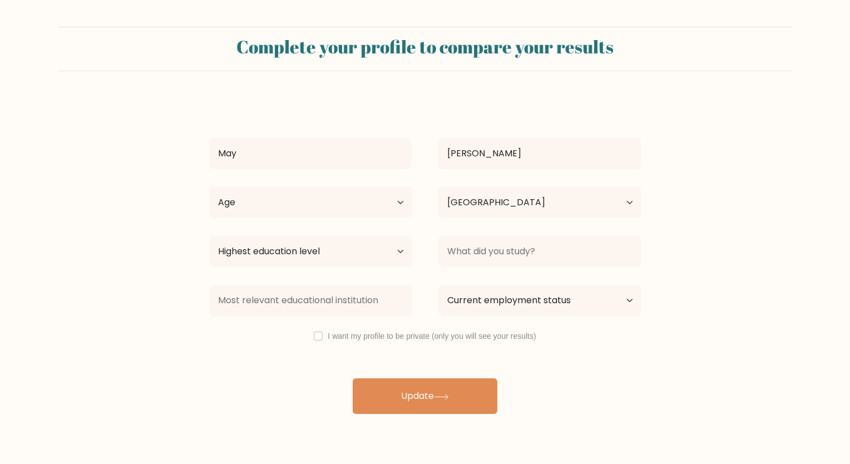
select select "PH"
click at [316, 340] on div "I want my profile to be private (only you will see your results)" at bounding box center [425, 335] width 458 height 13
click at [318, 337] on input "checkbox" at bounding box center [318, 336] width 9 height 9
checkbox input "true"
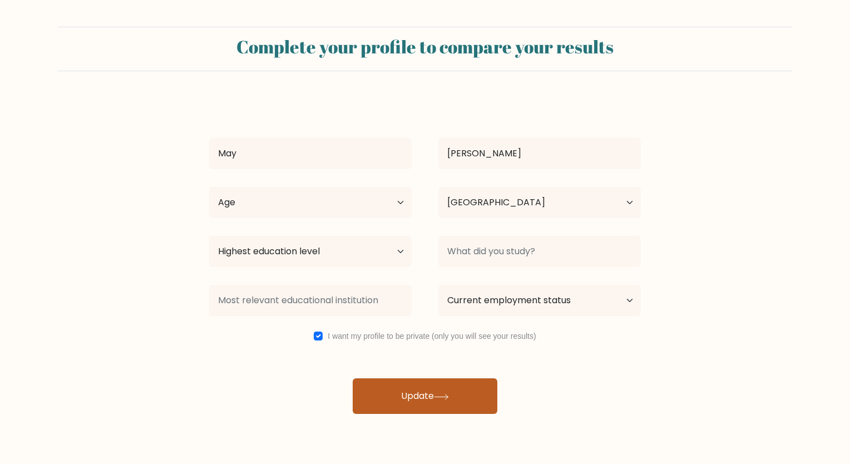
click at [413, 399] on button "Update" at bounding box center [425, 396] width 145 height 36
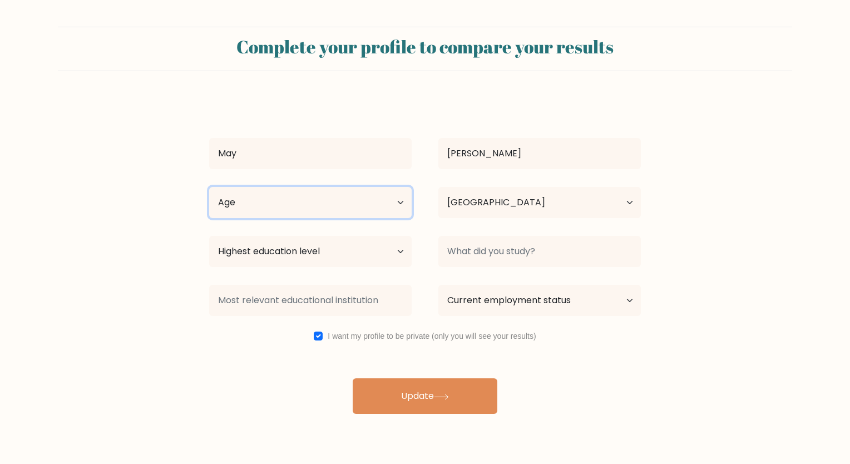
click at [271, 209] on select "Age Under [DEMOGRAPHIC_DATA] [DEMOGRAPHIC_DATA] [DEMOGRAPHIC_DATA] [DEMOGRAPHIC…" at bounding box center [310, 202] width 203 height 31
select select "18_24"
click at [209, 187] on select "Age Under [DEMOGRAPHIC_DATA] [DEMOGRAPHIC_DATA] [DEMOGRAPHIC_DATA] [DEMOGRAPHIC…" at bounding box center [310, 202] width 203 height 31
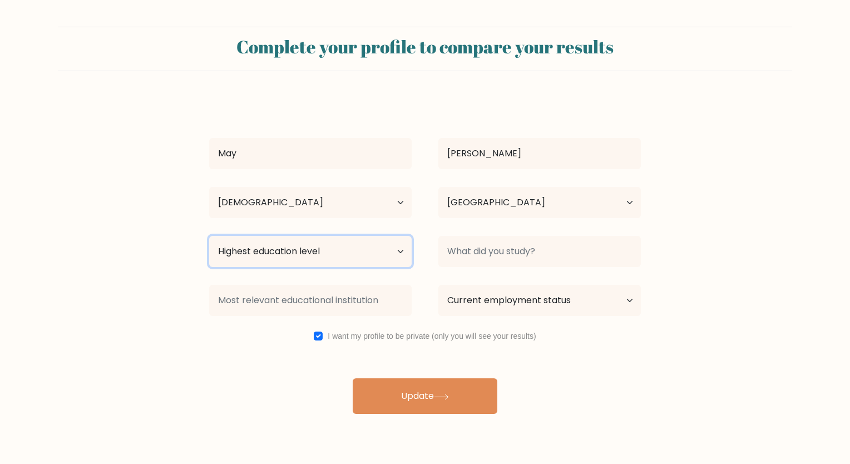
click at [349, 251] on select "Highest education level No schooling Primary Lower Secondary Upper Secondary Oc…" at bounding box center [310, 251] width 203 height 31
select select "bachelors_degree"
click at [209, 236] on select "Highest education level No schooling Primary Lower Secondary Upper Secondary Oc…" at bounding box center [310, 251] width 203 height 31
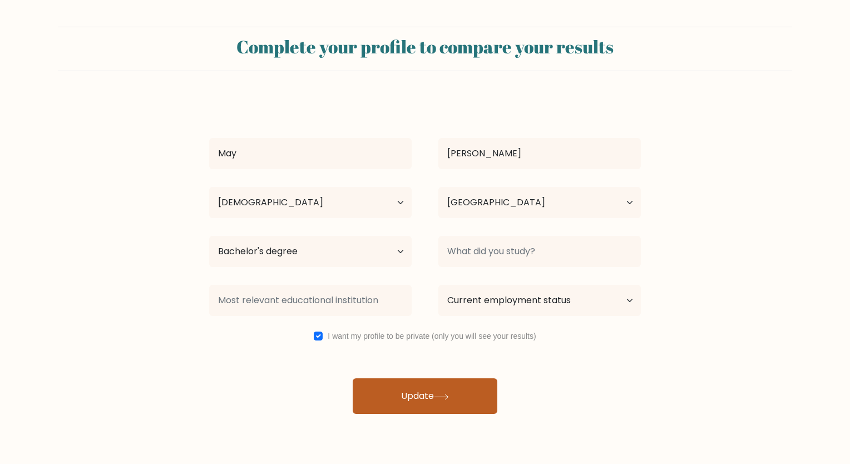
click at [429, 389] on button "Update" at bounding box center [425, 396] width 145 height 36
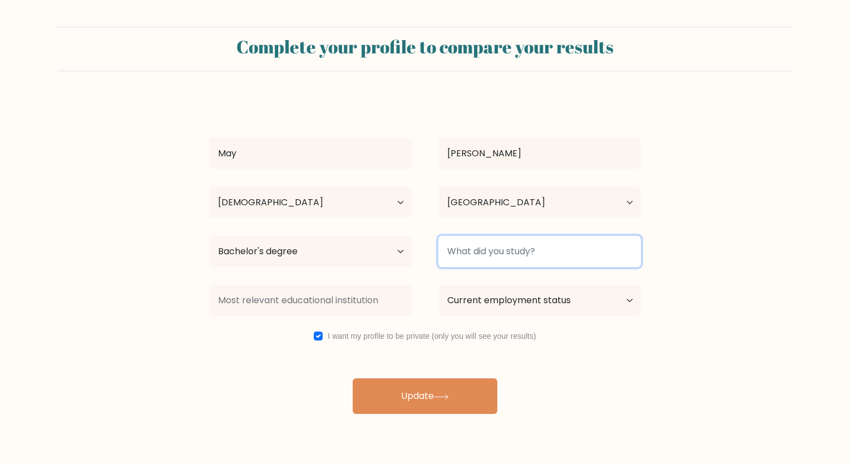
click at [502, 259] on input at bounding box center [539, 251] width 203 height 31
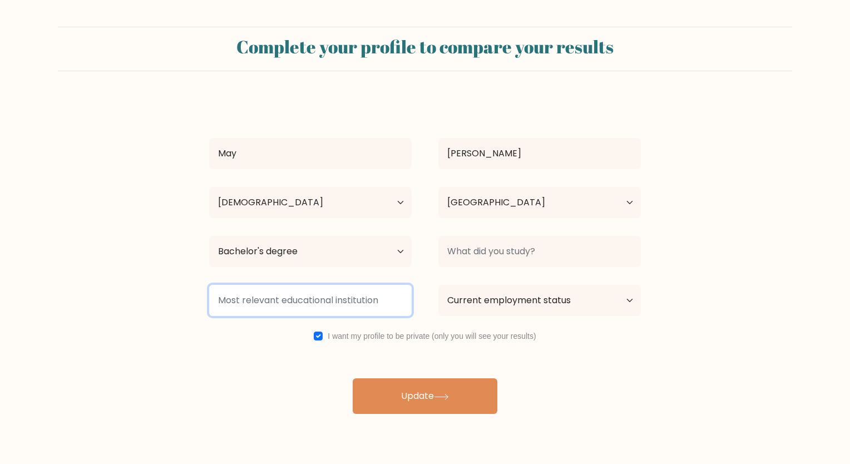
type input "A"
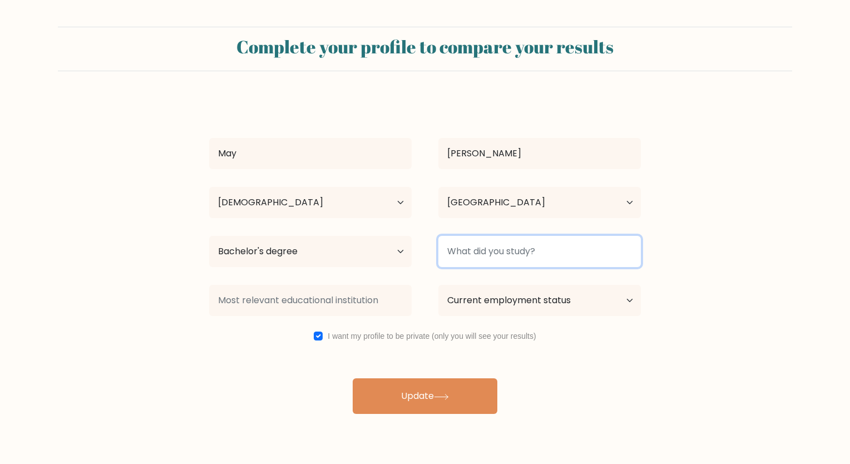
click at [504, 249] on input at bounding box center [539, 251] width 203 height 31
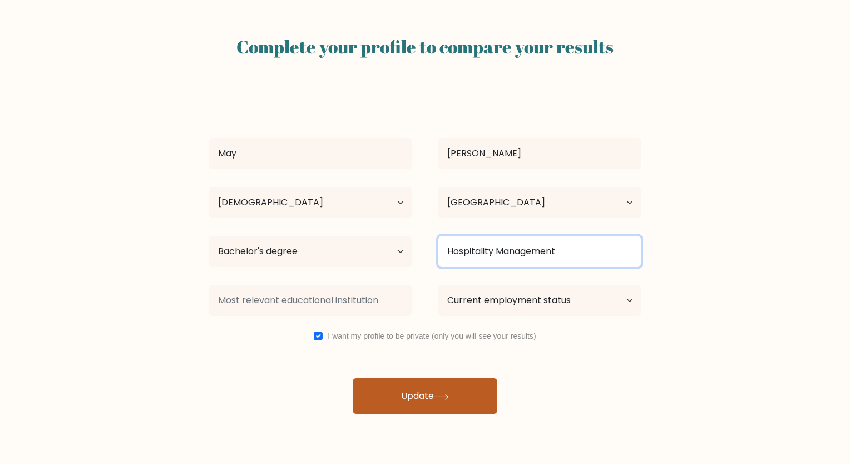
type input "Hospitality Management"
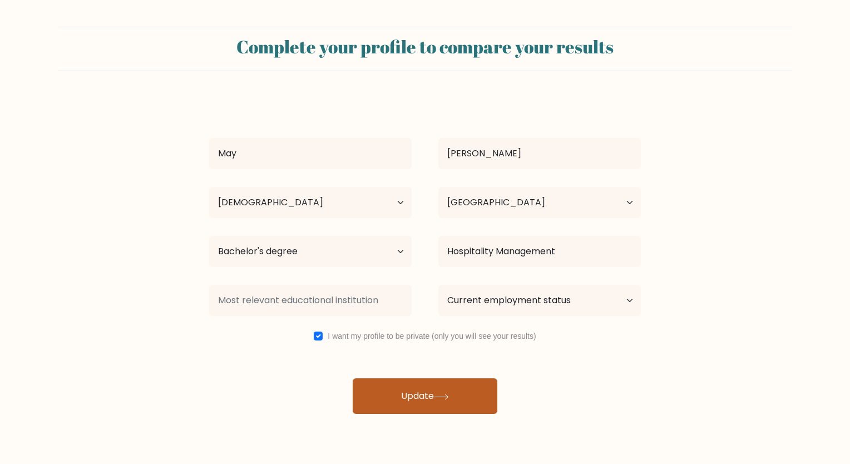
click at [445, 404] on button "Update" at bounding box center [425, 396] width 145 height 36
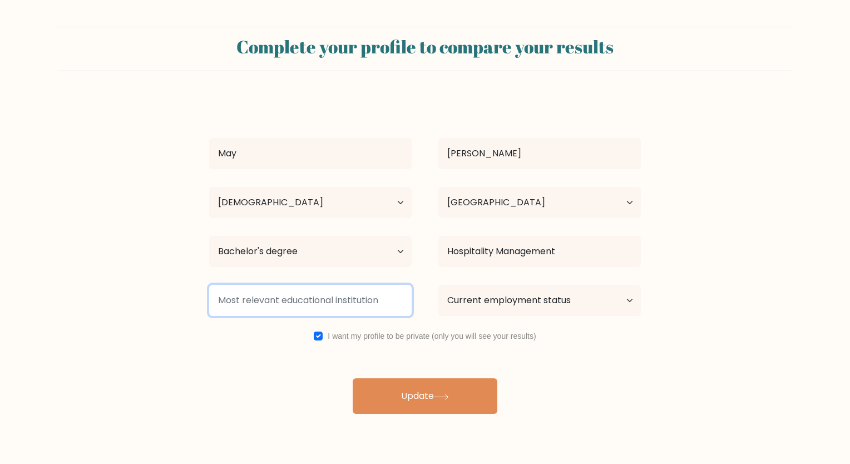
click at [363, 293] on input at bounding box center [310, 300] width 203 height 31
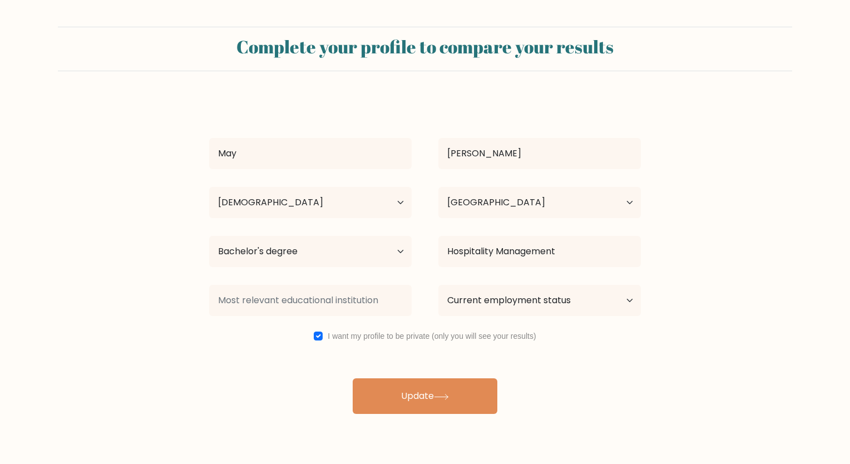
click at [305, 337] on div "I want my profile to be private (only you will see your results)" at bounding box center [425, 335] width 458 height 13
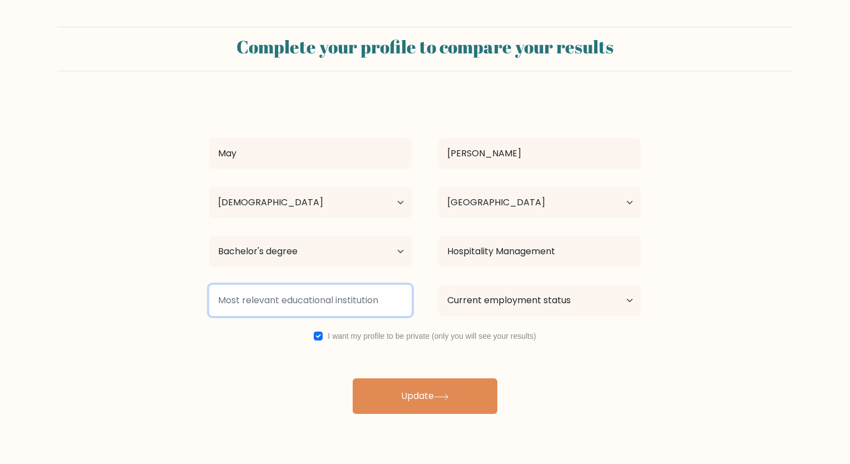
click at [298, 305] on input at bounding box center [310, 300] width 203 height 31
type input "CTU"
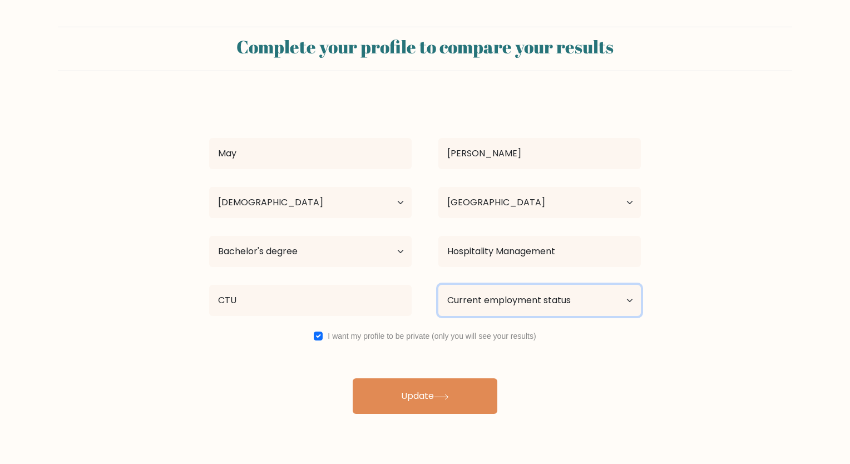
click at [480, 304] on select "Current employment status Employed Student Retired Other / prefer not to answer" at bounding box center [539, 300] width 203 height 31
select select "other"
click at [438, 285] on select "Current employment status Employed Student Retired Other / prefer not to answer" at bounding box center [539, 300] width 203 height 31
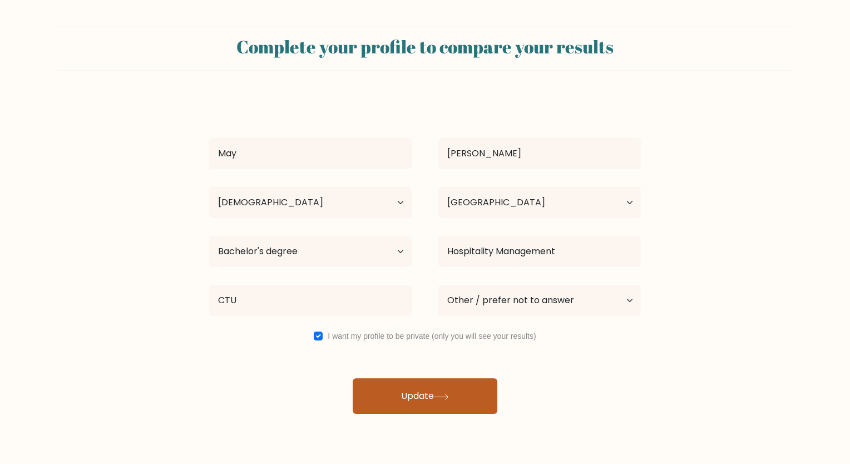
click at [465, 389] on button "Update" at bounding box center [425, 396] width 145 height 36
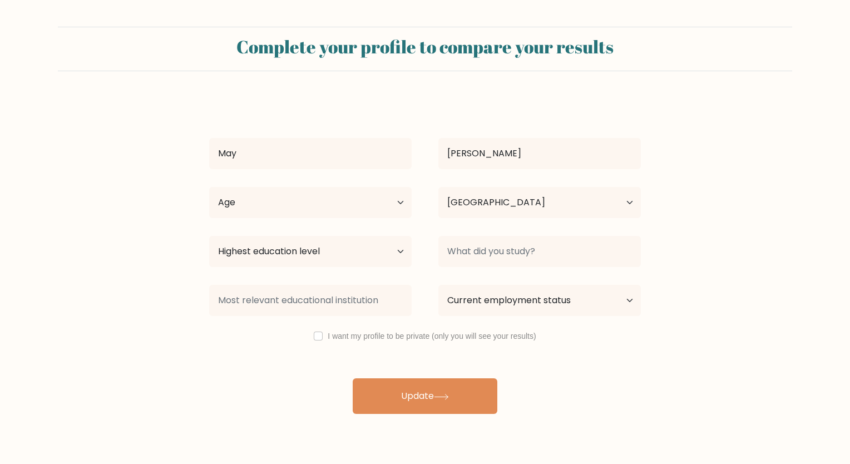
select select "PH"
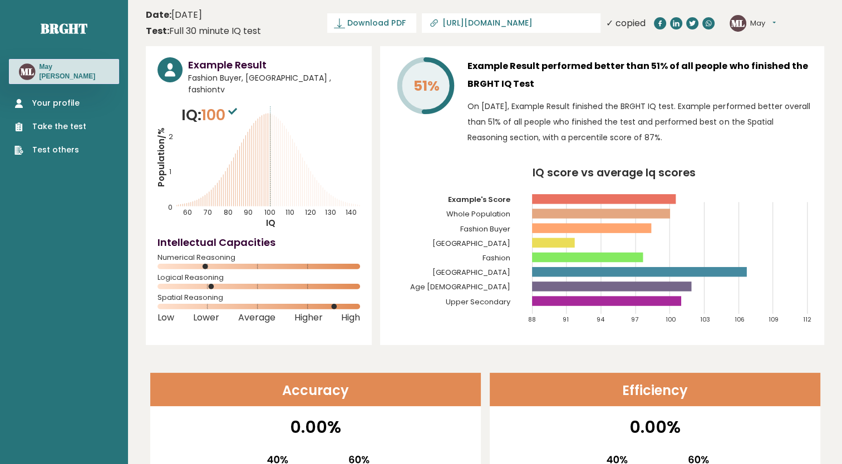
click at [70, 65] on div "ML May [PERSON_NAME]" at bounding box center [64, 71] width 110 height 25
click at [64, 100] on link "Your profile" at bounding box center [50, 103] width 72 height 12
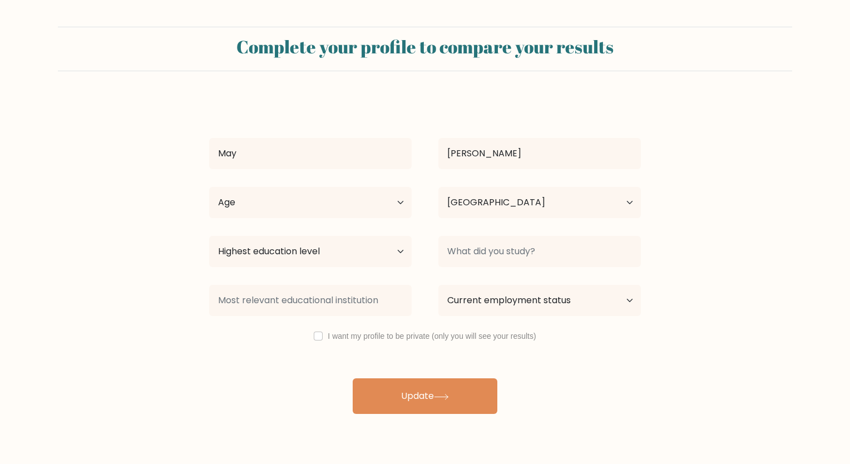
select select "PH"
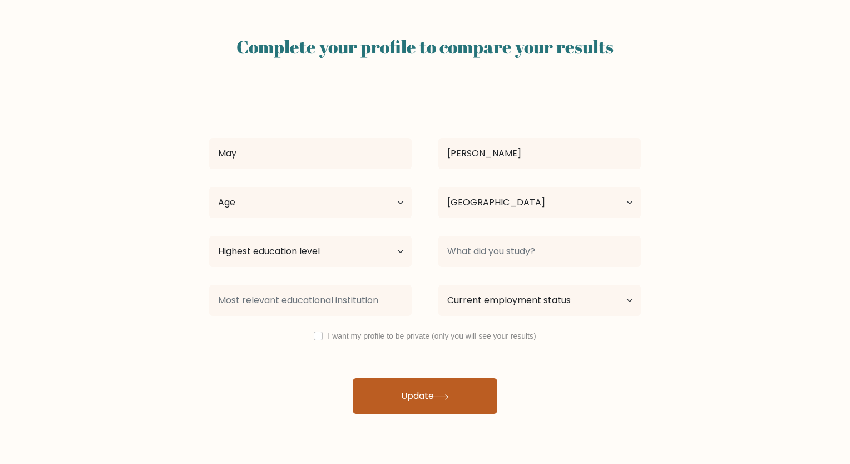
click at [418, 404] on button "Update" at bounding box center [425, 396] width 145 height 36
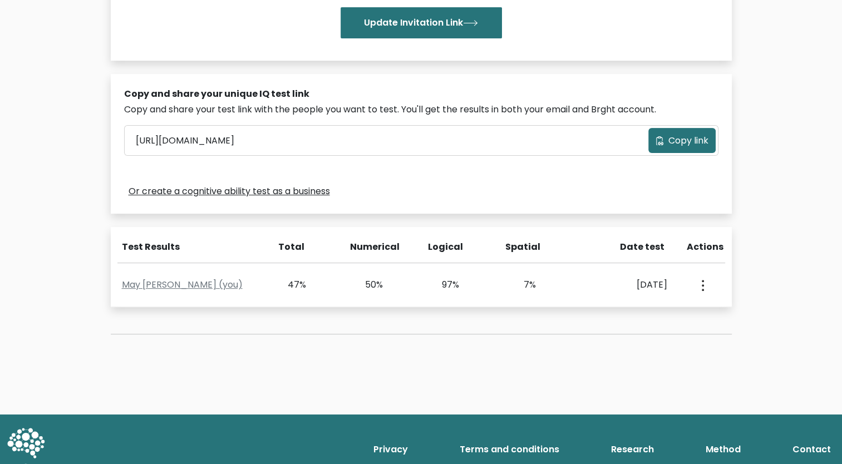
scroll to position [276, 0]
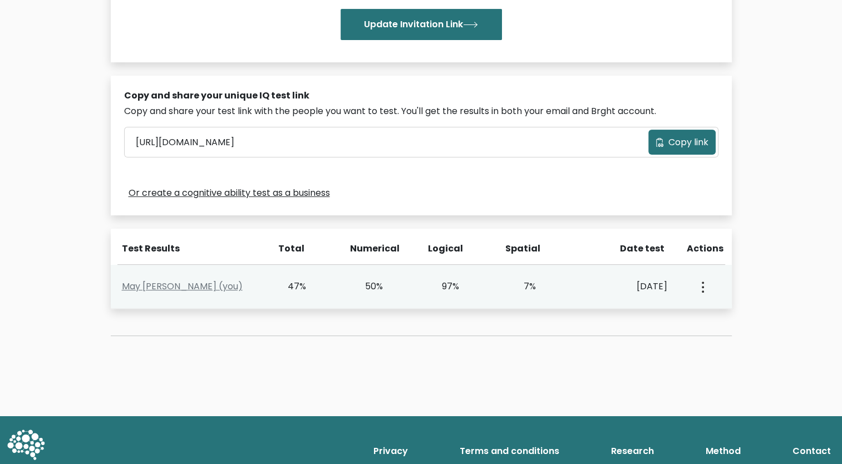
click at [701, 295] on button "button" at bounding box center [701, 286] width 9 height 34
click at [722, 321] on link "View Profile" at bounding box center [741, 319] width 88 height 18
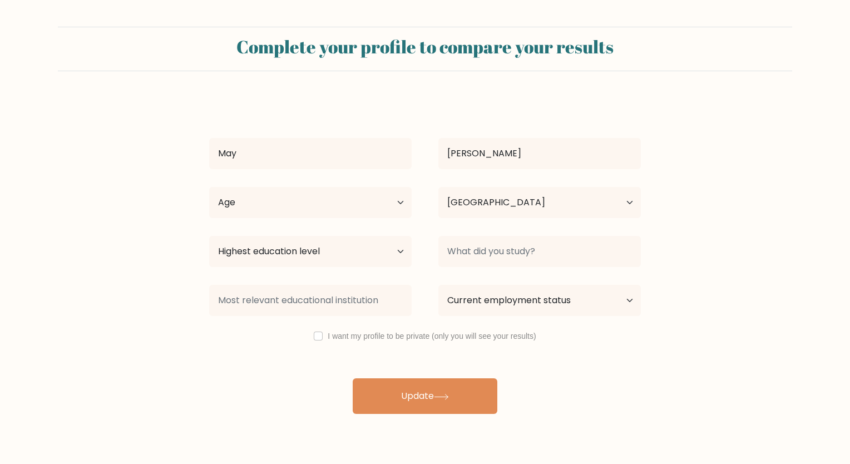
select select "PH"
click at [276, 206] on select "Age Under [DEMOGRAPHIC_DATA] [DEMOGRAPHIC_DATA] [DEMOGRAPHIC_DATA] [DEMOGRAPHIC…" at bounding box center [310, 202] width 203 height 31
select select "18_24"
click at [209, 187] on select "Age Under [DEMOGRAPHIC_DATA] [DEMOGRAPHIC_DATA] [DEMOGRAPHIC_DATA] [DEMOGRAPHIC…" at bounding box center [310, 202] width 203 height 31
click at [285, 248] on select "Highest education level No schooling Primary Lower Secondary Upper Secondary Oc…" at bounding box center [310, 251] width 203 height 31
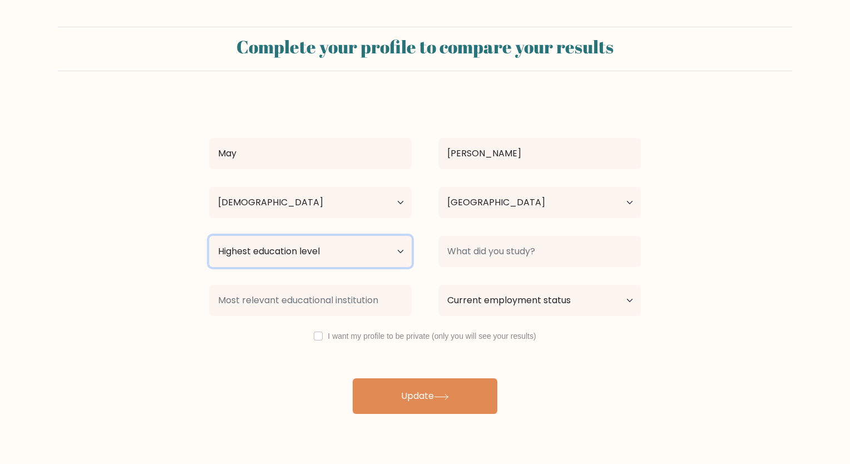
select select "bachelors_degree"
click at [209, 236] on select "Highest education level No schooling Primary Lower Secondary Upper Secondary Oc…" at bounding box center [310, 251] width 203 height 31
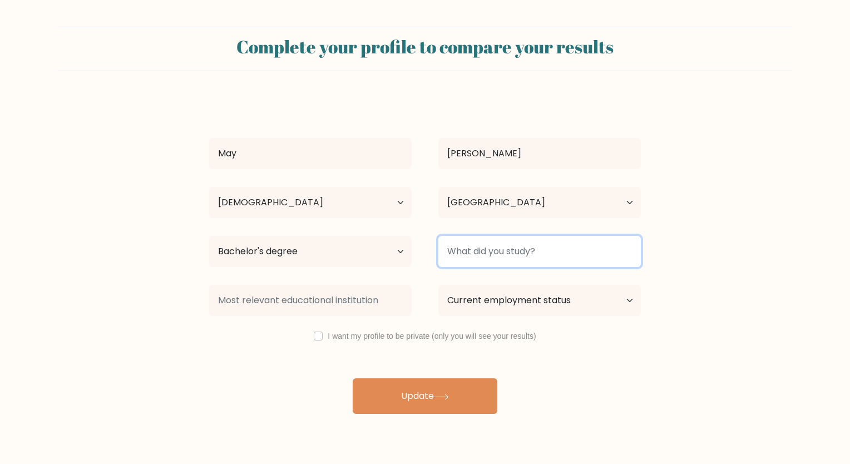
click at [476, 262] on input at bounding box center [539, 251] width 203 height 31
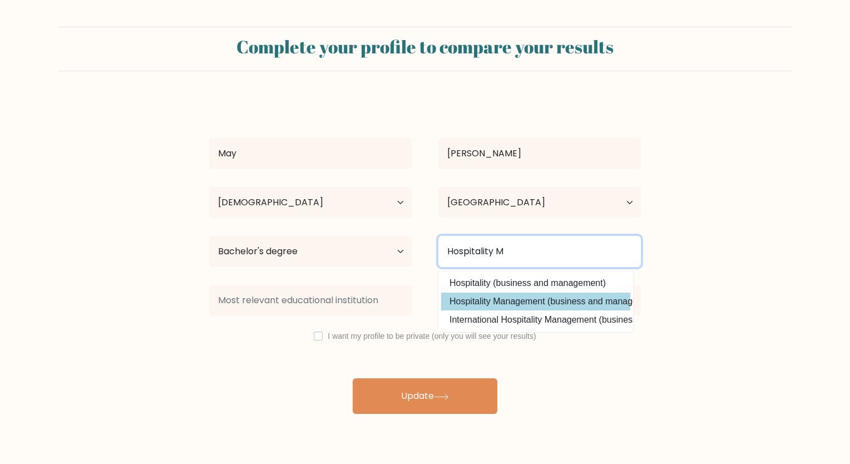
type input "Hospitality M"
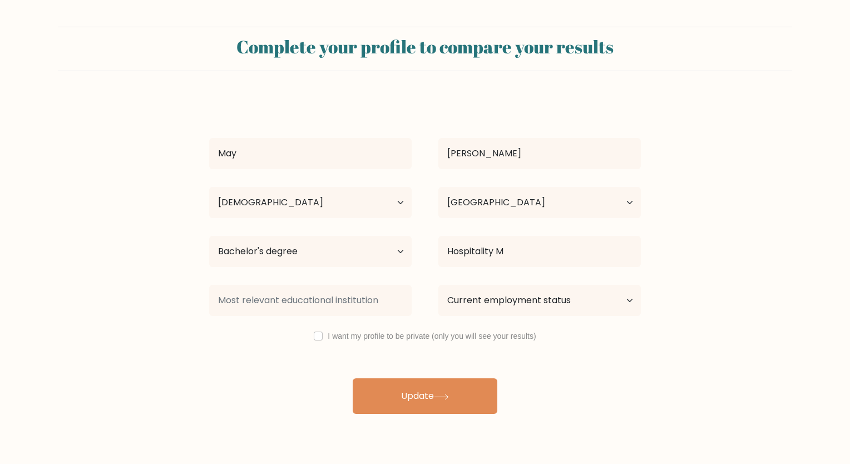
click at [515, 300] on div "May [PERSON_NAME] Age Under [DEMOGRAPHIC_DATA] [DEMOGRAPHIC_DATA] [DEMOGRAPHIC_…" at bounding box center [425, 256] width 445 height 316
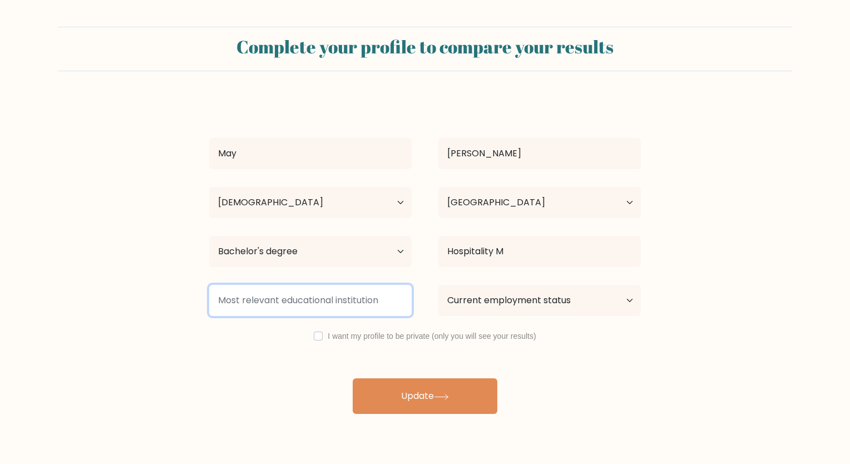
click at [310, 303] on input at bounding box center [310, 300] width 203 height 31
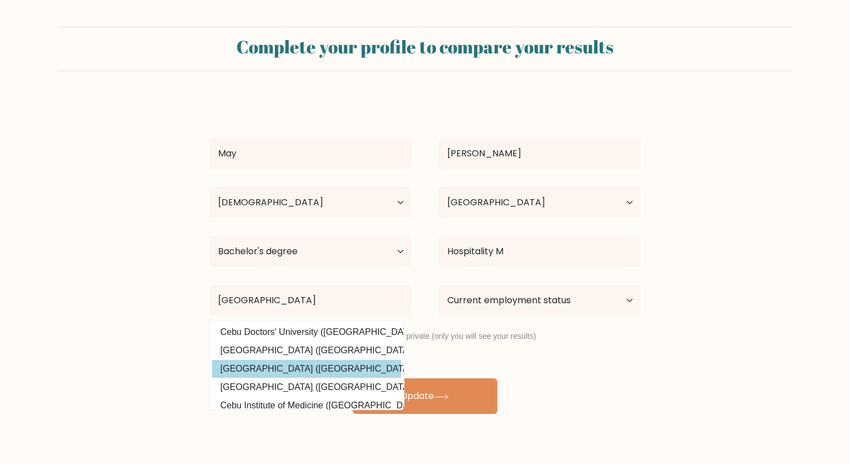
click at [327, 374] on div "May Layos Age Under 18 years old 18-24 years old 25-34 years old 35-44 years ol…" at bounding box center [425, 256] width 445 height 316
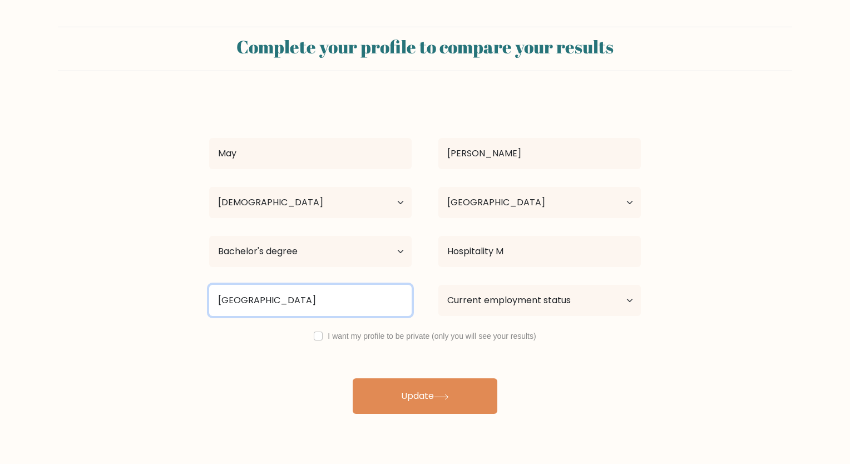
click at [318, 303] on input "Cebu" at bounding box center [310, 300] width 203 height 31
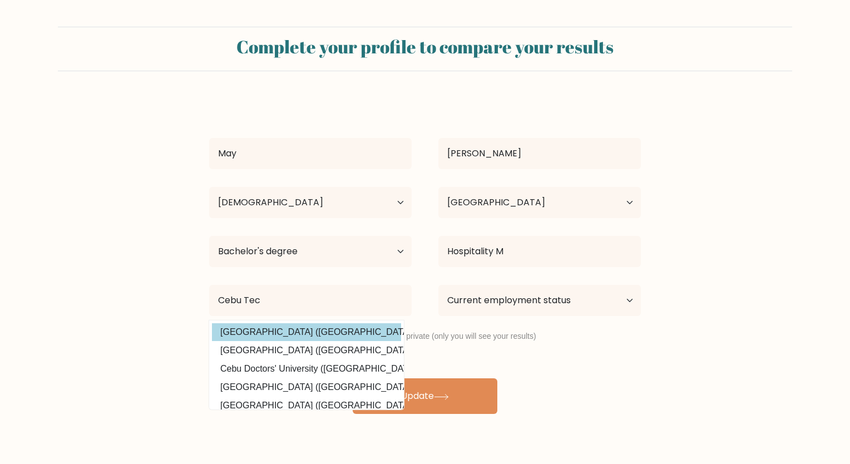
click at [323, 337] on div "May Layos Age Under 18 years old 18-24 years old 25-34 years old 35-44 years ol…" at bounding box center [425, 256] width 445 height 316
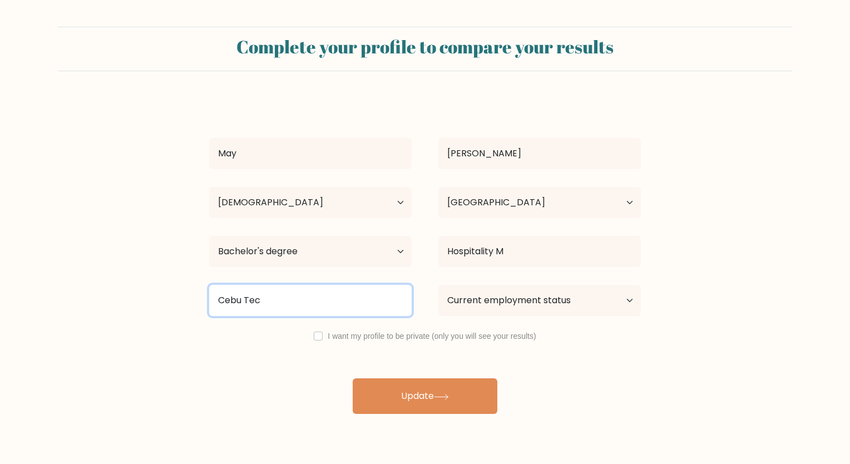
click at [284, 308] on input "Cebu Tec" at bounding box center [310, 300] width 203 height 31
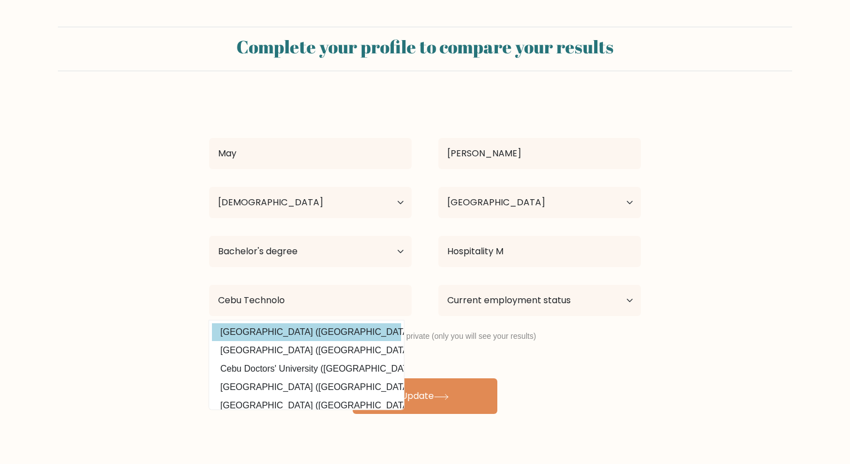
click at [313, 324] on div "May Layos Age Under 18 years old 18-24 years old 25-34 years old 35-44 years ol…" at bounding box center [425, 256] width 445 height 316
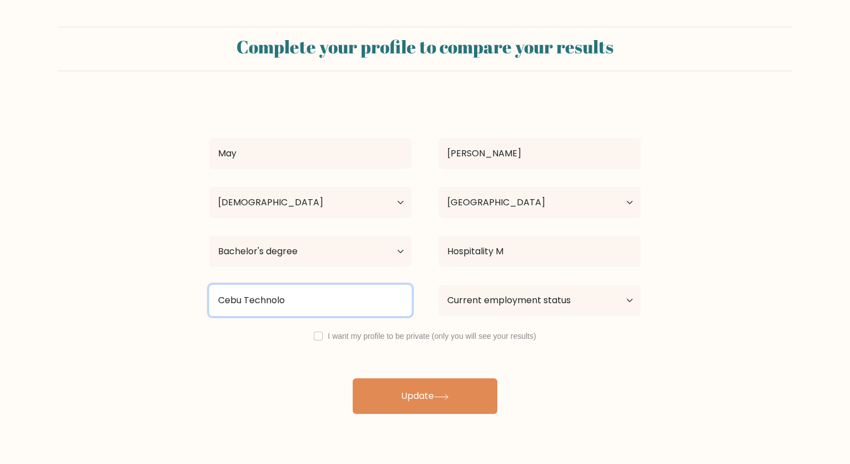
click at [301, 304] on input "Cebu Technolo" at bounding box center [310, 300] width 203 height 31
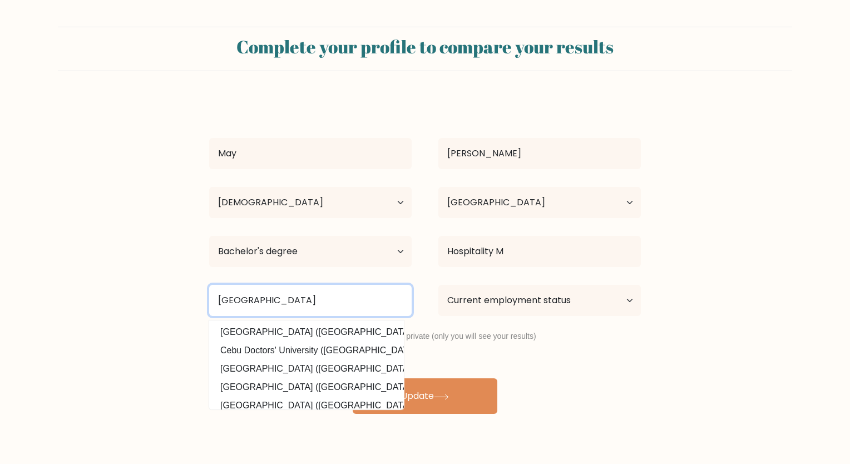
type input "Cebu Technological University"
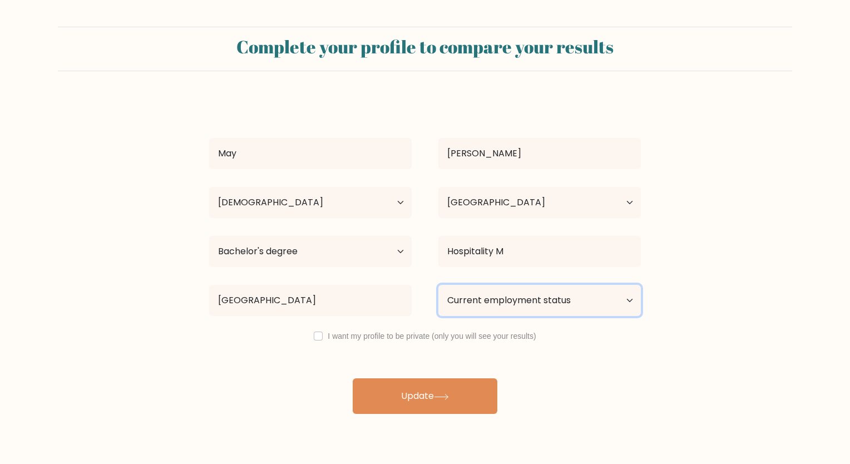
click at [483, 304] on select "Current employment status Employed Student Retired Other / prefer not to answer" at bounding box center [539, 300] width 203 height 31
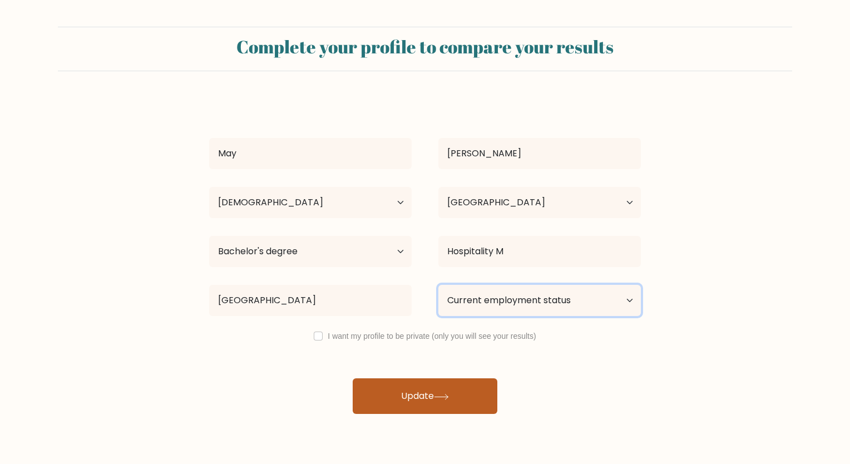
select select "other"
click at [438, 285] on select "Current employment status Employed Student Retired Other / prefer not to answer" at bounding box center [539, 300] width 203 height 31
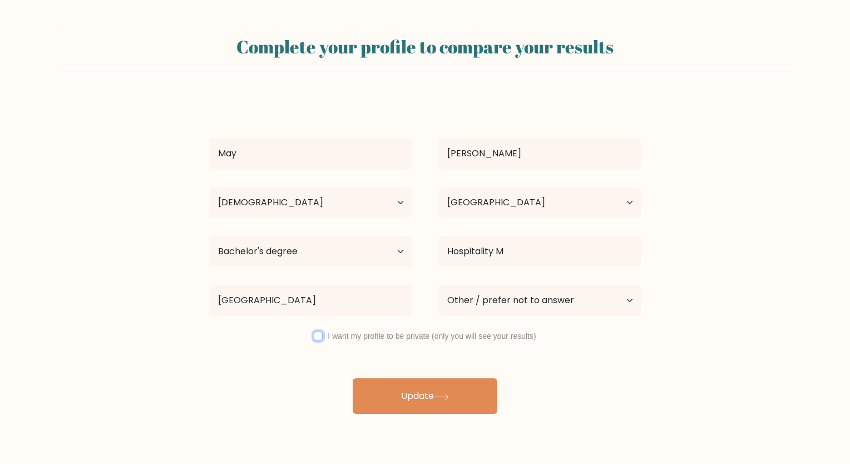
click at [317, 333] on input "checkbox" at bounding box center [318, 336] width 9 height 9
checkbox input "true"
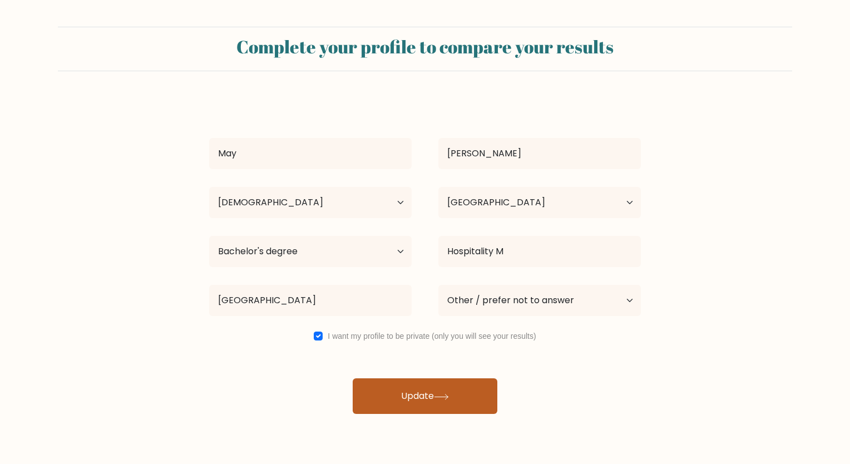
click at [410, 389] on button "Update" at bounding box center [425, 396] width 145 height 36
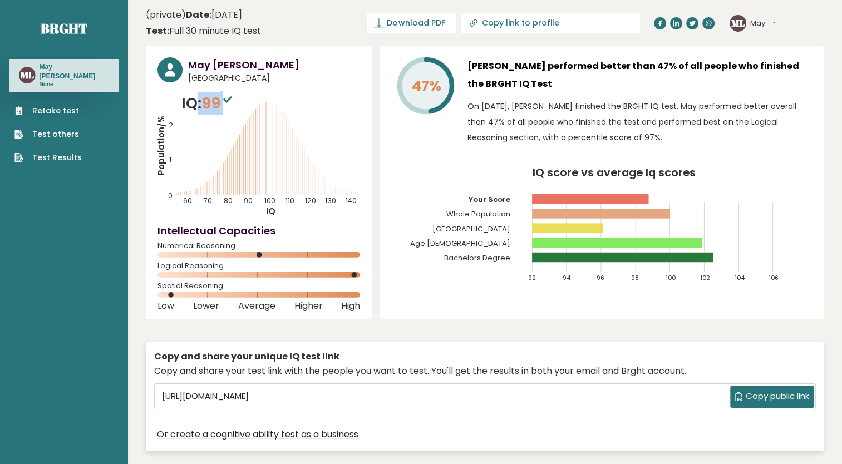
drag, startPoint x: 194, startPoint y: 108, endPoint x: 236, endPoint y: 104, distance: 42.5
click at [235, 104] on p "IQ: 99" at bounding box center [207, 103] width 53 height 22
drag, startPoint x: 236, startPoint y: 104, endPoint x: 294, endPoint y: 97, distance: 58.3
click at [294, 97] on icon "Population/% IQ 0 1 2 60 70 80 90 100 110 120 130 140" at bounding box center [258, 154] width 203 height 125
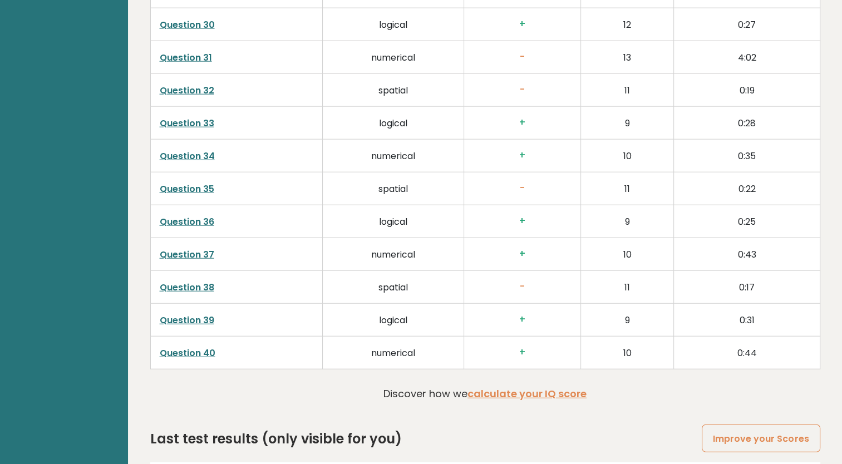
scroll to position [2779, 0]
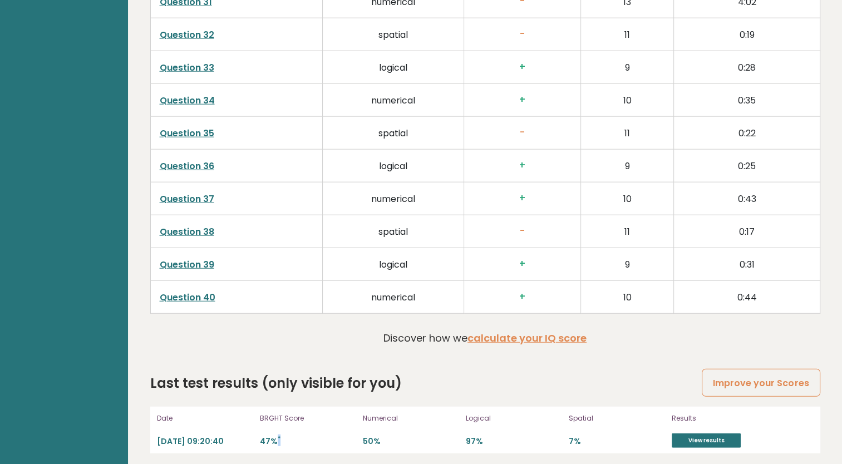
drag, startPoint x: 305, startPoint y: 434, endPoint x: 278, endPoint y: 437, distance: 27.4
click at [278, 437] on p "47% *" at bounding box center [308, 441] width 96 height 11
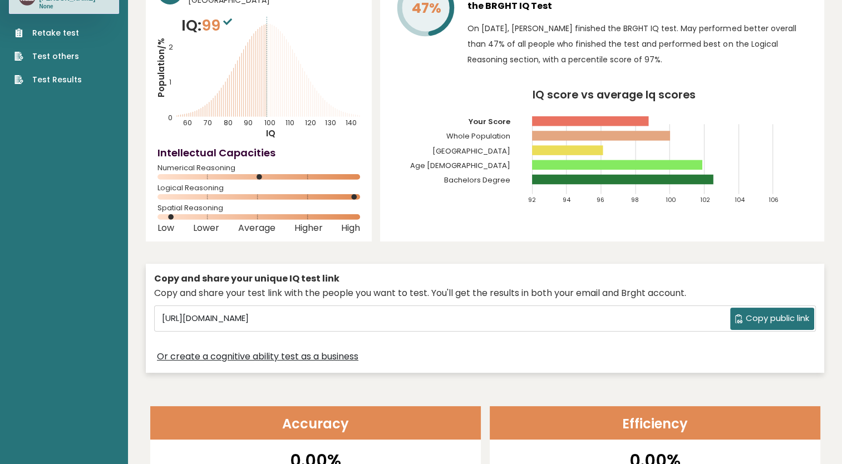
scroll to position [0, 0]
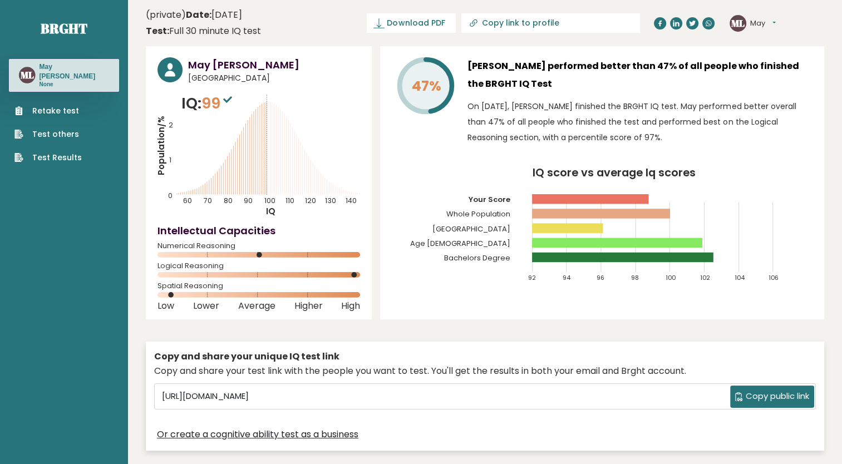
click at [62, 70] on h3 "May Layos" at bounding box center [74, 71] width 70 height 18
click at [70, 129] on link "Test others" at bounding box center [47, 135] width 67 height 12
click at [39, 105] on link "Retake test" at bounding box center [47, 111] width 67 height 12
click at [47, 66] on h3 "May Layos" at bounding box center [74, 71] width 70 height 18
click at [18, 70] on div "ML May Layos None" at bounding box center [64, 75] width 110 height 32
